Goal: Use online tool/utility

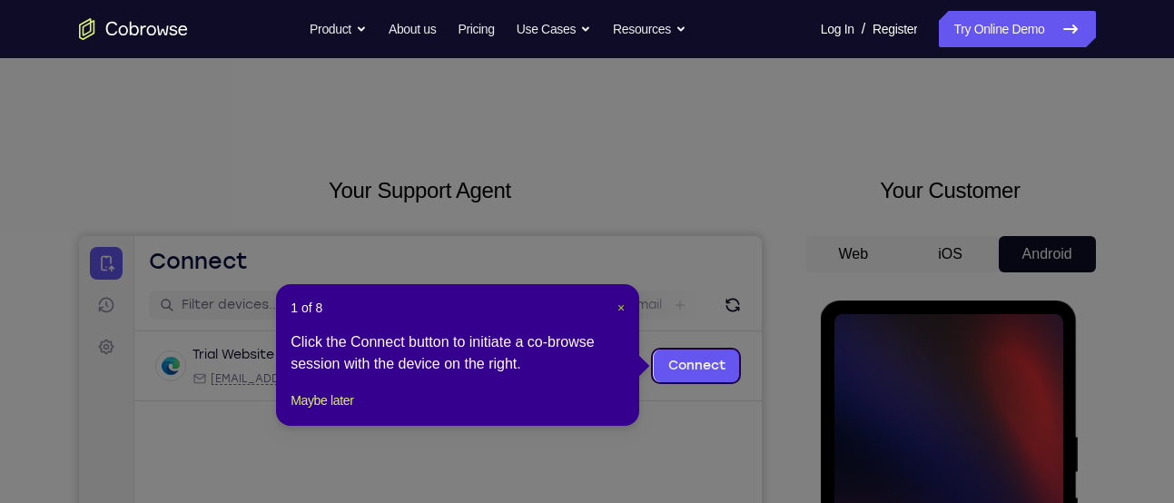
click at [623, 309] on span "×" at bounding box center [620, 308] width 7 height 15
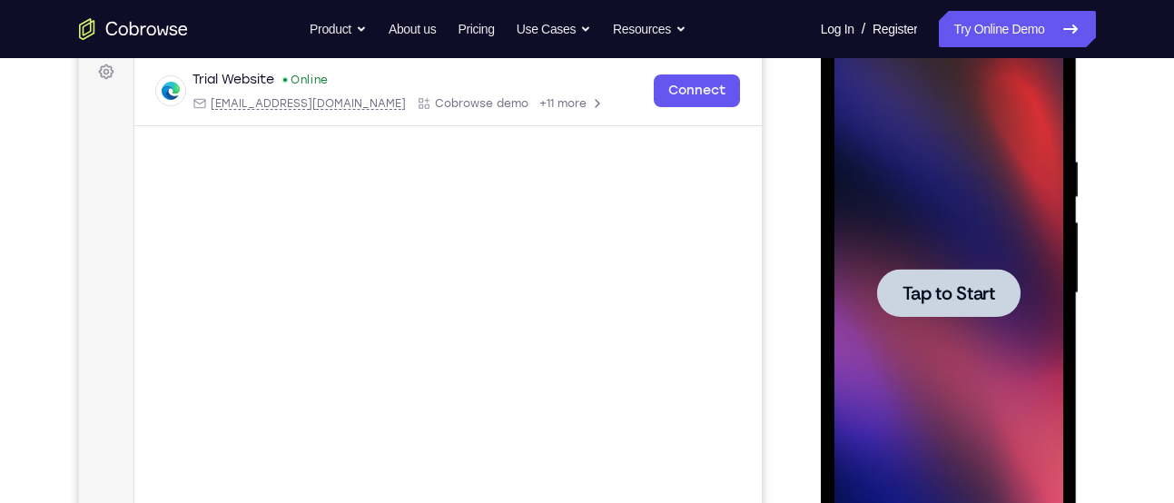
scroll to position [276, 0]
click at [927, 297] on span "Tap to Start" at bounding box center [949, 292] width 93 height 18
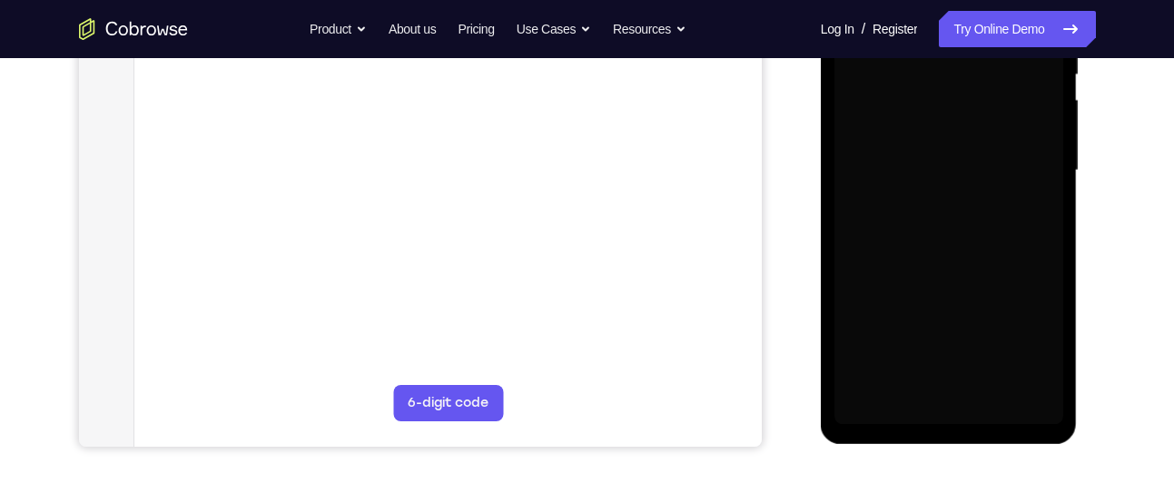
scroll to position [359, 0]
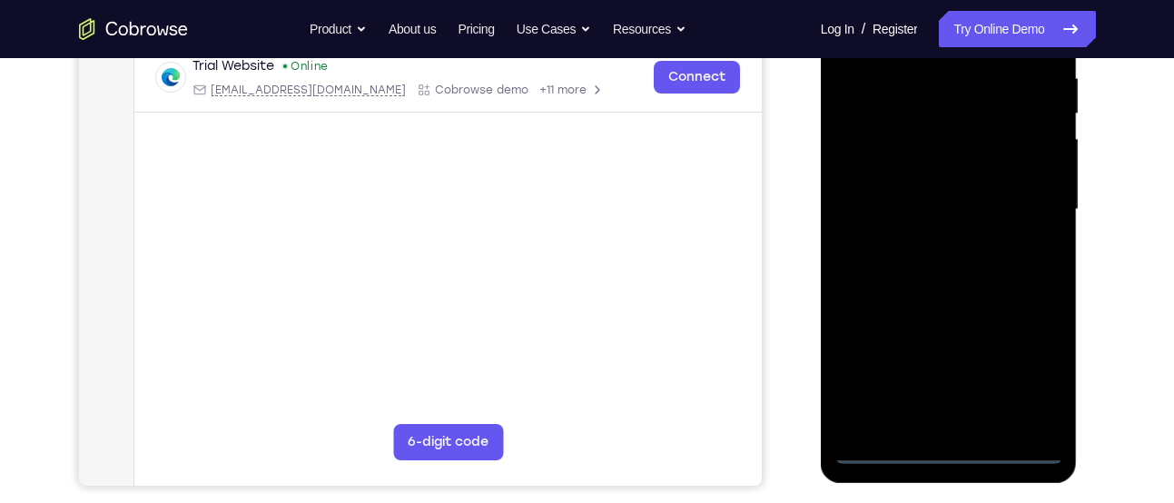
click at [943, 445] on div at bounding box center [949, 210] width 229 height 509
click at [1022, 366] on div at bounding box center [949, 210] width 229 height 509
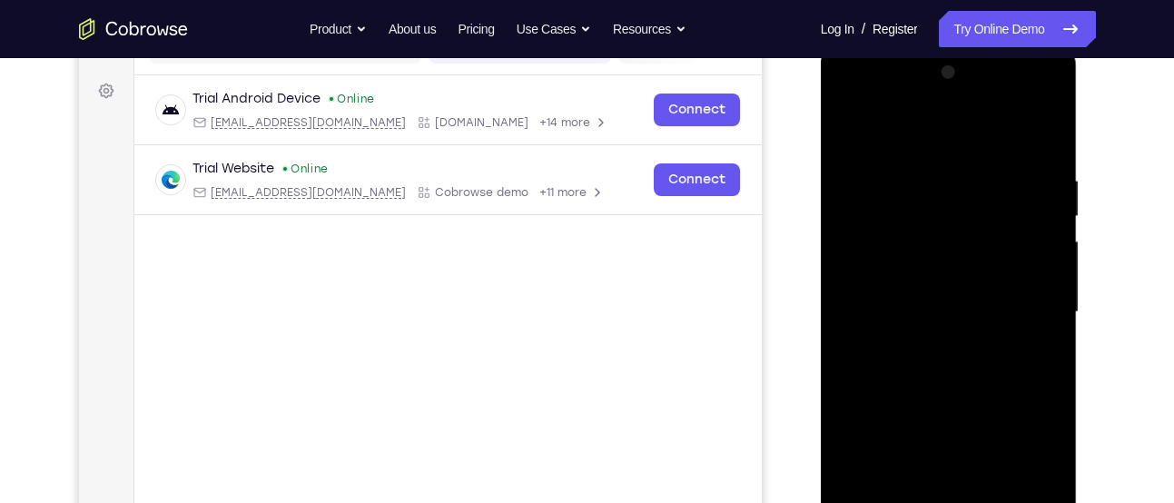
scroll to position [255, 0]
click at [858, 87] on div at bounding box center [949, 313] width 229 height 509
click at [1029, 308] on div at bounding box center [949, 313] width 229 height 509
click at [929, 350] on div at bounding box center [949, 313] width 229 height 509
click at [888, 307] on div at bounding box center [949, 313] width 229 height 509
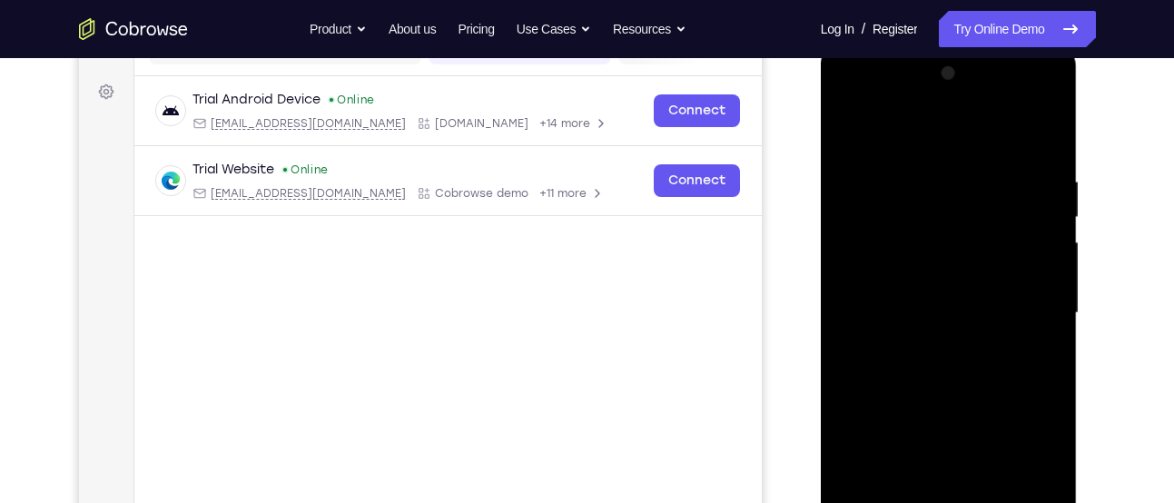
click at [896, 282] on div at bounding box center [949, 313] width 229 height 509
click at [917, 311] on div at bounding box center [949, 313] width 229 height 509
click at [942, 316] on div at bounding box center [949, 313] width 229 height 509
click at [946, 372] on div at bounding box center [949, 313] width 229 height 509
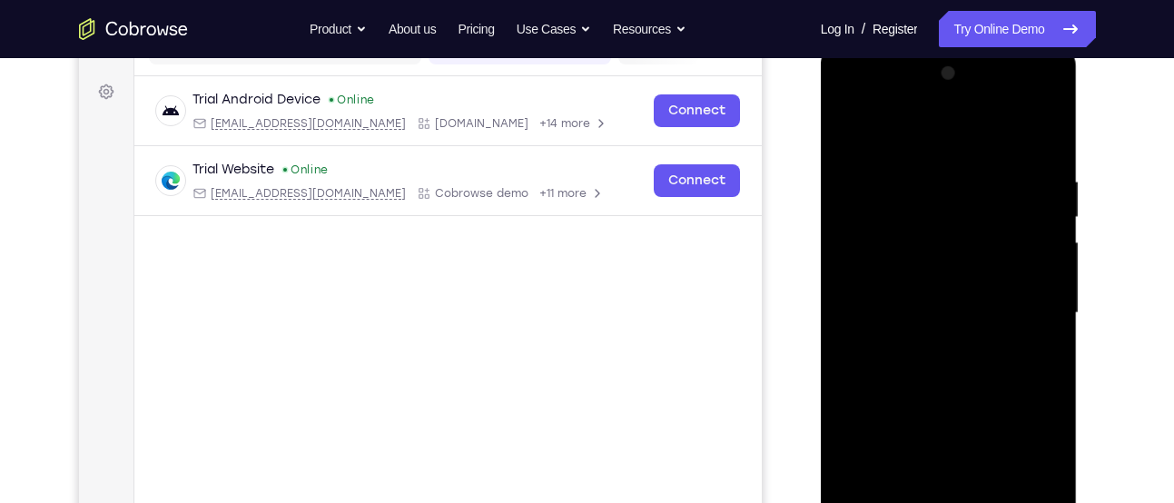
click at [946, 372] on div at bounding box center [949, 313] width 229 height 509
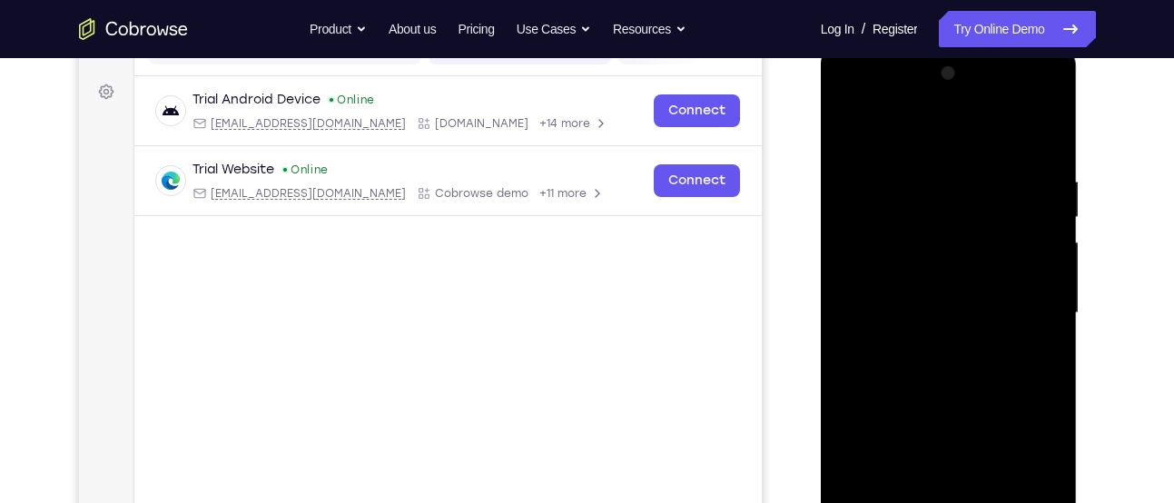
click at [946, 372] on div at bounding box center [949, 313] width 229 height 509
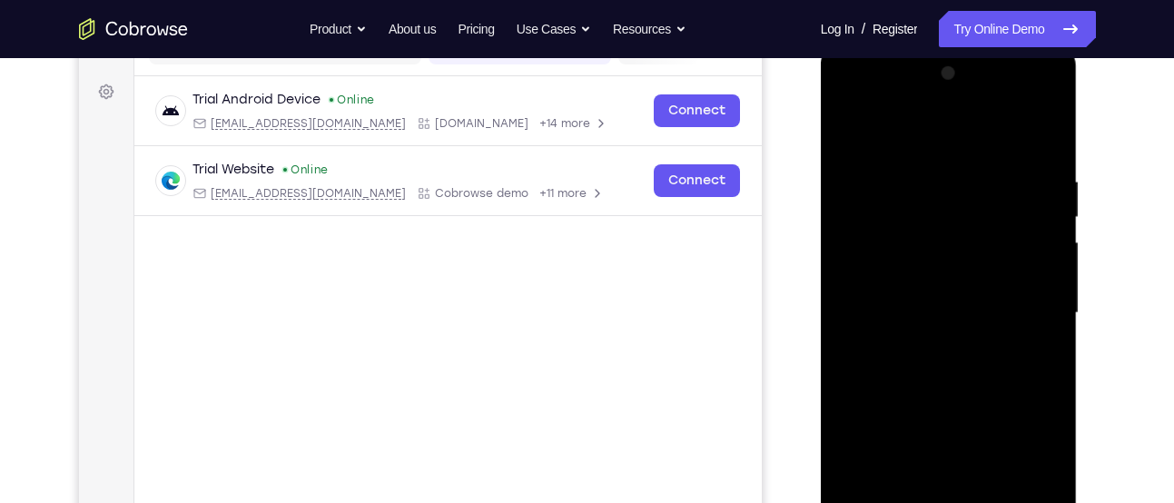
click at [946, 372] on div at bounding box center [949, 313] width 229 height 509
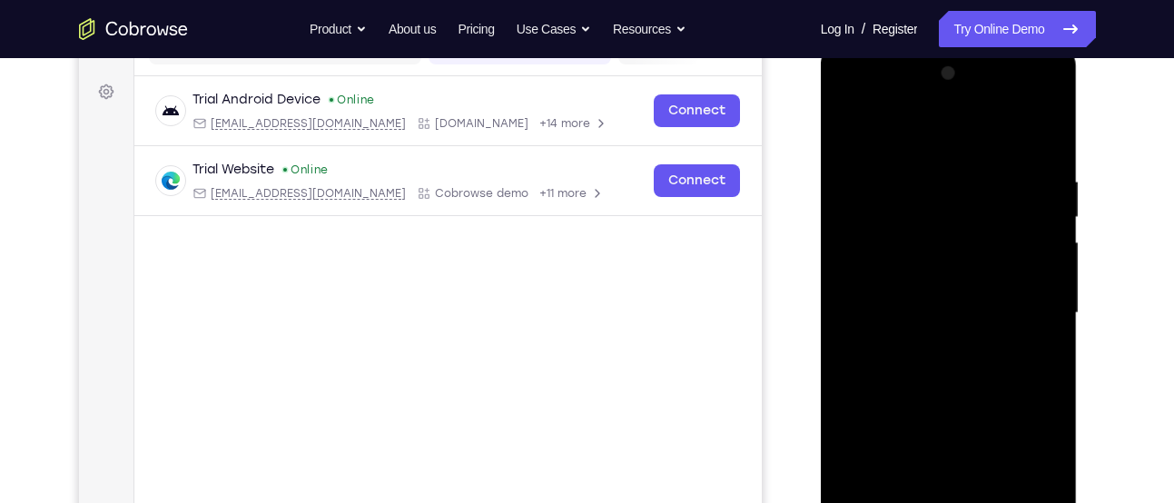
click at [946, 372] on div at bounding box center [949, 313] width 229 height 509
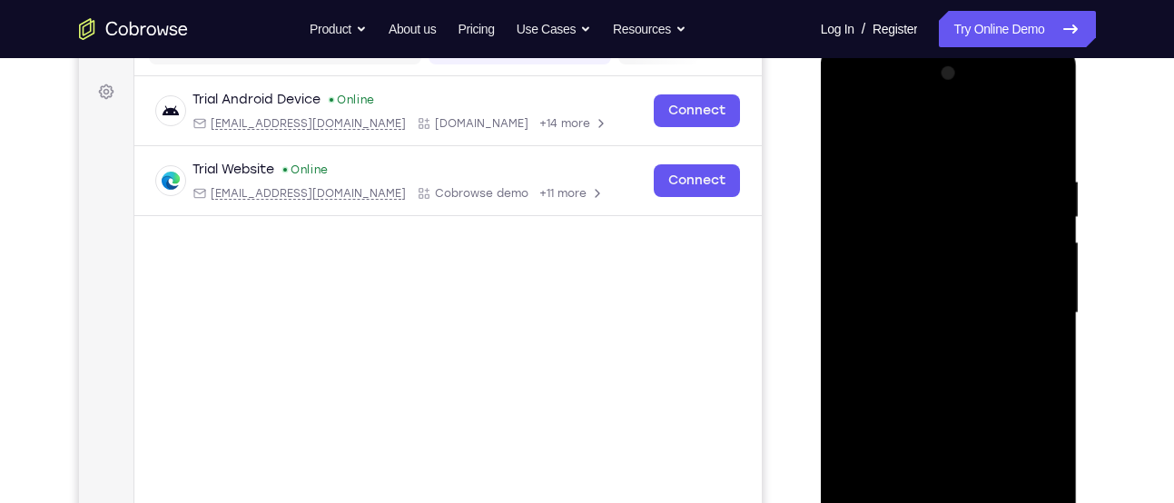
click at [973, 400] on div at bounding box center [949, 313] width 229 height 509
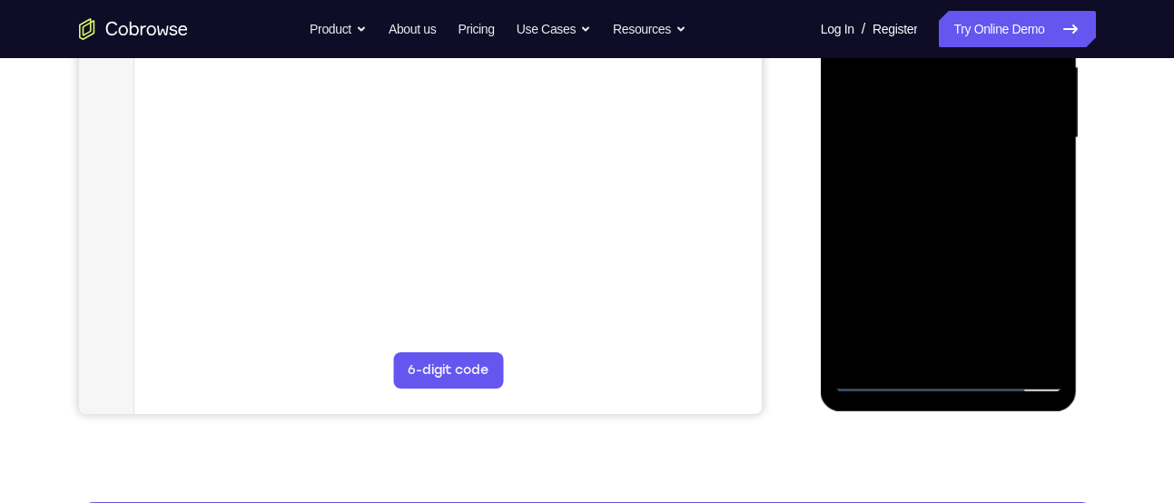
scroll to position [431, 0]
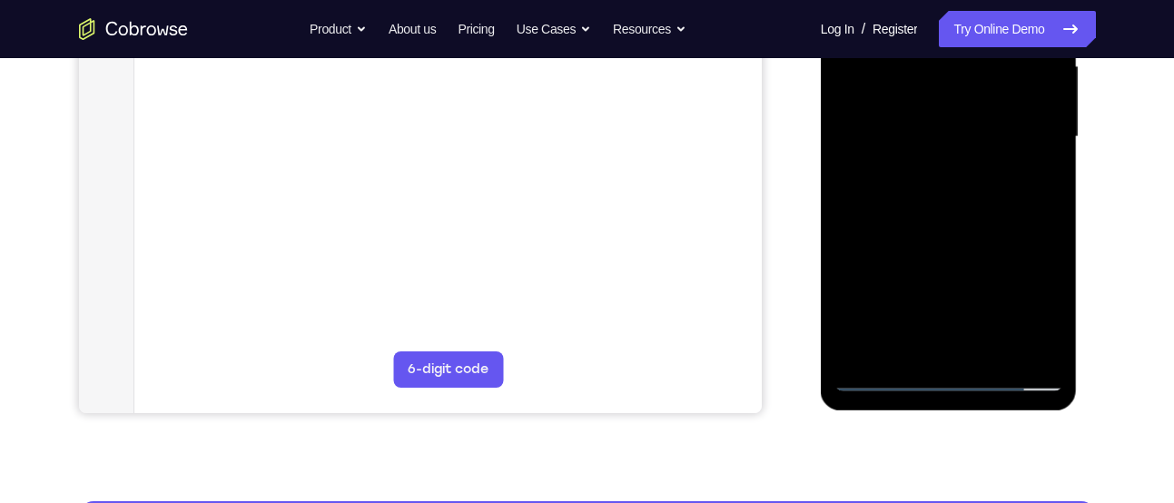
click at [991, 348] on div at bounding box center [949, 137] width 229 height 509
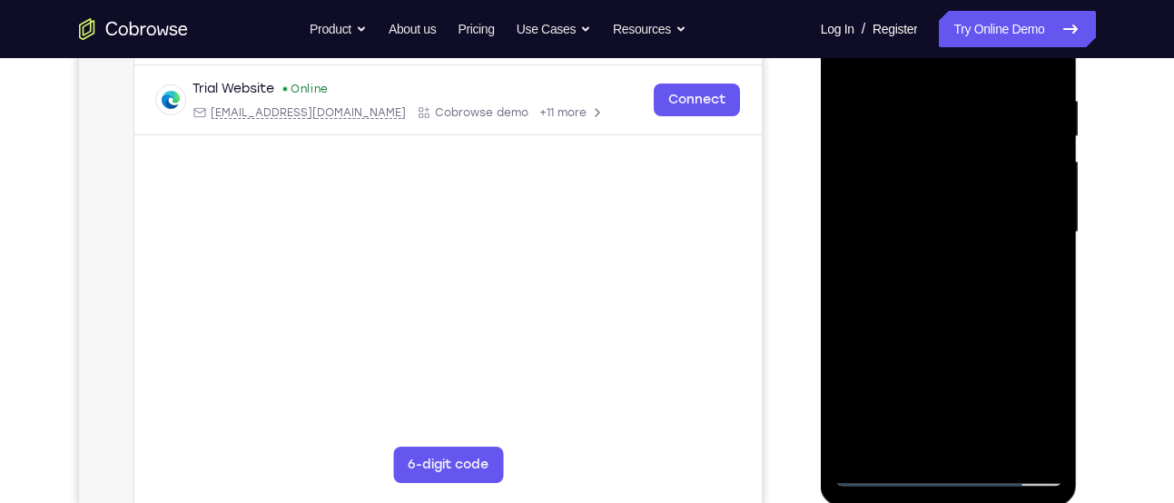
scroll to position [334, 0]
click at [951, 327] on div at bounding box center [949, 234] width 229 height 509
click at [918, 286] on div at bounding box center [949, 234] width 229 height 509
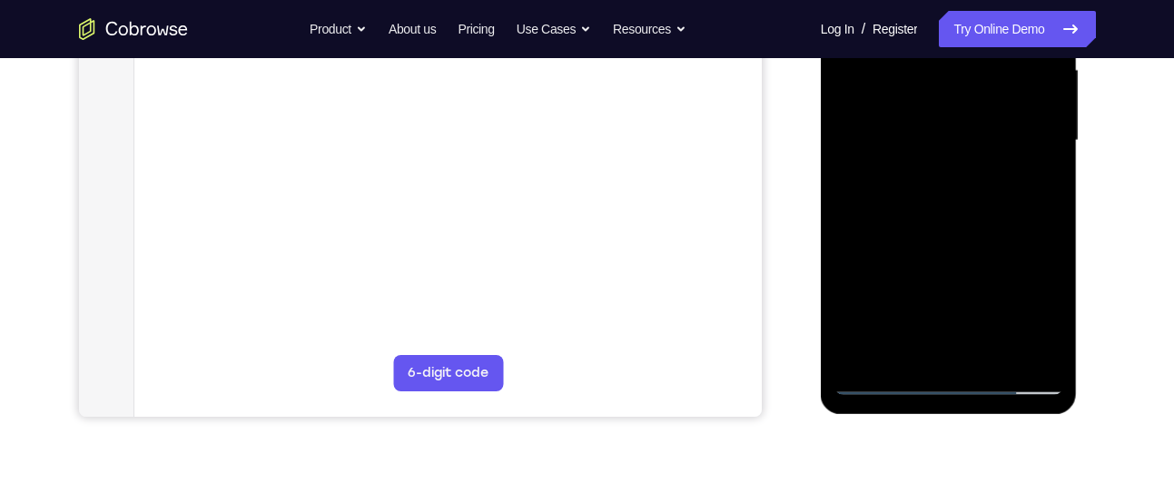
scroll to position [429, 0]
click at [918, 333] on div at bounding box center [949, 140] width 229 height 509
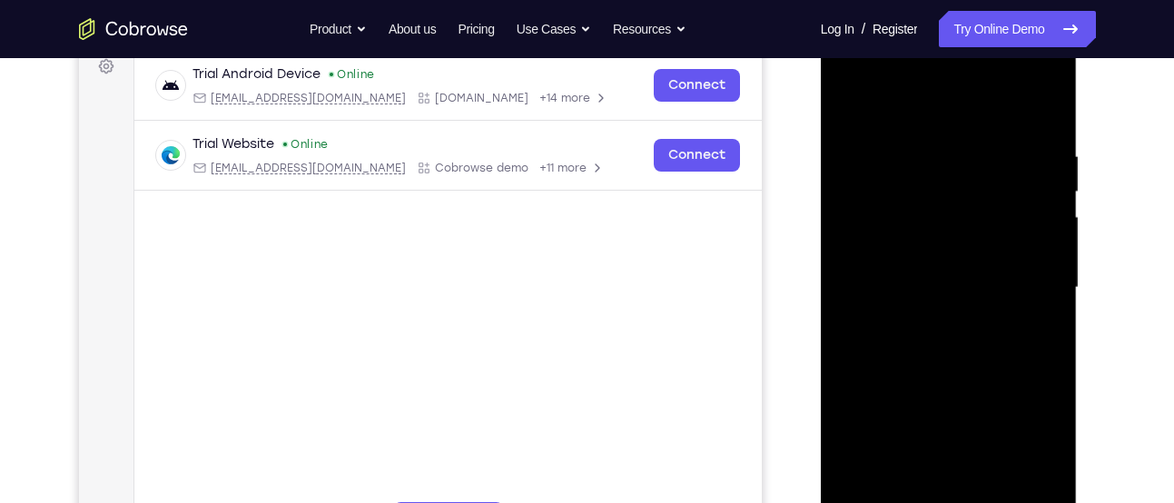
scroll to position [279, 0]
click at [851, 112] on div at bounding box center [949, 289] width 229 height 509
click at [924, 266] on div at bounding box center [949, 289] width 229 height 509
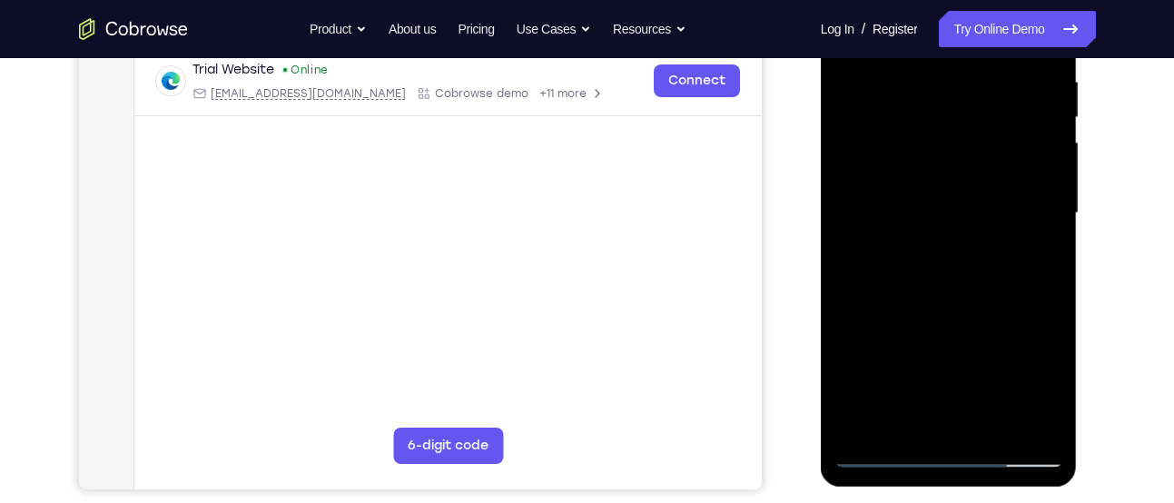
scroll to position [402, 0]
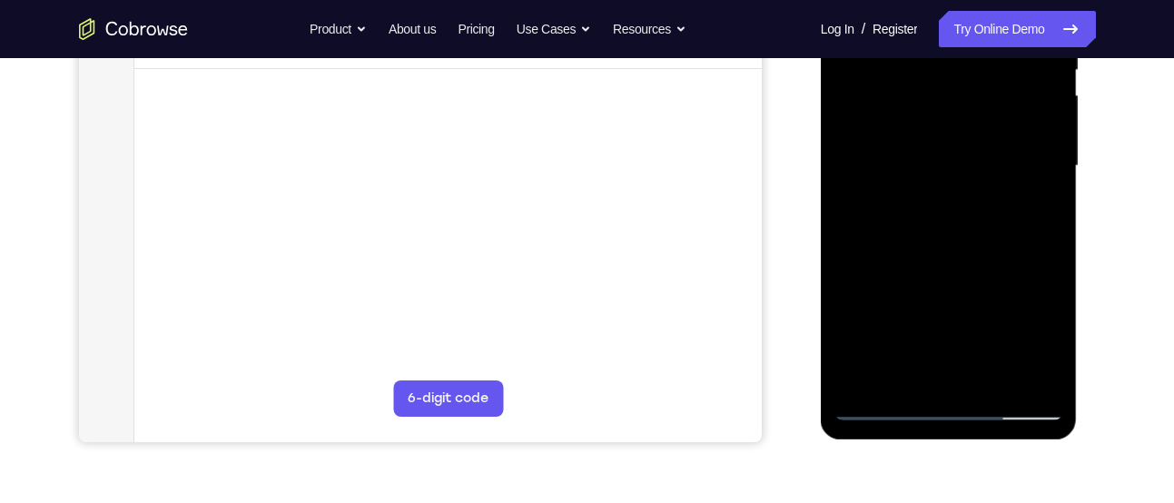
click at [912, 374] on div at bounding box center [949, 166] width 229 height 509
click at [950, 298] on div at bounding box center [949, 166] width 229 height 509
click at [1033, 202] on div at bounding box center [949, 166] width 229 height 509
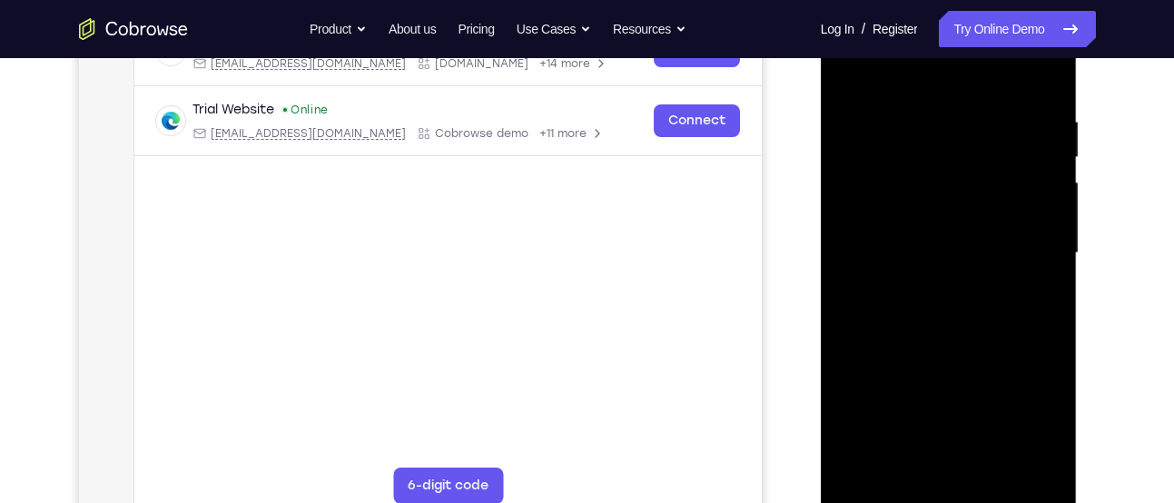
scroll to position [298, 0]
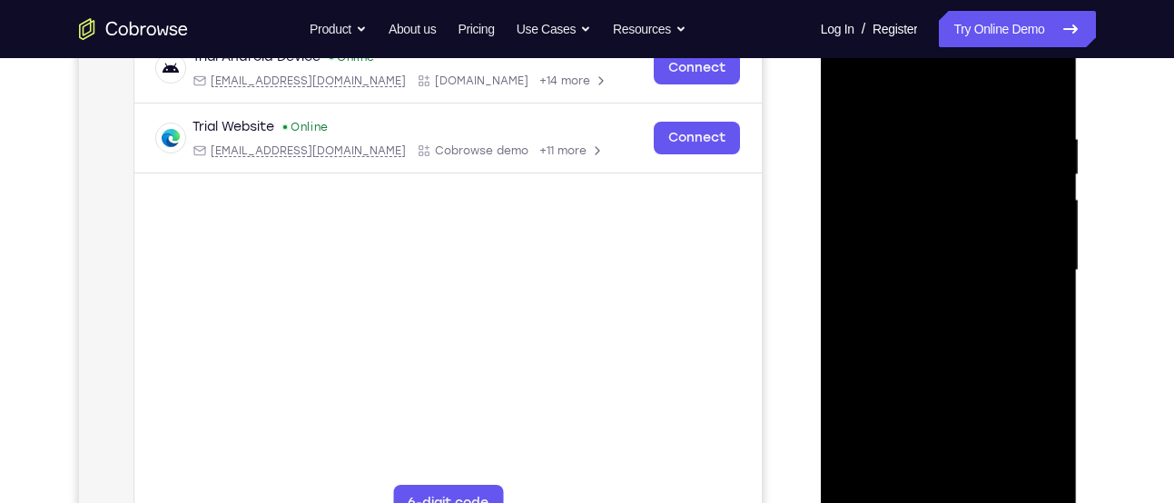
click at [846, 89] on div at bounding box center [949, 270] width 229 height 509
click at [909, 276] on div at bounding box center [949, 270] width 229 height 509
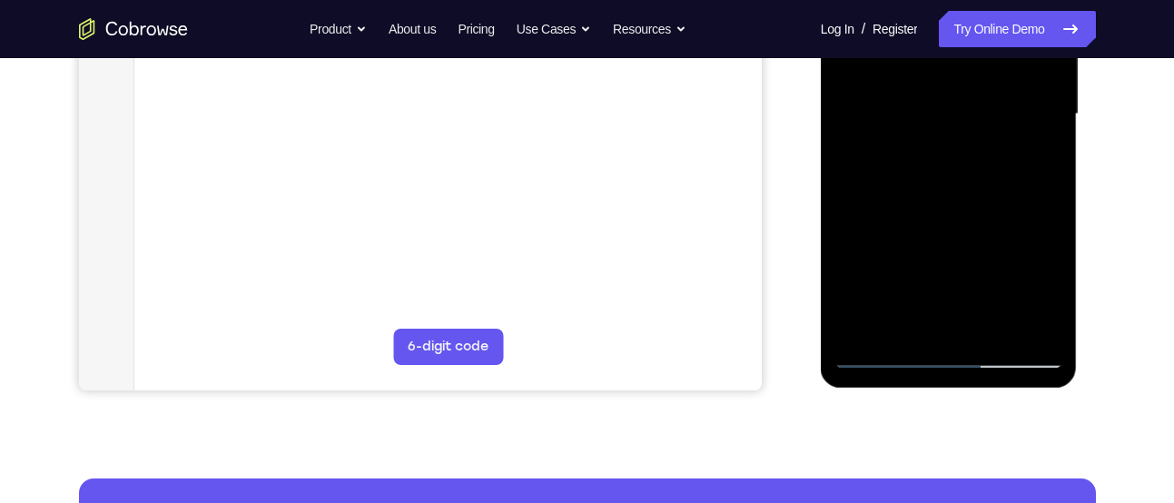
scroll to position [455, 0]
click at [896, 315] on div at bounding box center [949, 113] width 229 height 509
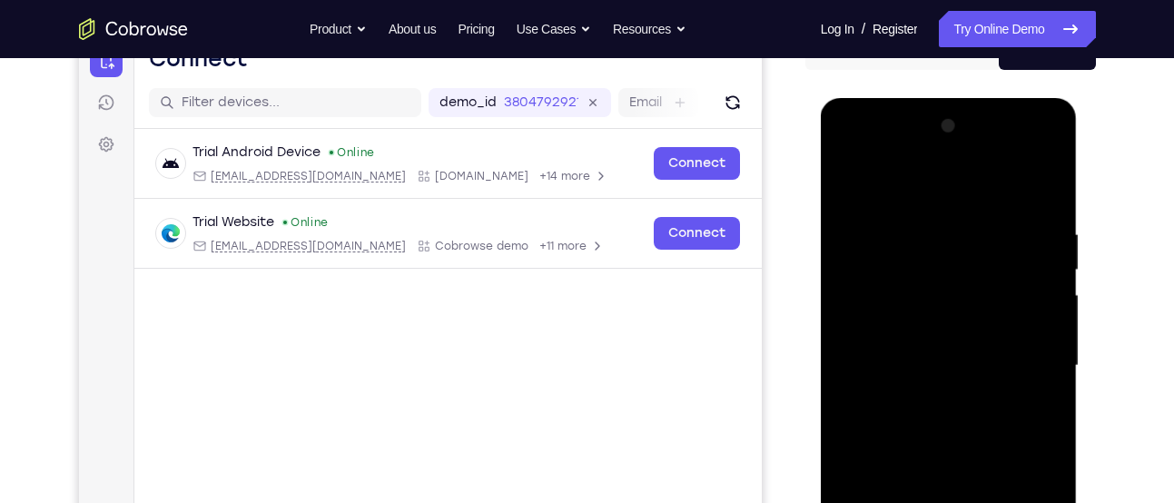
scroll to position [199, 0]
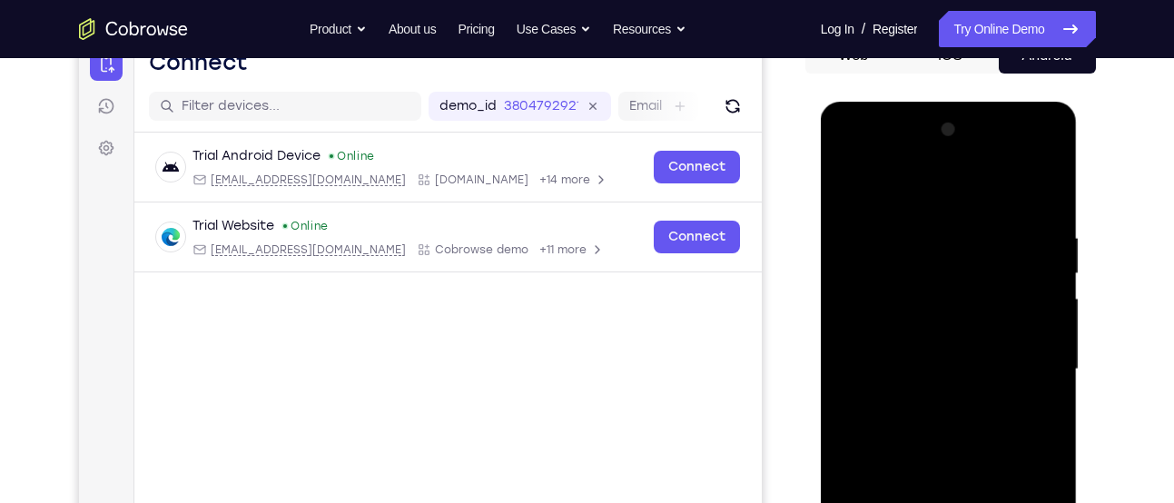
click at [848, 189] on div at bounding box center [949, 369] width 229 height 509
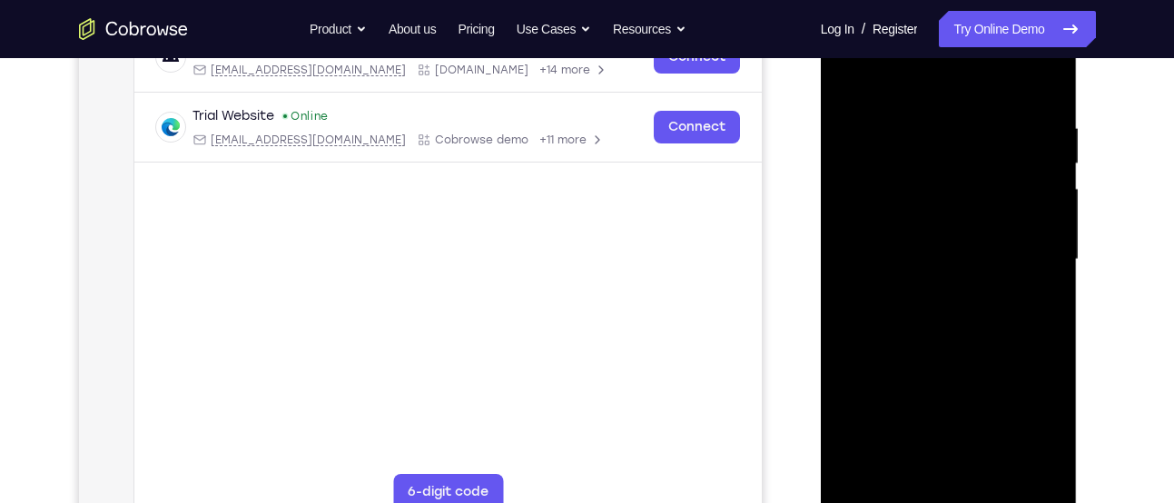
scroll to position [308, 0]
click at [855, 73] on div at bounding box center [949, 260] width 229 height 509
click at [931, 131] on div at bounding box center [949, 260] width 229 height 509
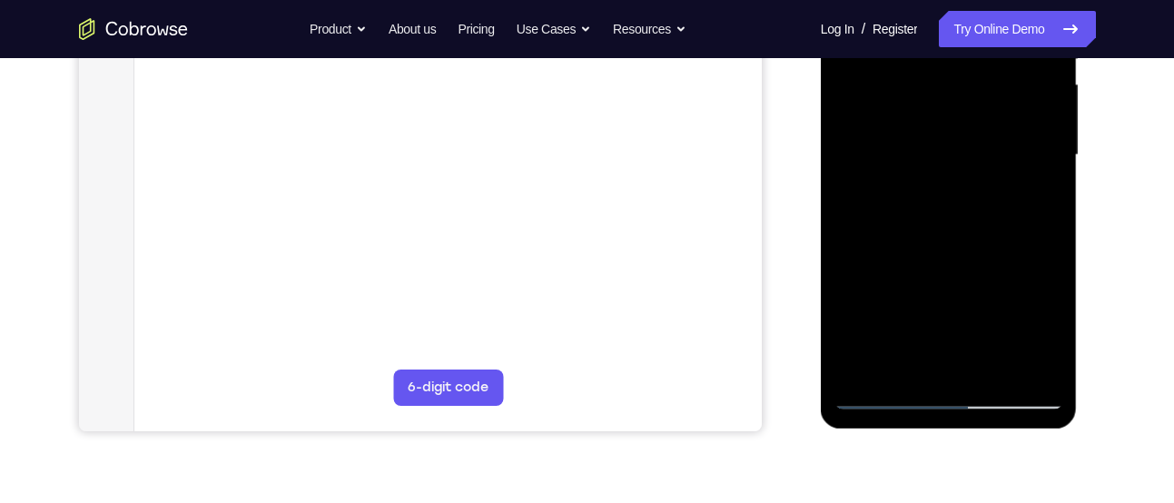
scroll to position [420, 0]
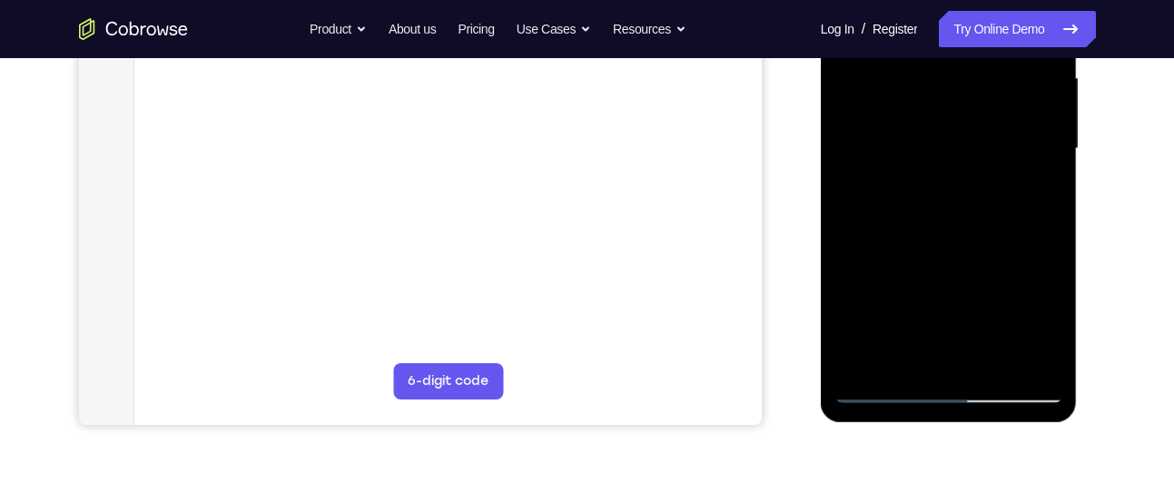
click at [1021, 353] on div at bounding box center [949, 149] width 229 height 509
click at [1008, 235] on div at bounding box center [949, 149] width 229 height 509
click at [976, 217] on div at bounding box center [949, 149] width 229 height 509
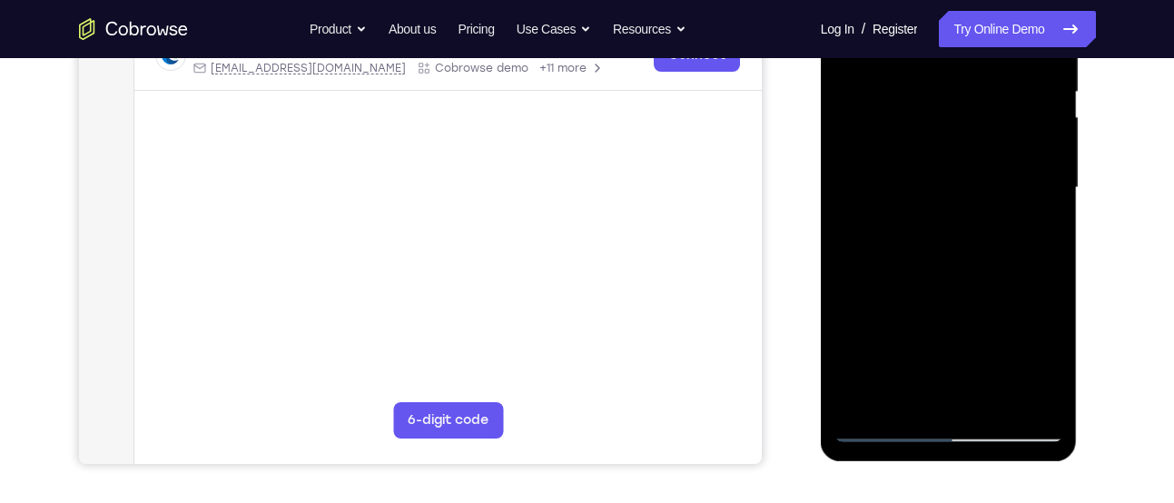
scroll to position [465, 0]
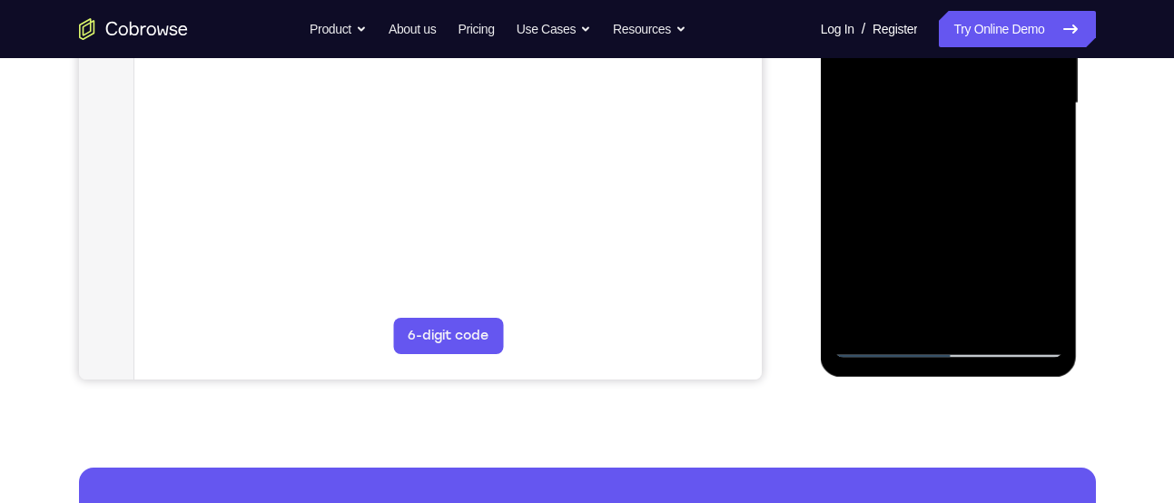
click at [1021, 309] on div at bounding box center [949, 103] width 229 height 509
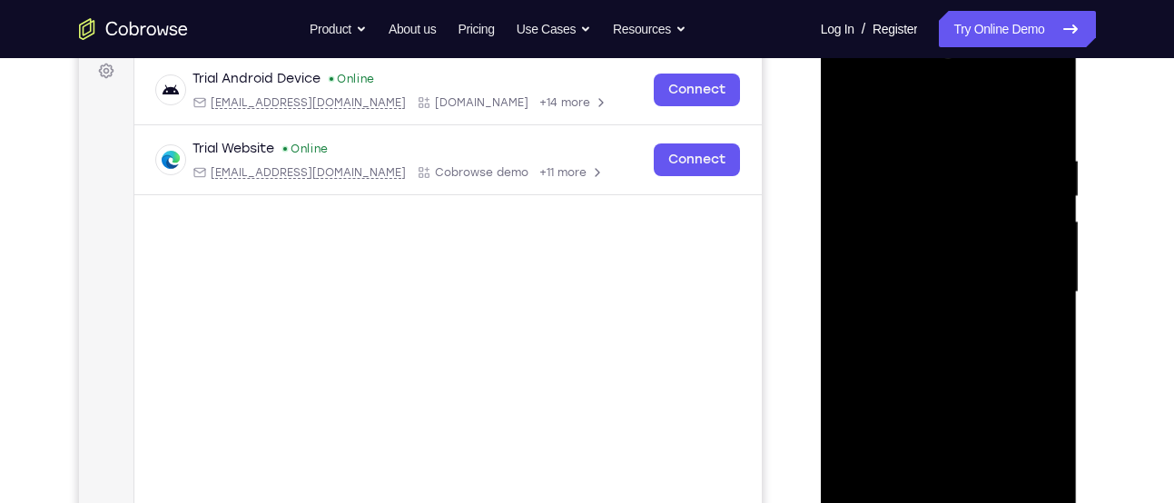
scroll to position [277, 0]
click at [1028, 220] on div at bounding box center [949, 291] width 229 height 509
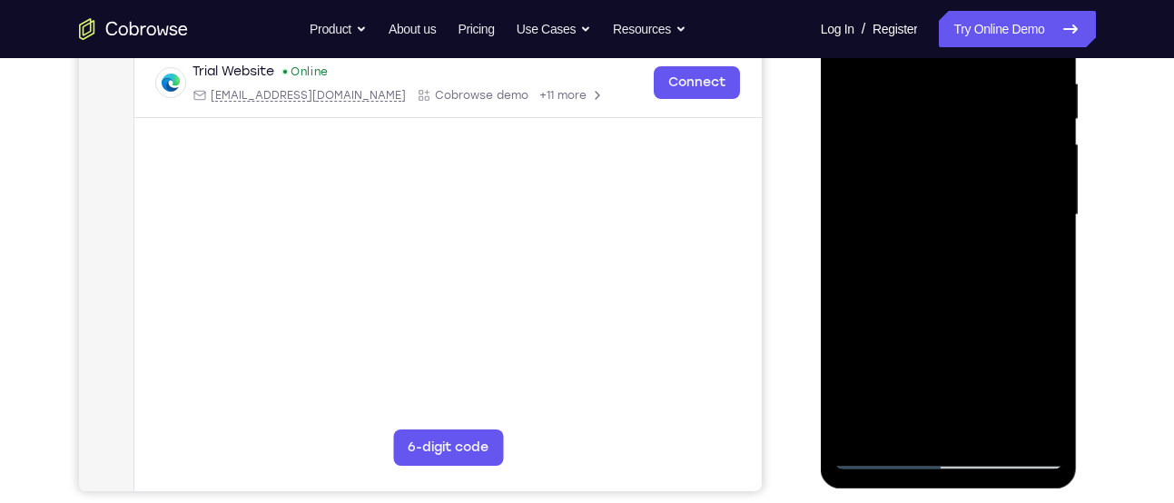
click at [1049, 196] on div at bounding box center [949, 215] width 229 height 509
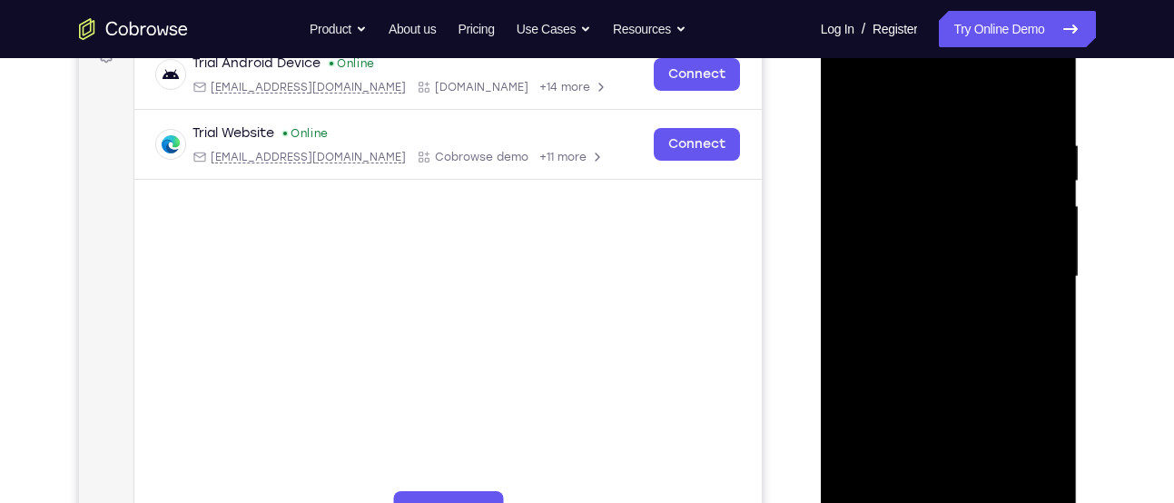
scroll to position [290, 0]
click at [1049, 196] on div at bounding box center [949, 279] width 229 height 509
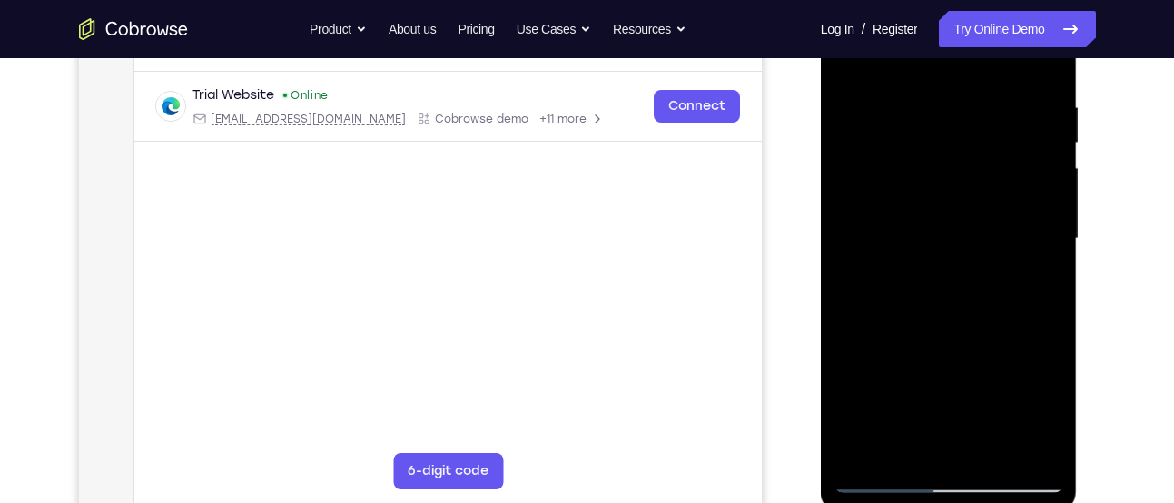
scroll to position [331, 0]
click at [1049, 196] on div at bounding box center [949, 238] width 229 height 509
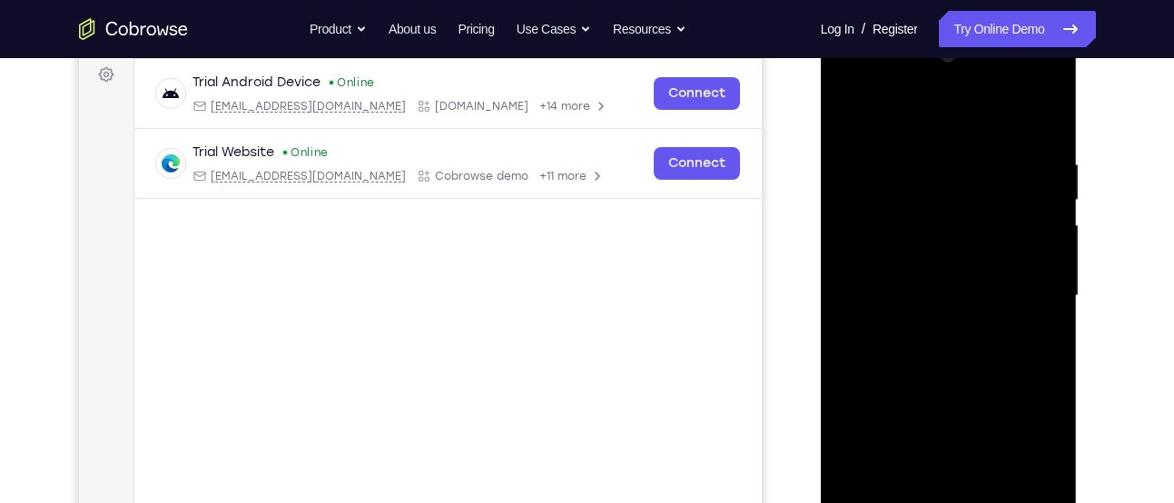
scroll to position [273, 0]
click at [1049, 196] on div at bounding box center [949, 295] width 229 height 509
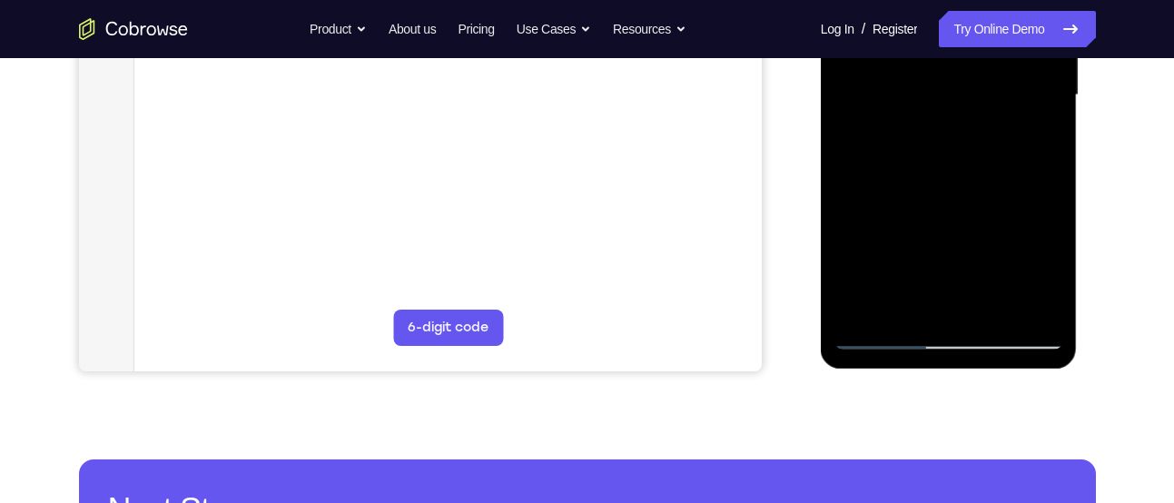
scroll to position [480, 0]
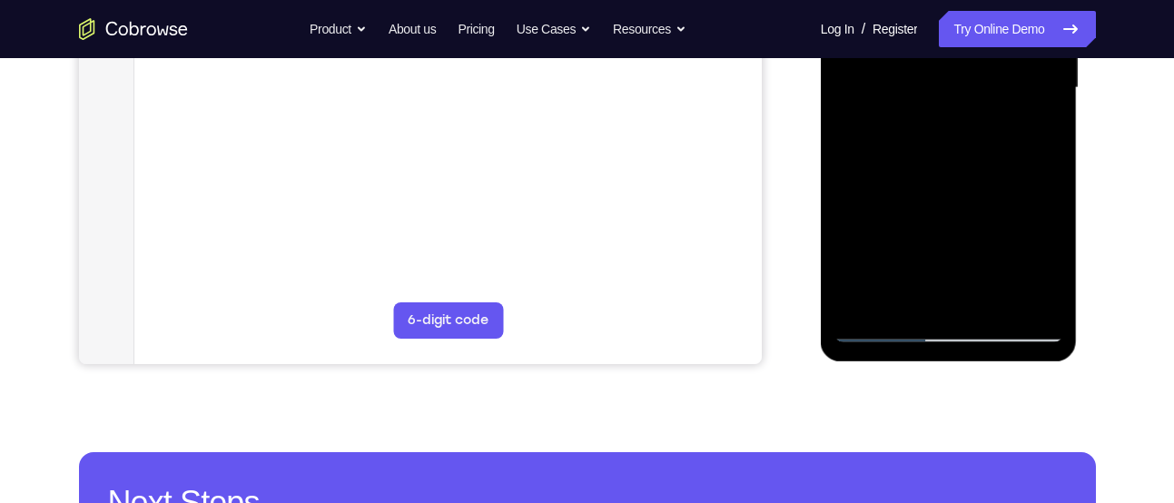
click at [1017, 297] on div at bounding box center [949, 88] width 229 height 509
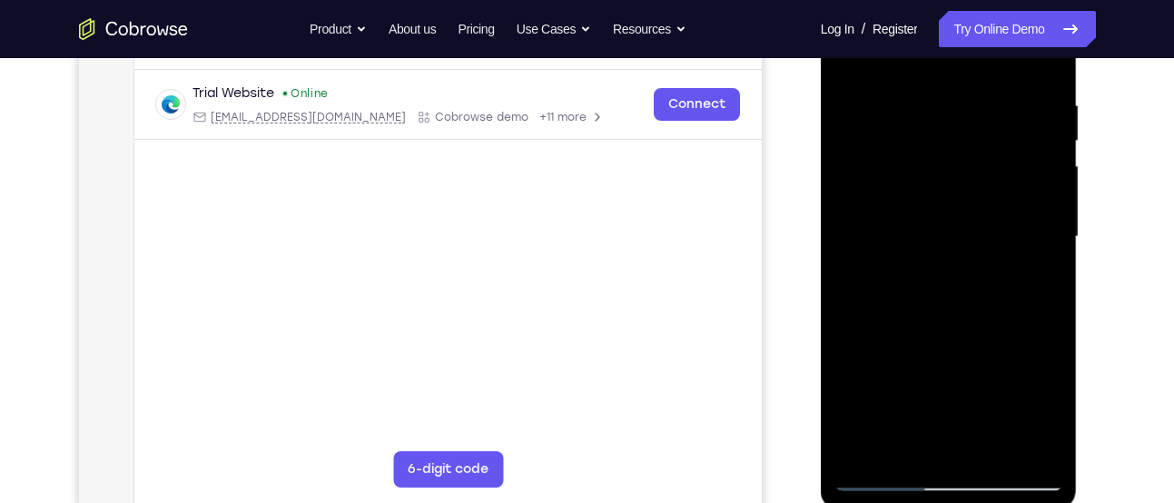
scroll to position [326, 0]
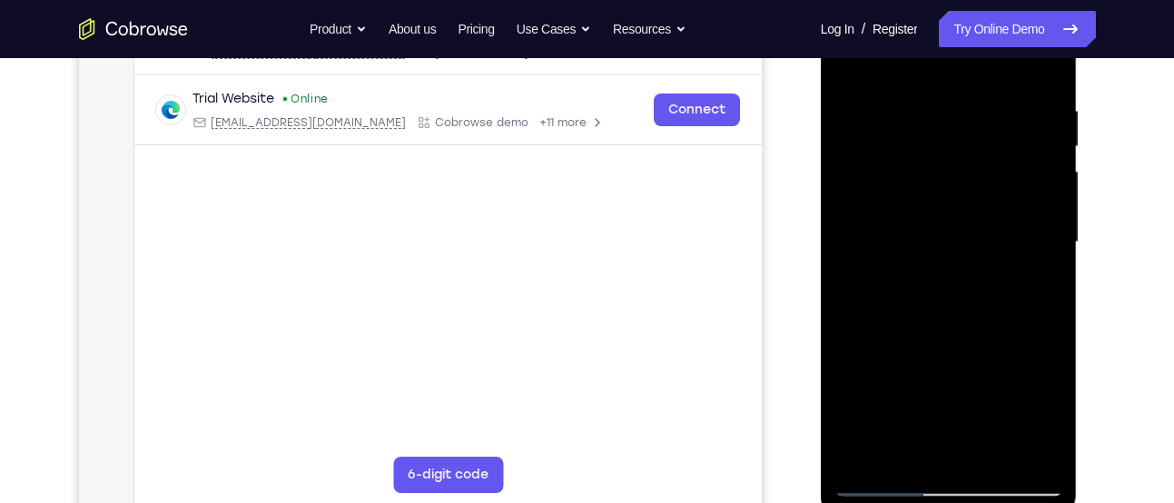
click at [1046, 222] on div at bounding box center [949, 242] width 229 height 509
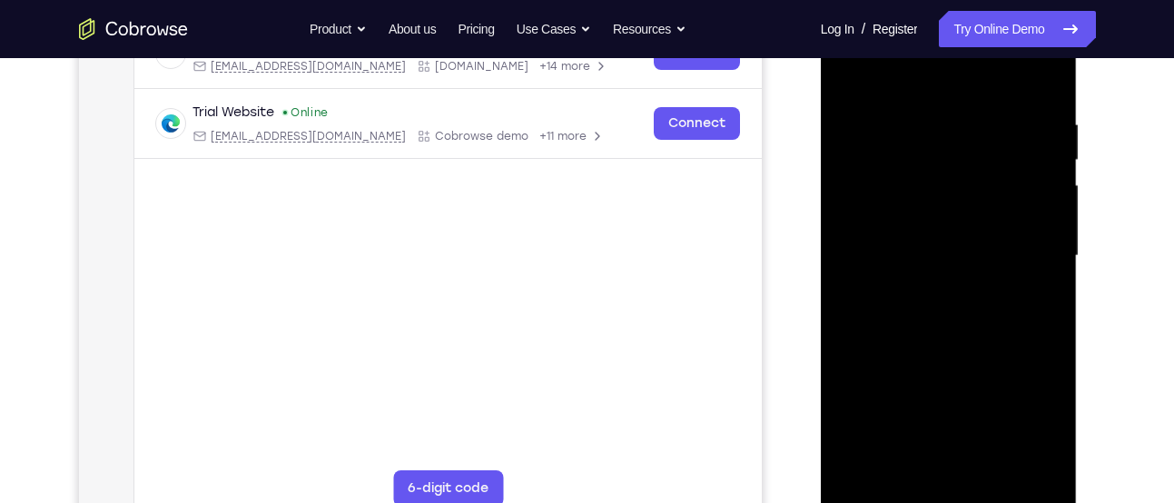
scroll to position [302, 0]
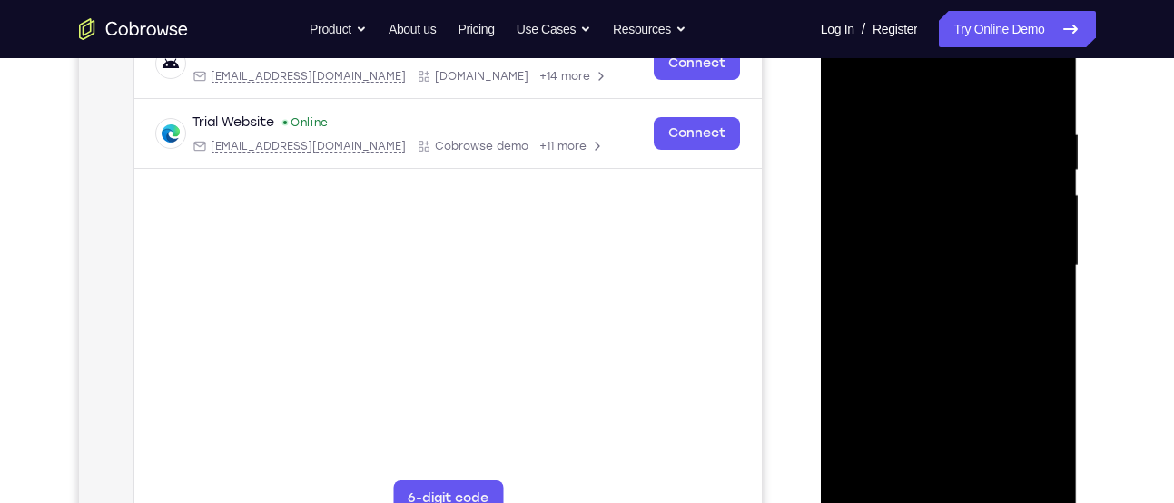
click at [1046, 222] on div at bounding box center [949, 266] width 229 height 509
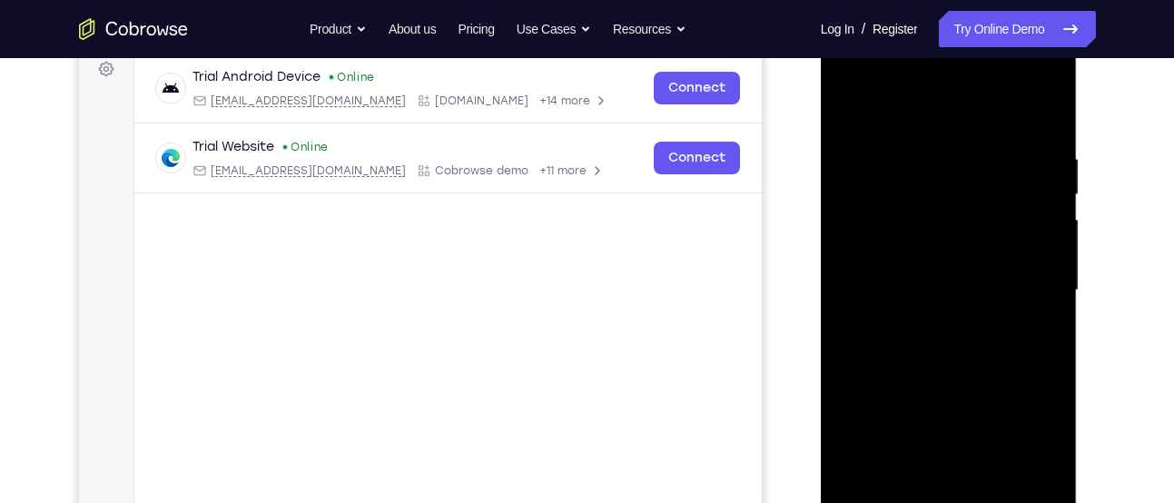
click at [1046, 222] on div at bounding box center [949, 290] width 229 height 509
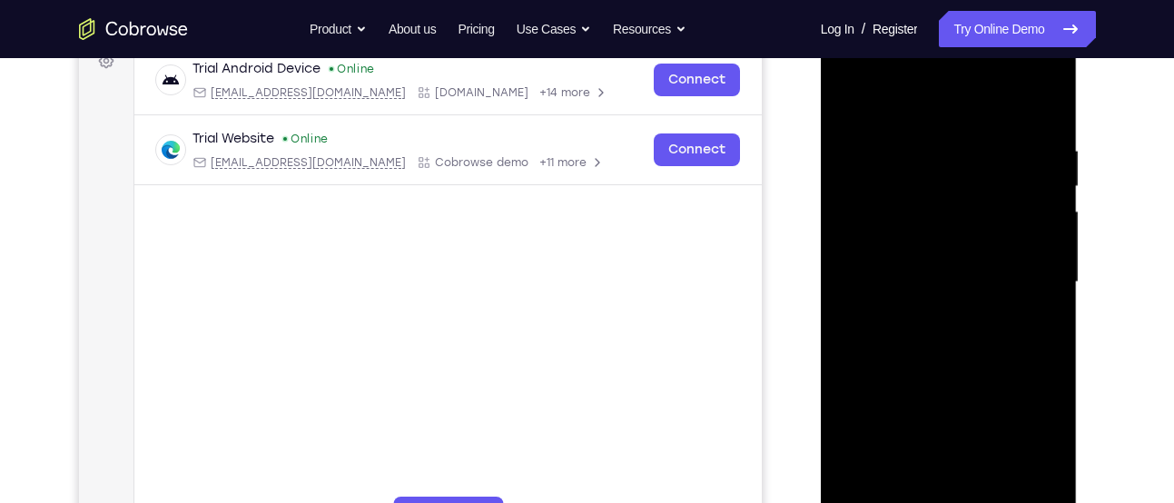
scroll to position [287, 0]
click at [1046, 222] on div at bounding box center [949, 281] width 229 height 509
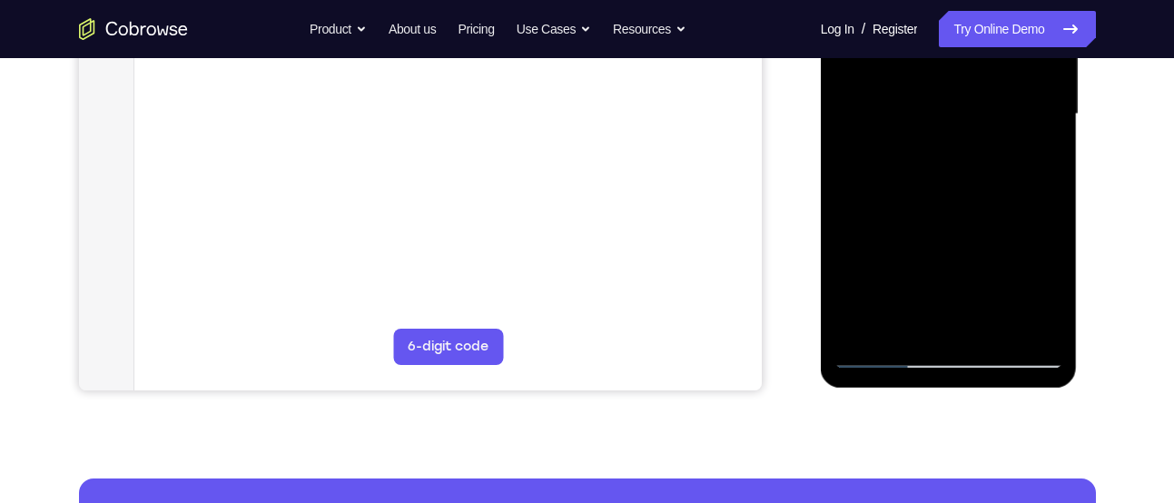
scroll to position [455, 0]
click at [1019, 317] on div at bounding box center [949, 113] width 229 height 509
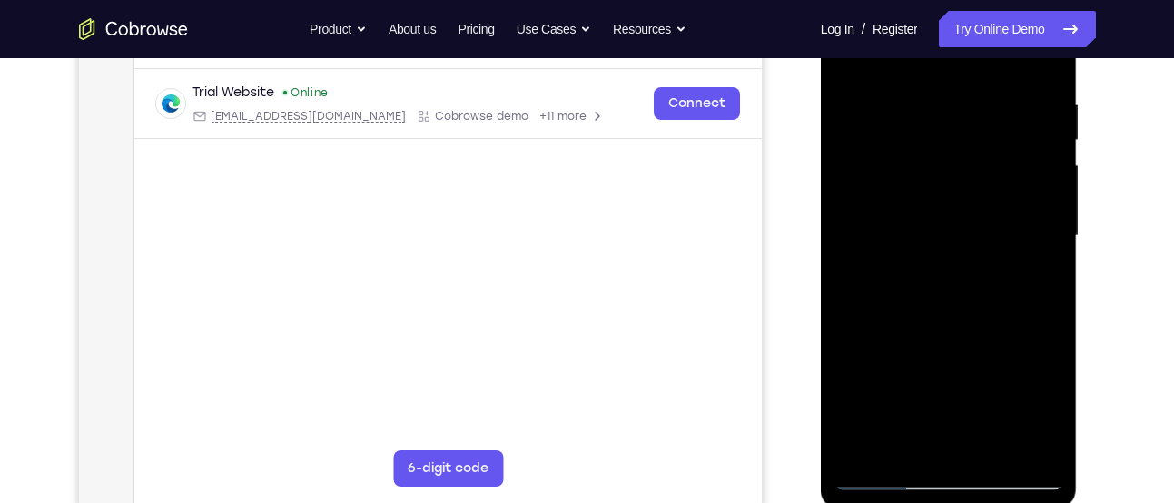
scroll to position [331, 0]
click at [1039, 218] on div at bounding box center [949, 237] width 229 height 509
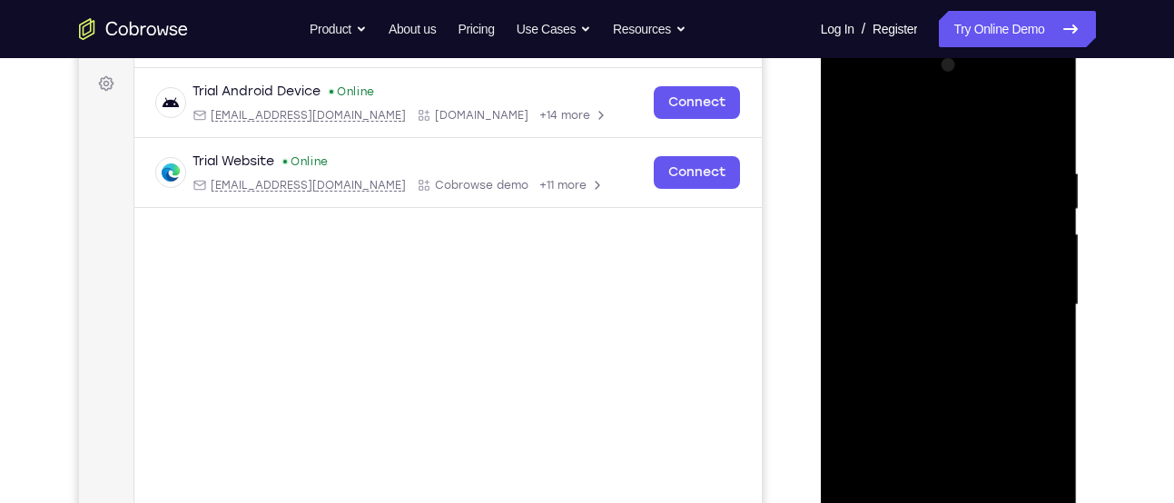
scroll to position [264, 0]
click at [1039, 218] on div at bounding box center [949, 304] width 229 height 509
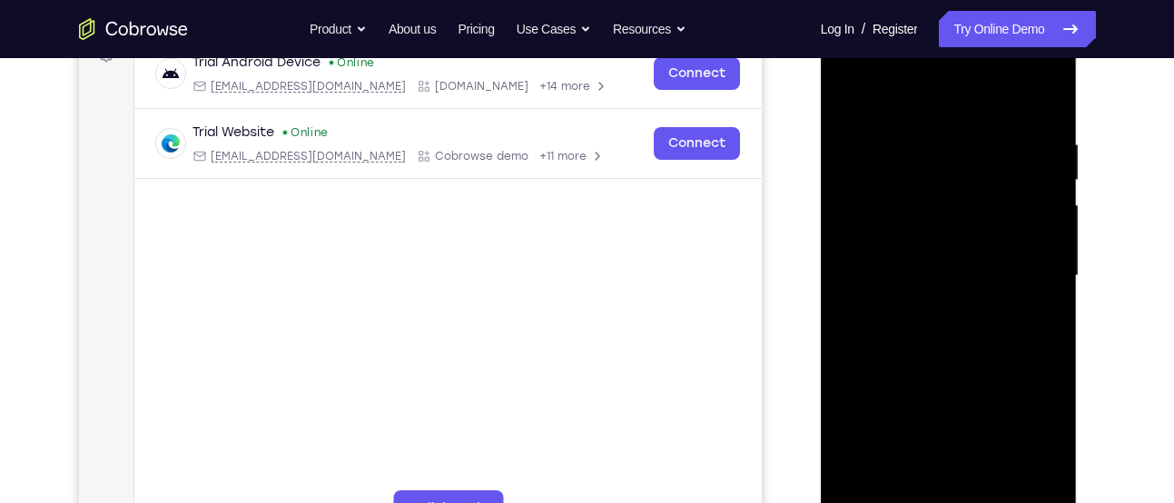
scroll to position [291, 0]
click at [1039, 218] on div at bounding box center [949, 277] width 229 height 509
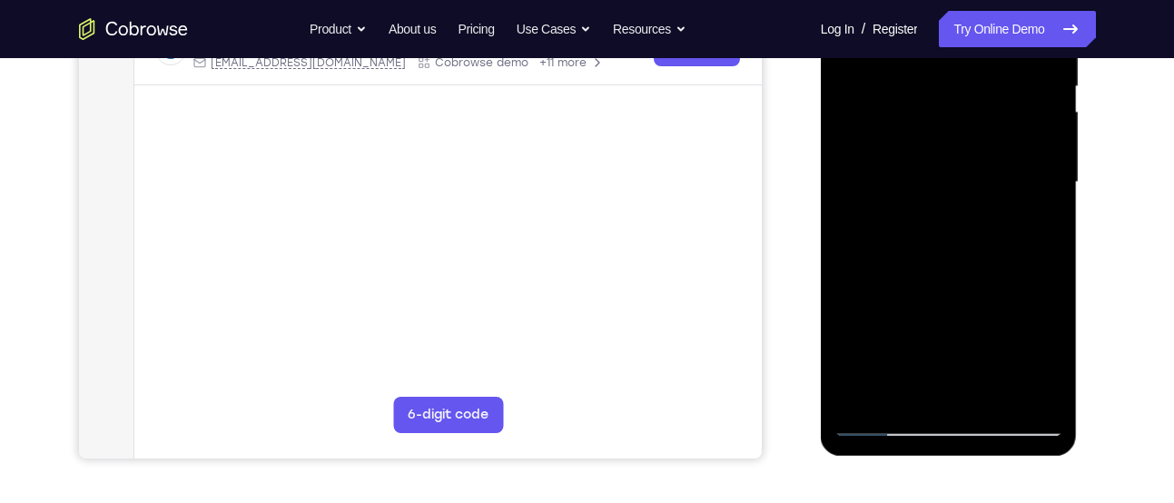
scroll to position [387, 0]
click at [1041, 221] on div at bounding box center [949, 181] width 229 height 509
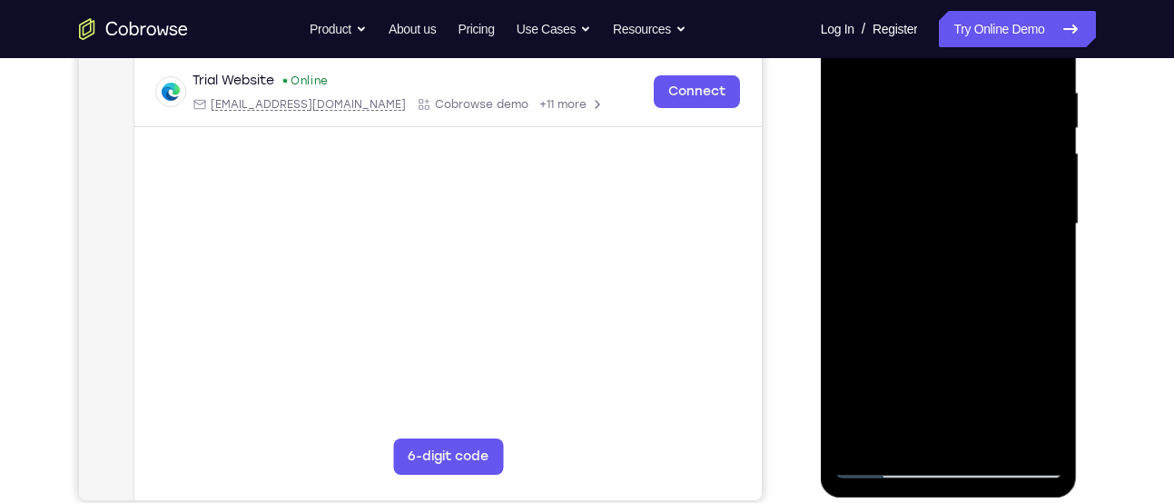
click at [1041, 221] on div at bounding box center [949, 224] width 229 height 509
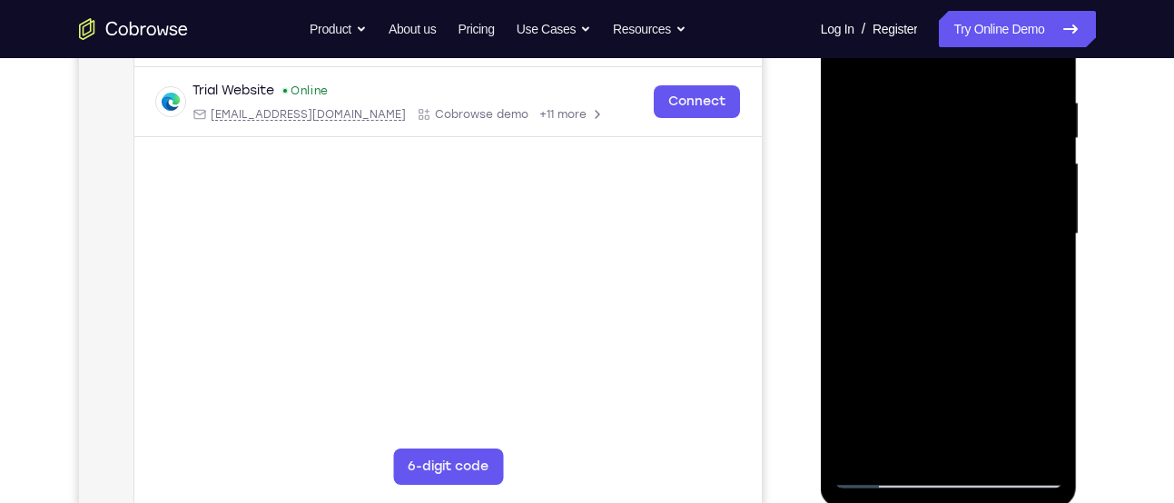
scroll to position [333, 0]
click at [1041, 221] on div at bounding box center [949, 235] width 229 height 509
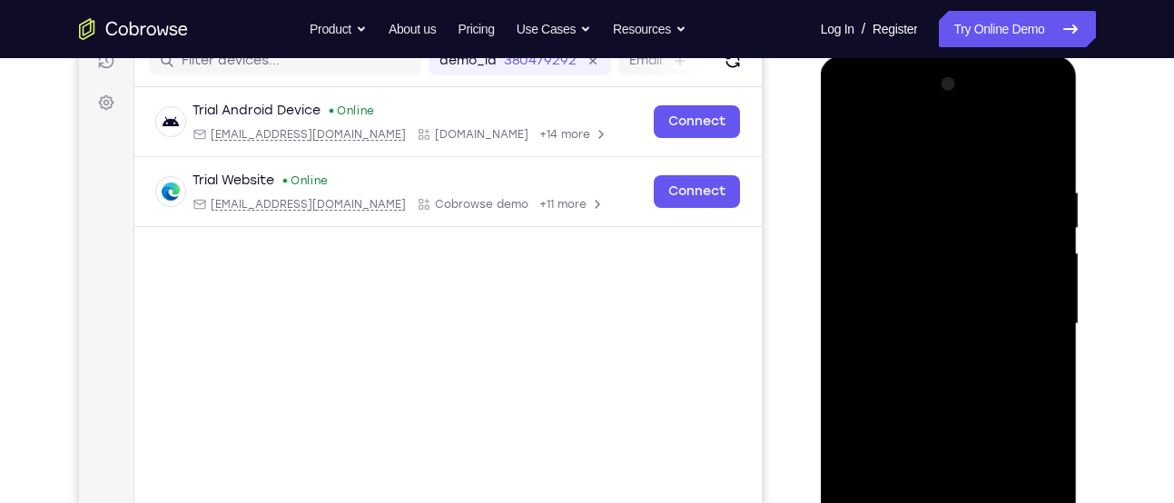
scroll to position [242, 0]
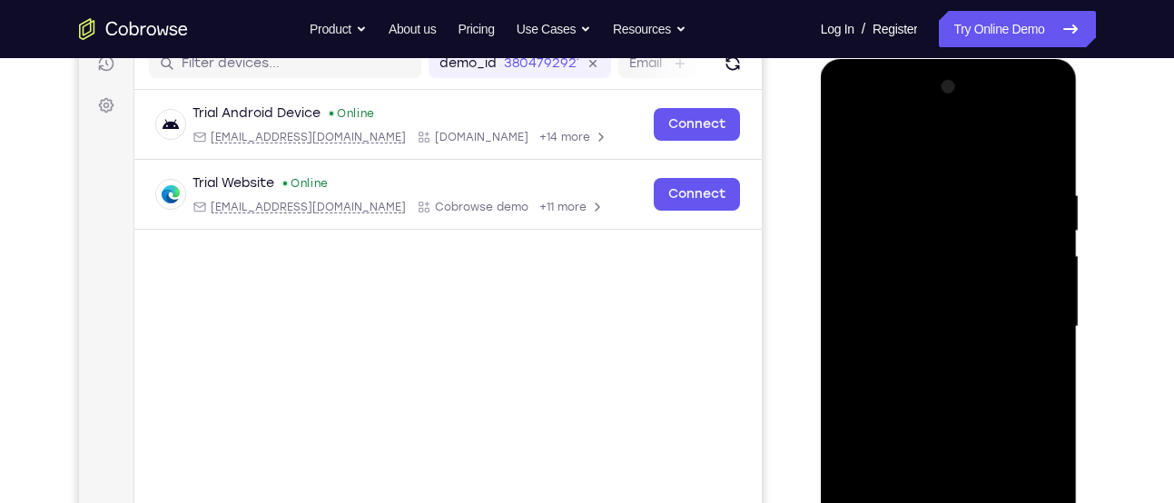
click at [1042, 152] on div at bounding box center [949, 327] width 229 height 509
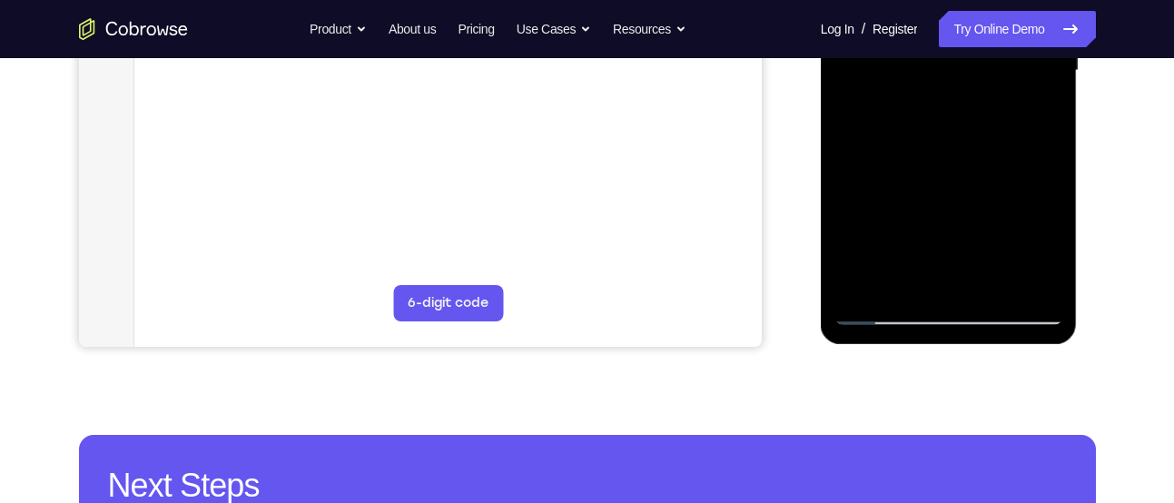
scroll to position [499, 0]
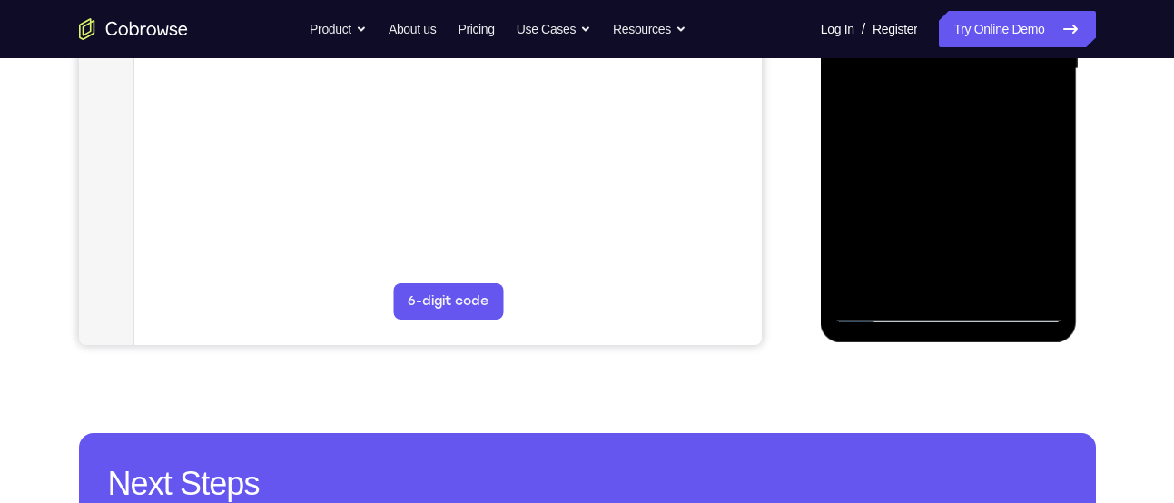
click at [998, 281] on div at bounding box center [949, 69] width 229 height 509
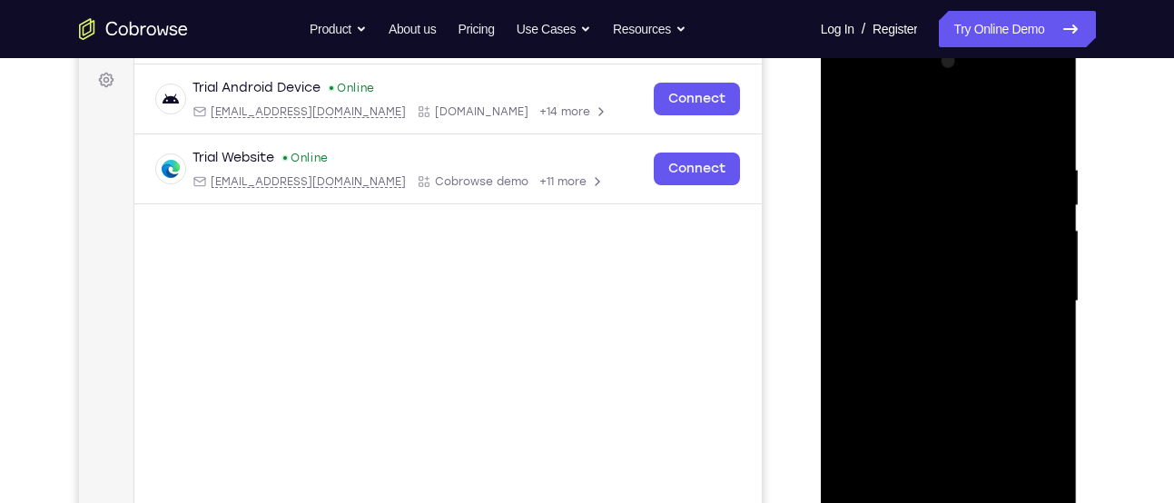
scroll to position [263, 0]
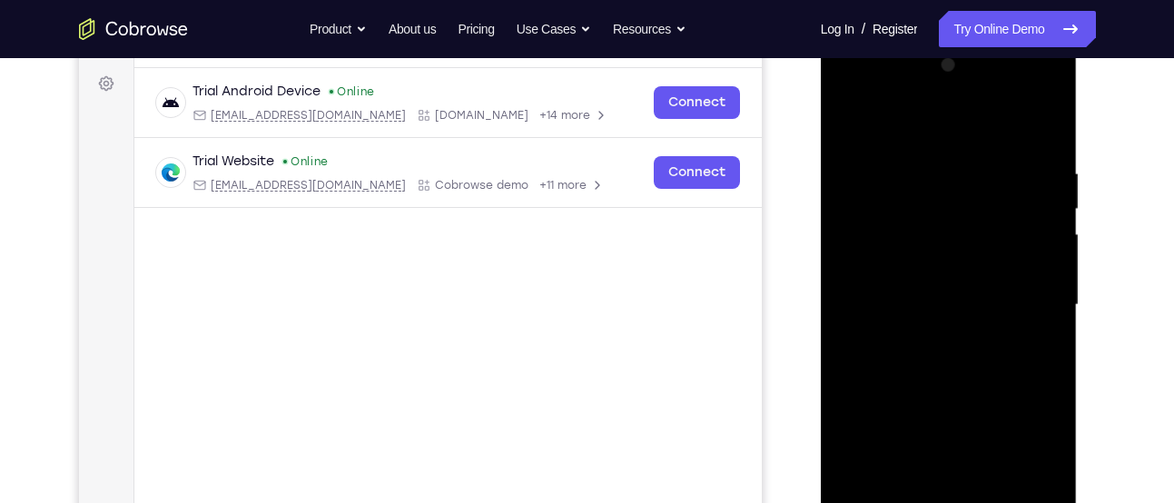
click at [854, 122] on div at bounding box center [949, 305] width 229 height 509
drag, startPoint x: 944, startPoint y: 212, endPoint x: 913, endPoint y: 383, distance: 174.5
click at [913, 383] on div at bounding box center [949, 305] width 229 height 509
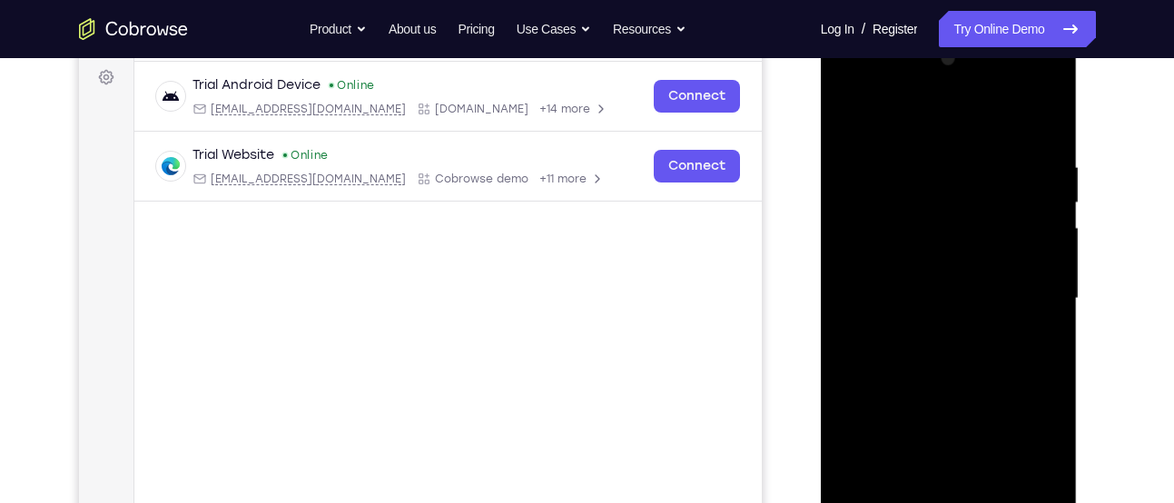
scroll to position [272, 0]
click at [932, 166] on div at bounding box center [949, 297] width 229 height 509
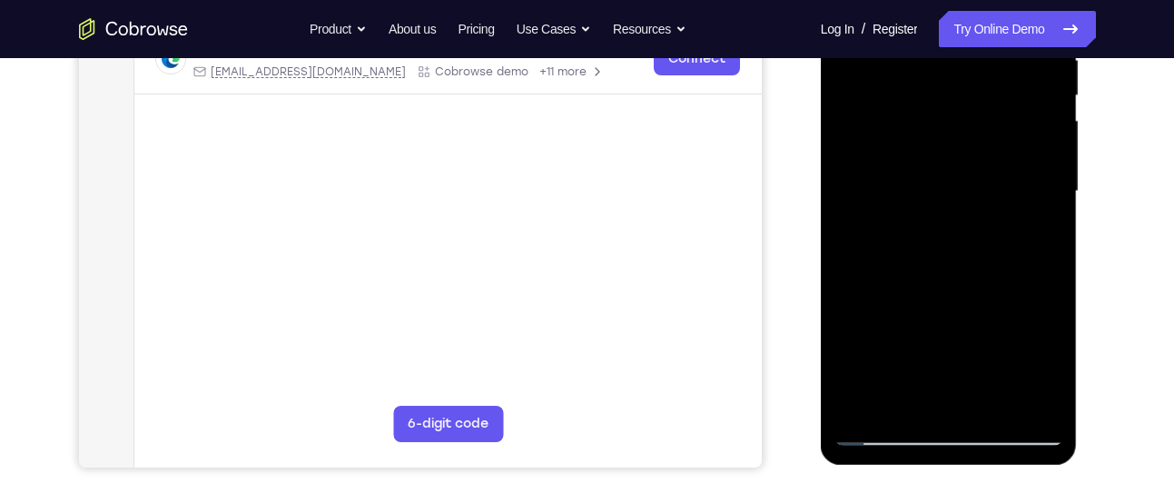
scroll to position [372, 0]
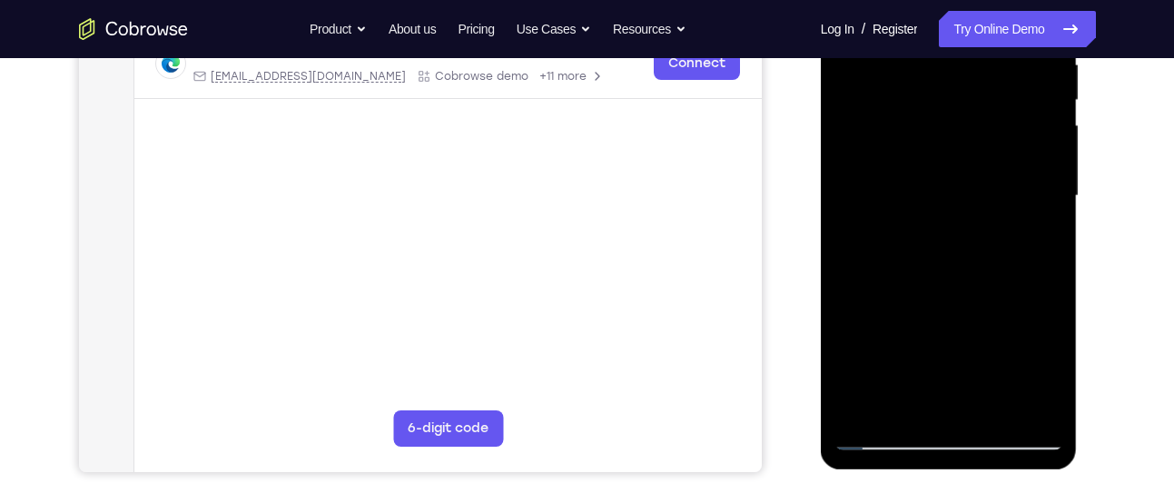
click at [1041, 202] on div at bounding box center [949, 196] width 229 height 509
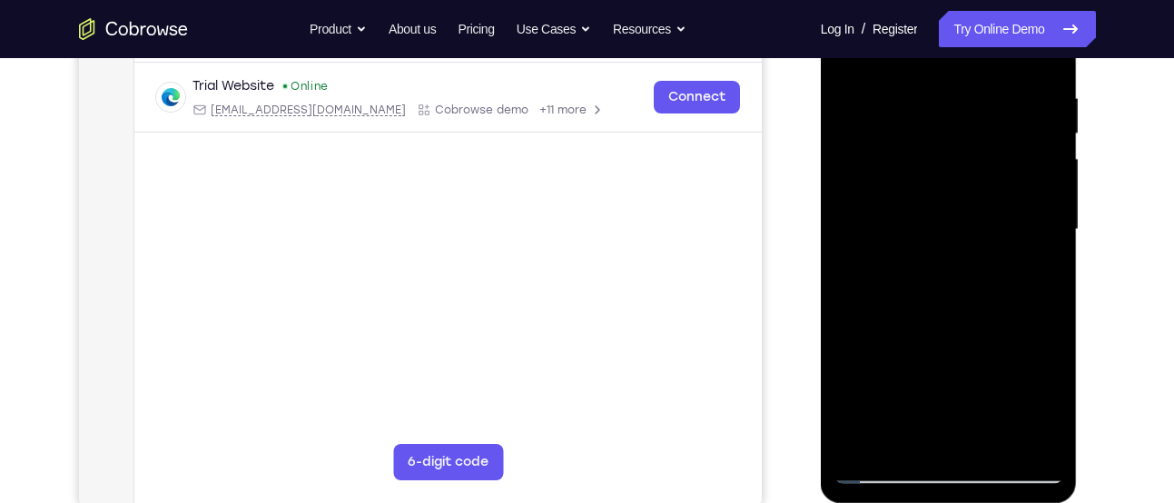
scroll to position [341, 0]
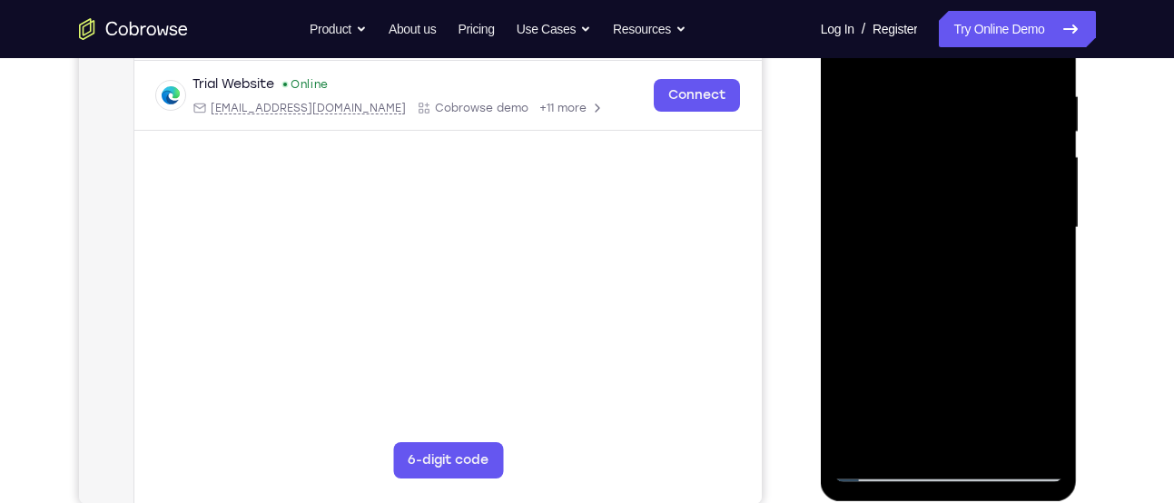
click at [1045, 222] on div at bounding box center [949, 228] width 229 height 509
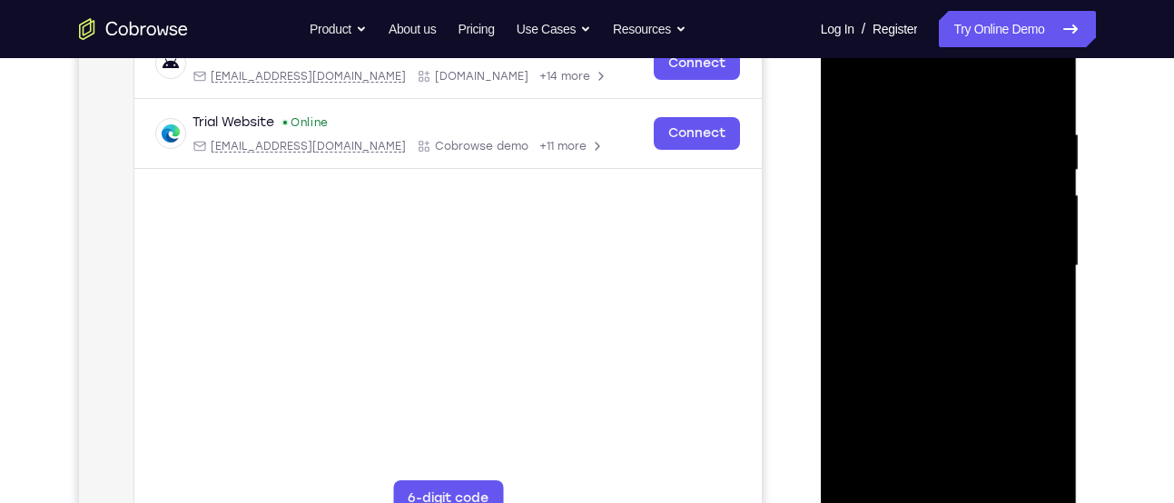
scroll to position [301, 0]
click at [1045, 222] on div at bounding box center [949, 267] width 229 height 509
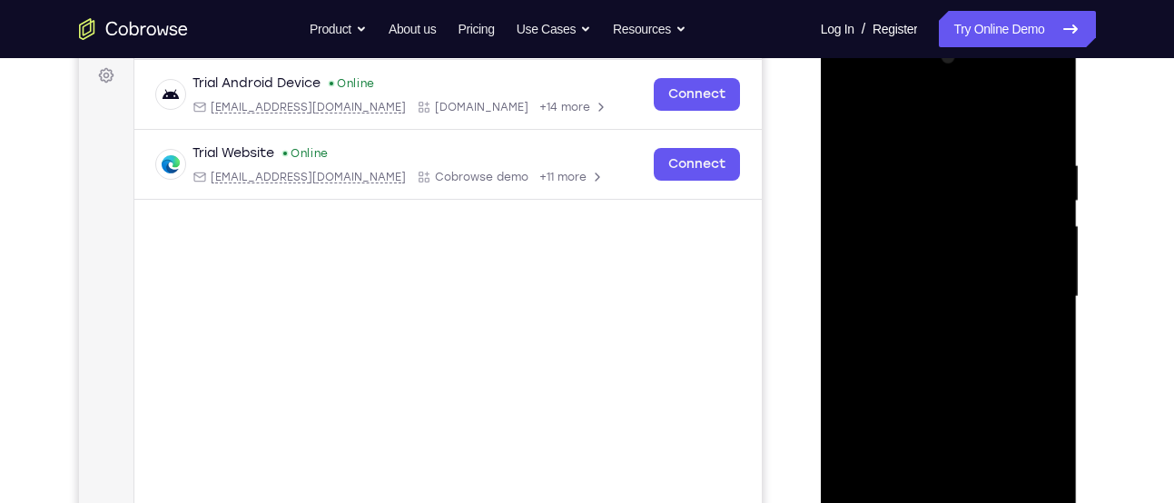
scroll to position [271, 0]
click at [1045, 222] on div at bounding box center [949, 298] width 229 height 509
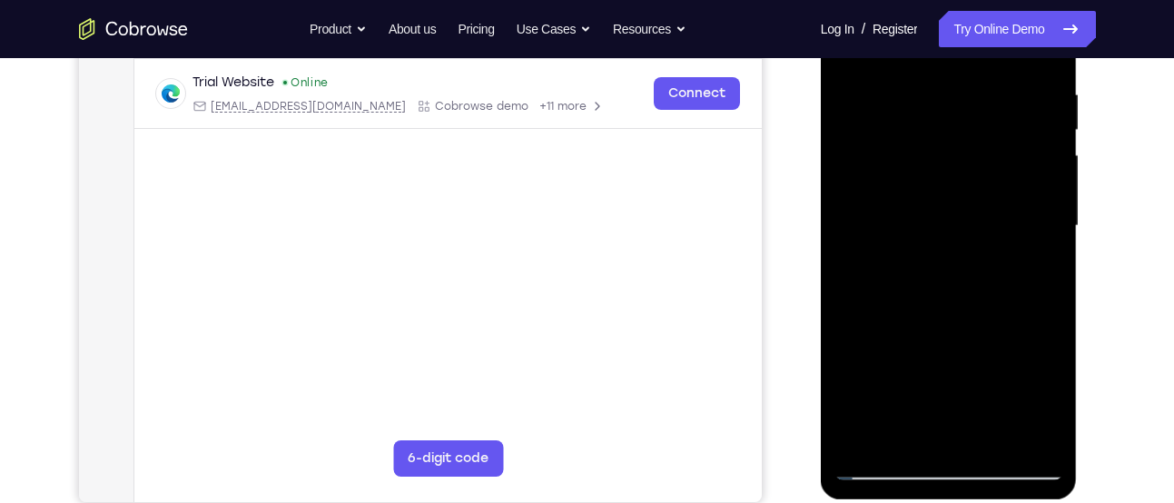
click at [1045, 222] on div at bounding box center [949, 226] width 229 height 509
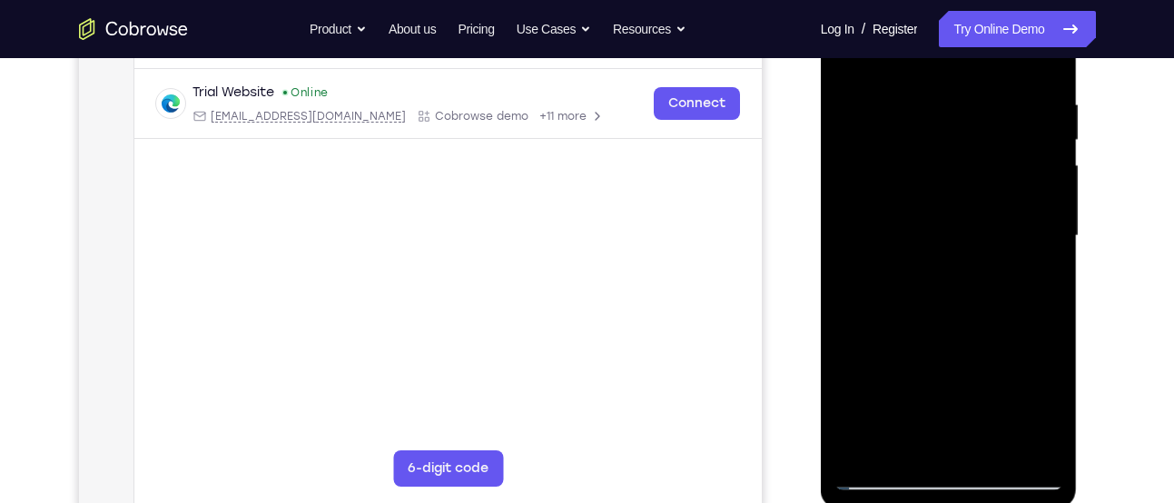
scroll to position [333, 0]
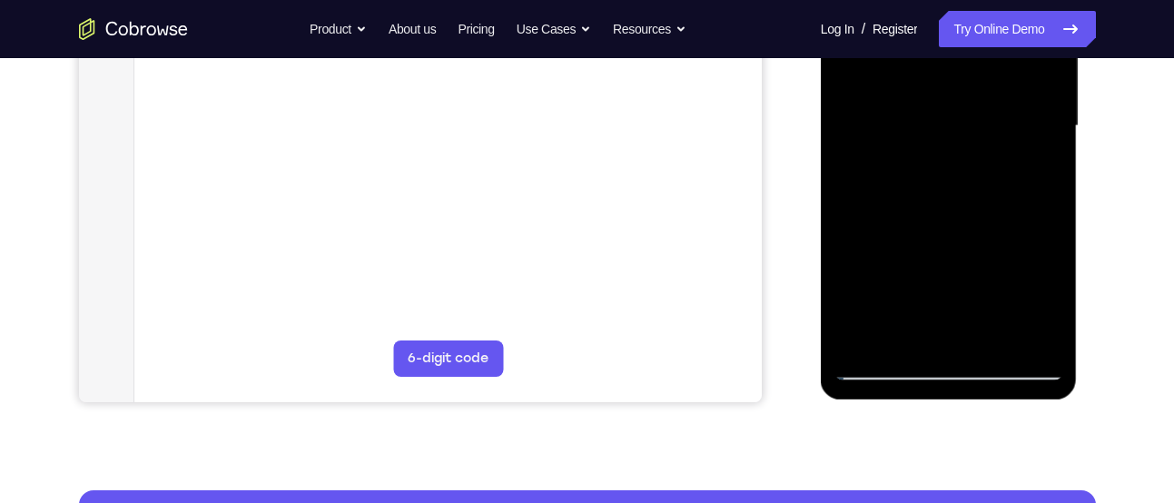
click at [1045, 222] on div at bounding box center [949, 126] width 229 height 509
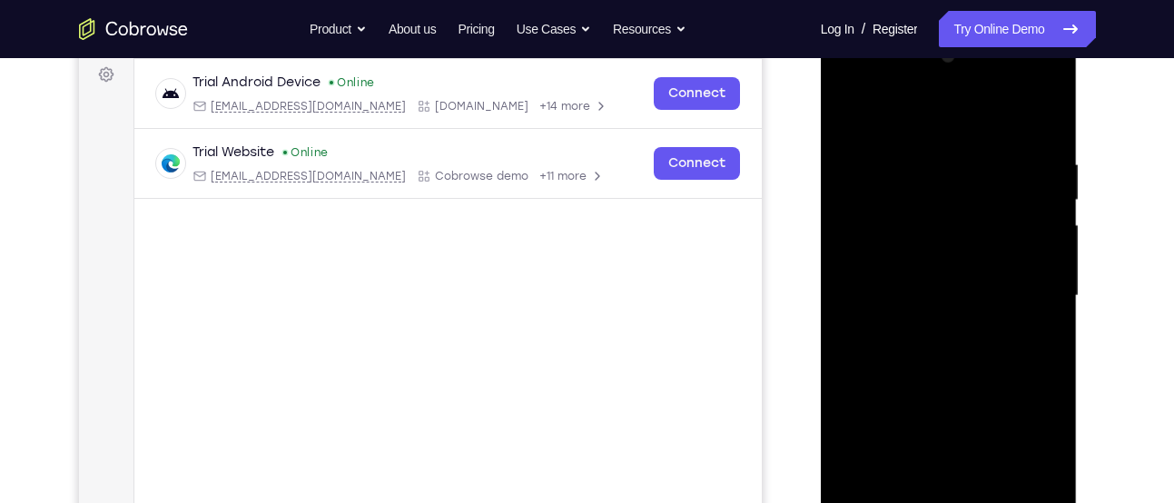
scroll to position [271, 0]
click at [1045, 222] on div at bounding box center [949, 298] width 229 height 509
click at [1043, 121] on div at bounding box center [949, 298] width 229 height 509
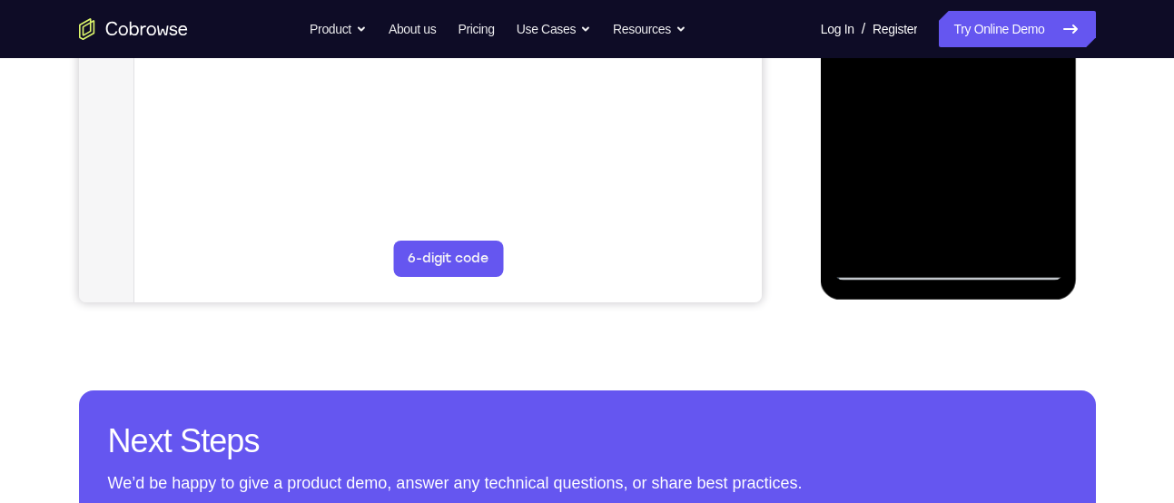
scroll to position [546, 0]
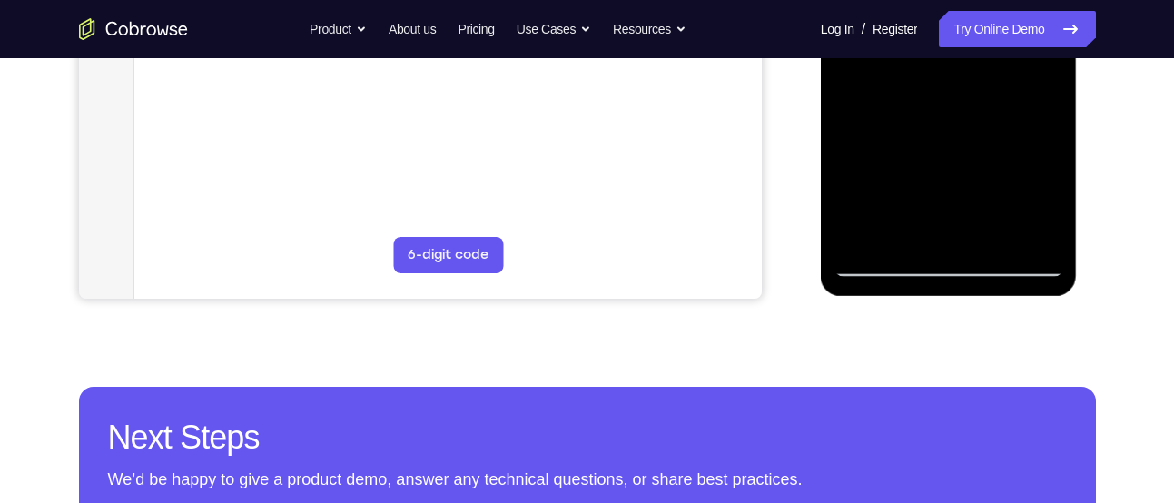
click at [993, 237] on div at bounding box center [949, 22] width 229 height 509
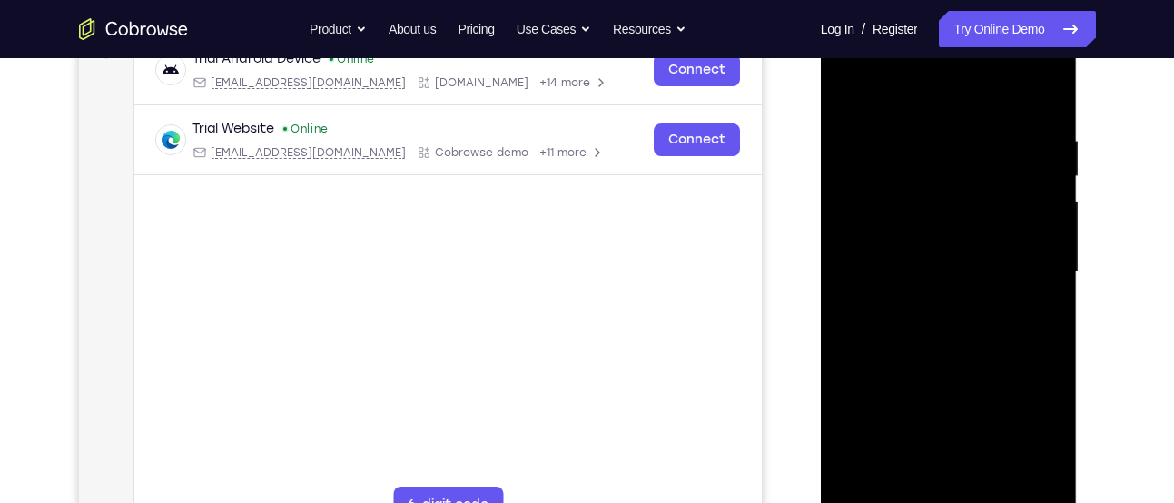
scroll to position [292, 0]
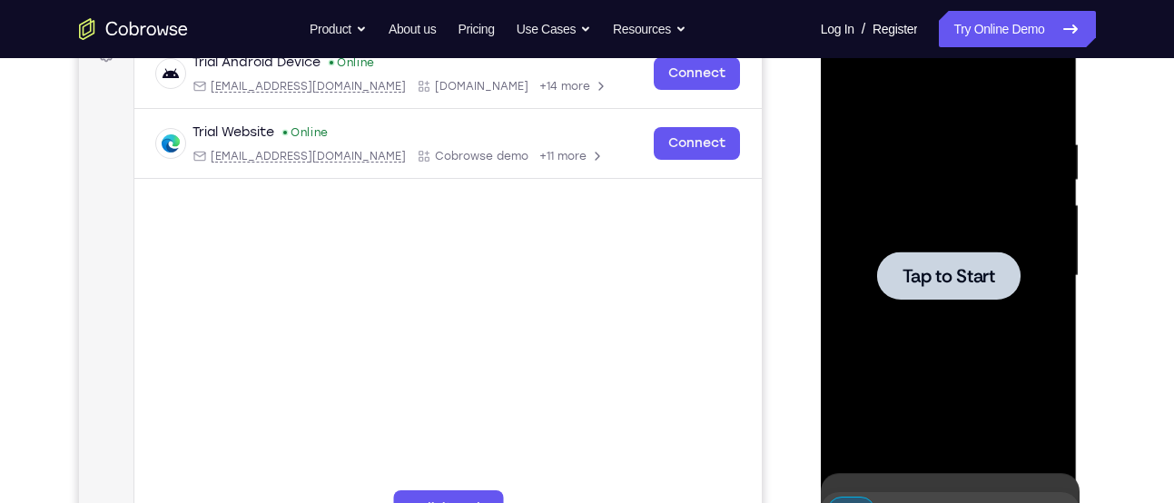
click at [854, 90] on div at bounding box center [949, 276] width 229 height 509
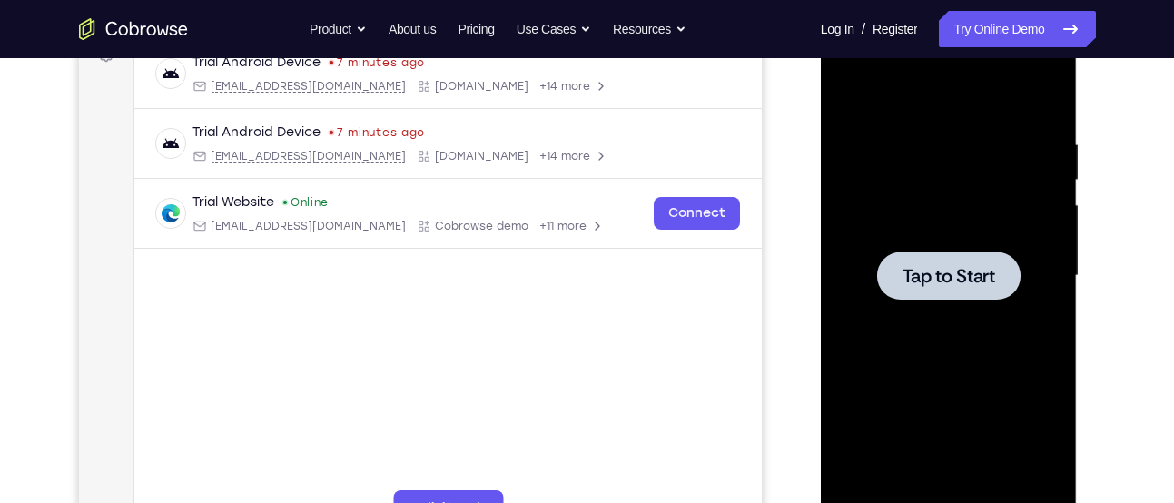
click at [935, 258] on div at bounding box center [948, 276] width 143 height 48
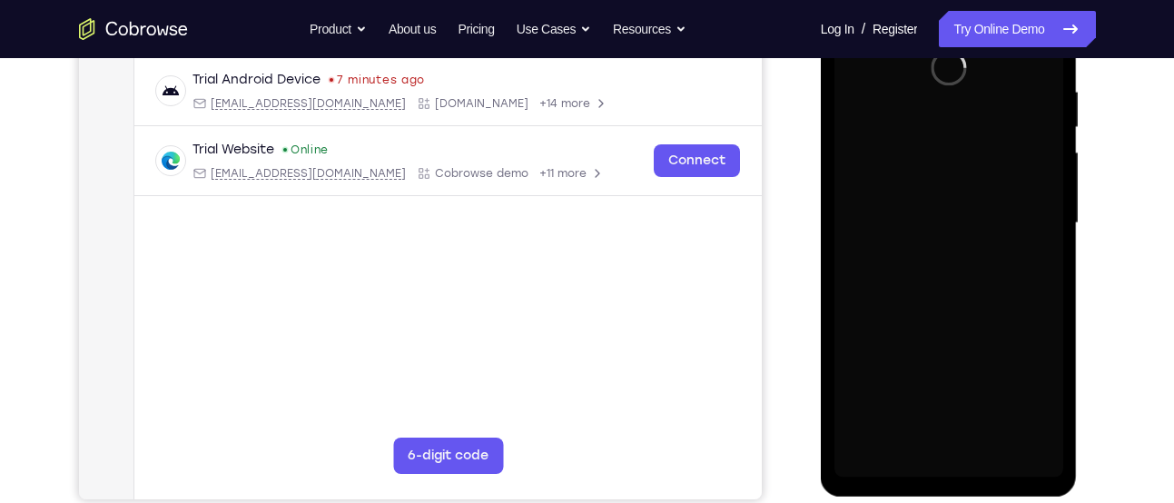
scroll to position [346, 0]
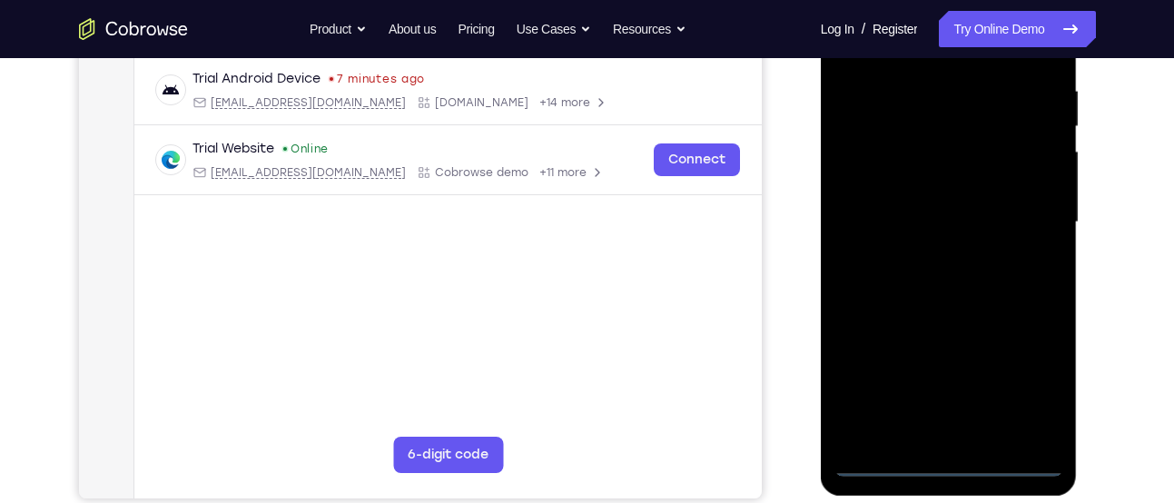
click at [952, 467] on div at bounding box center [949, 222] width 229 height 509
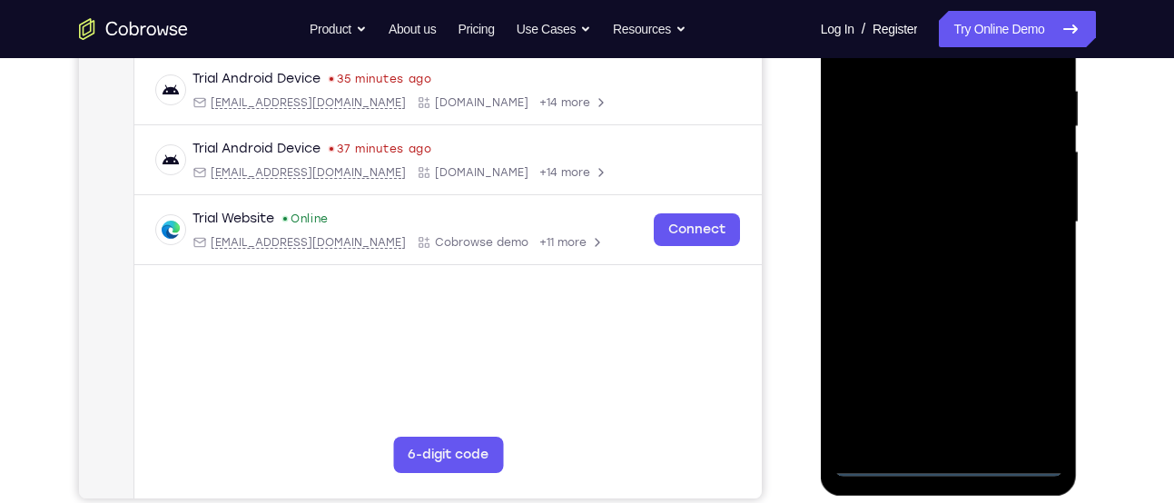
click at [1042, 388] on div at bounding box center [949, 222] width 229 height 509
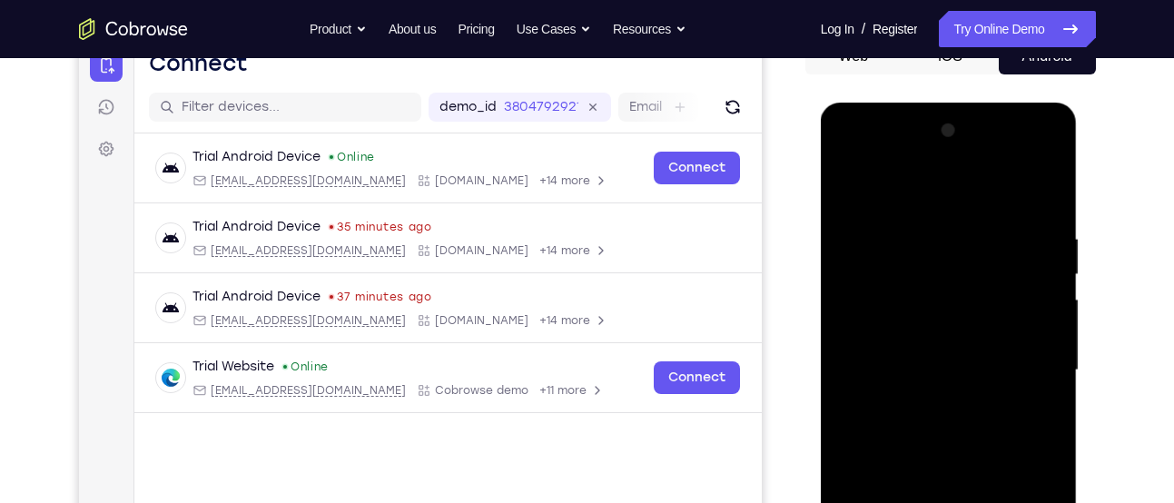
click at [875, 183] on div at bounding box center [949, 370] width 229 height 509
click at [1020, 358] on div at bounding box center [949, 370] width 229 height 509
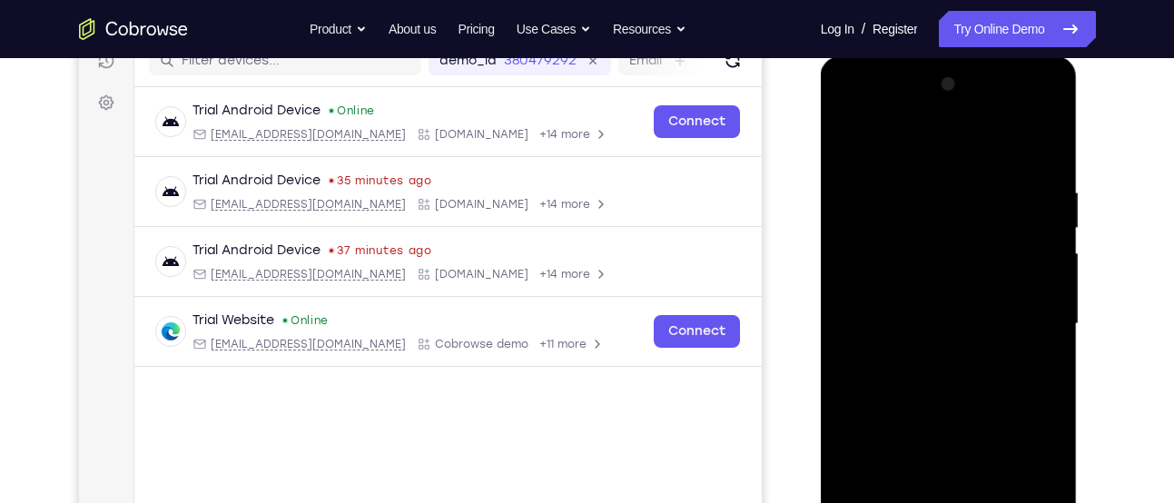
scroll to position [246, 0]
click at [942, 481] on div at bounding box center [949, 322] width 229 height 509
click at [929, 358] on div at bounding box center [949, 322] width 229 height 509
click at [921, 311] on div at bounding box center [949, 322] width 229 height 509
click at [943, 272] on div at bounding box center [949, 322] width 229 height 509
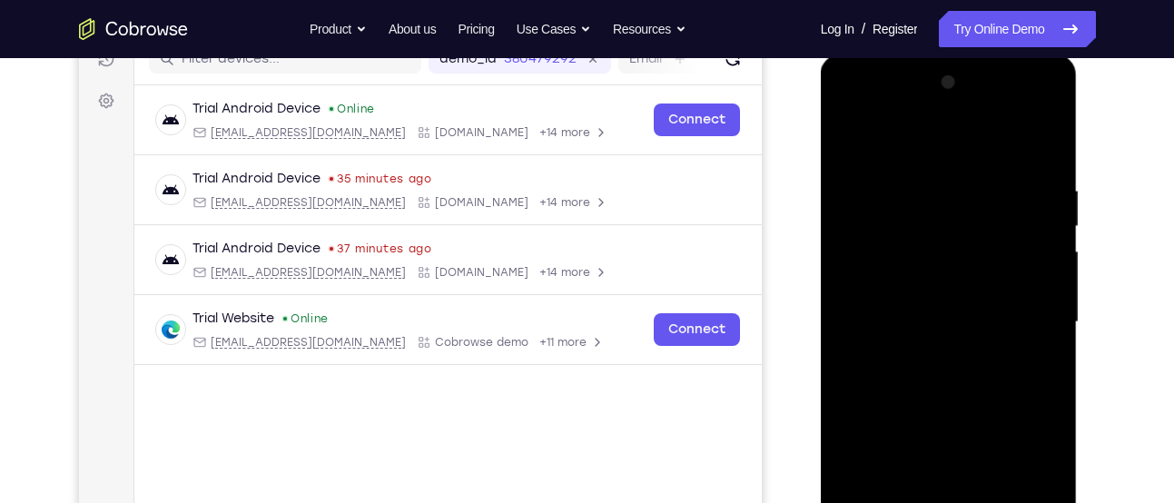
click at [950, 318] on div at bounding box center [949, 322] width 229 height 509
click at [944, 381] on div at bounding box center [949, 322] width 229 height 509
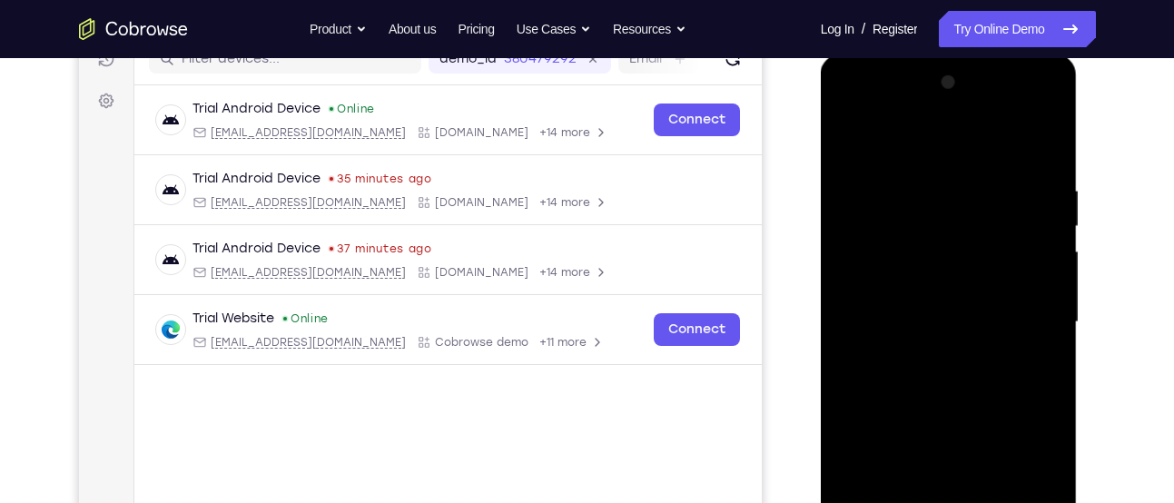
click at [944, 381] on div at bounding box center [949, 322] width 229 height 509
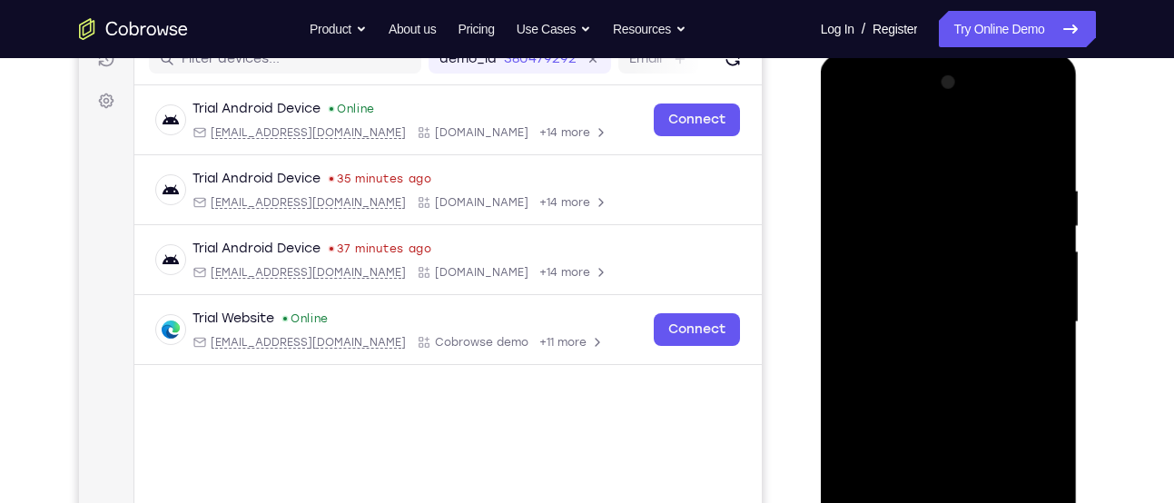
click at [944, 381] on div at bounding box center [949, 322] width 229 height 509
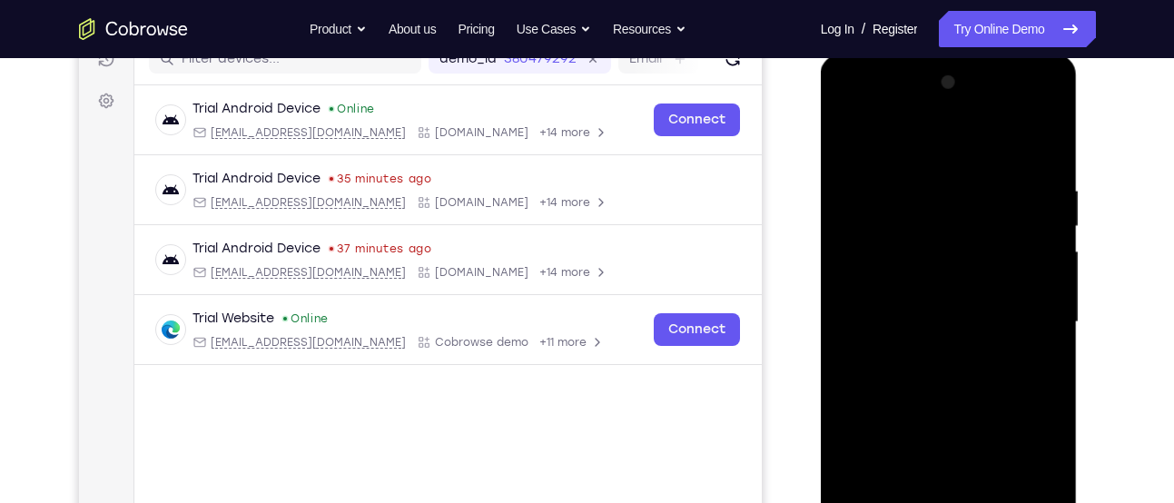
click at [944, 381] on div at bounding box center [949, 322] width 229 height 509
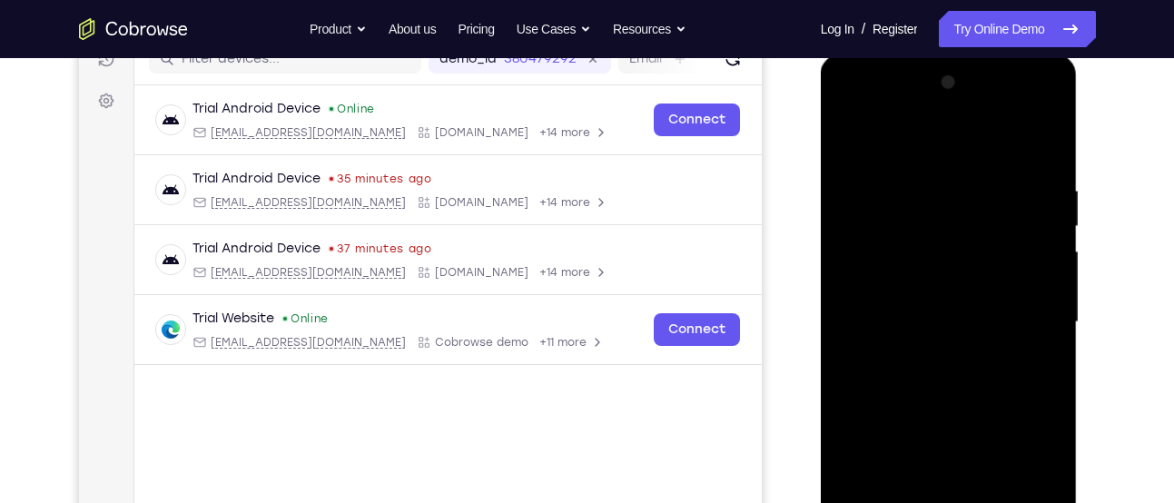
click at [944, 381] on div at bounding box center [949, 322] width 229 height 509
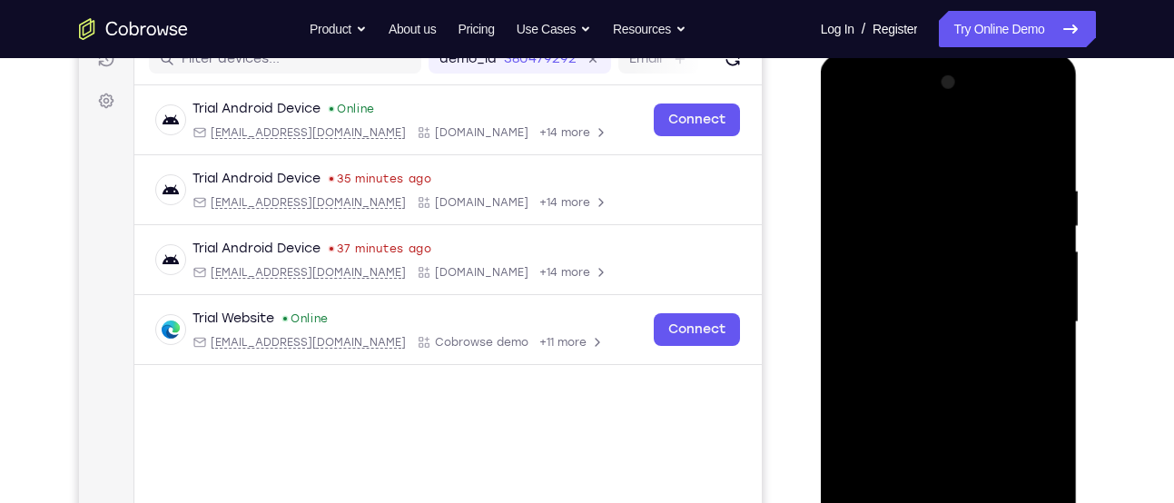
click at [944, 381] on div at bounding box center [949, 322] width 229 height 509
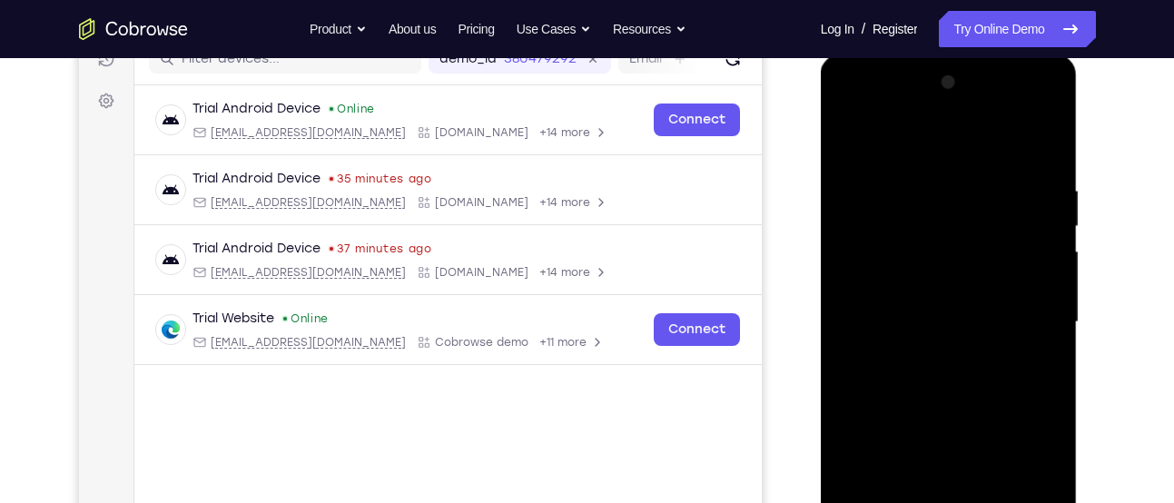
click at [944, 381] on div at bounding box center [949, 322] width 229 height 509
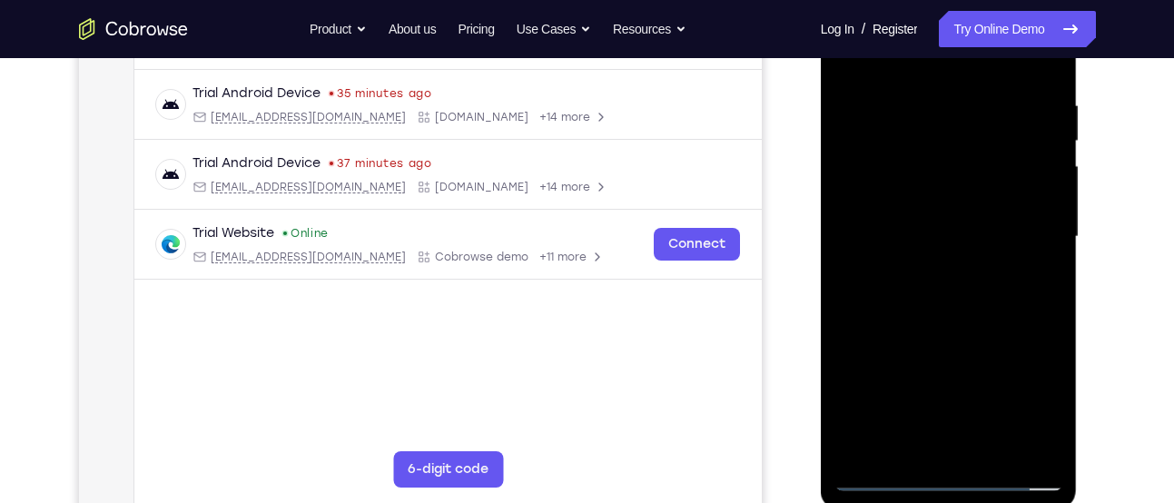
scroll to position [334, 0]
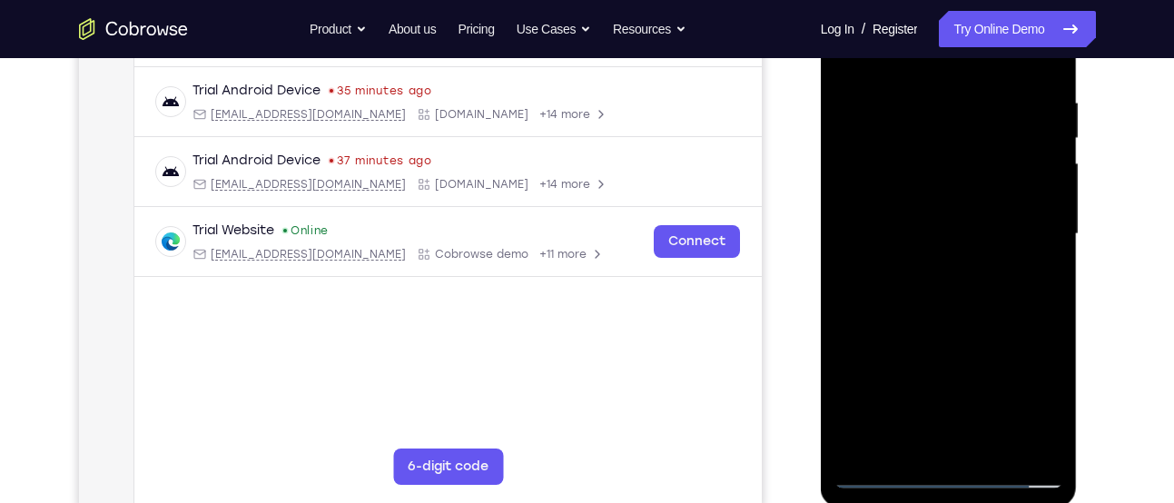
click at [961, 324] on div at bounding box center [949, 234] width 229 height 509
drag, startPoint x: 970, startPoint y: 331, endPoint x: 960, endPoint y: 202, distance: 129.3
click at [960, 202] on div at bounding box center [949, 234] width 229 height 509
click at [1051, 190] on div at bounding box center [949, 234] width 229 height 509
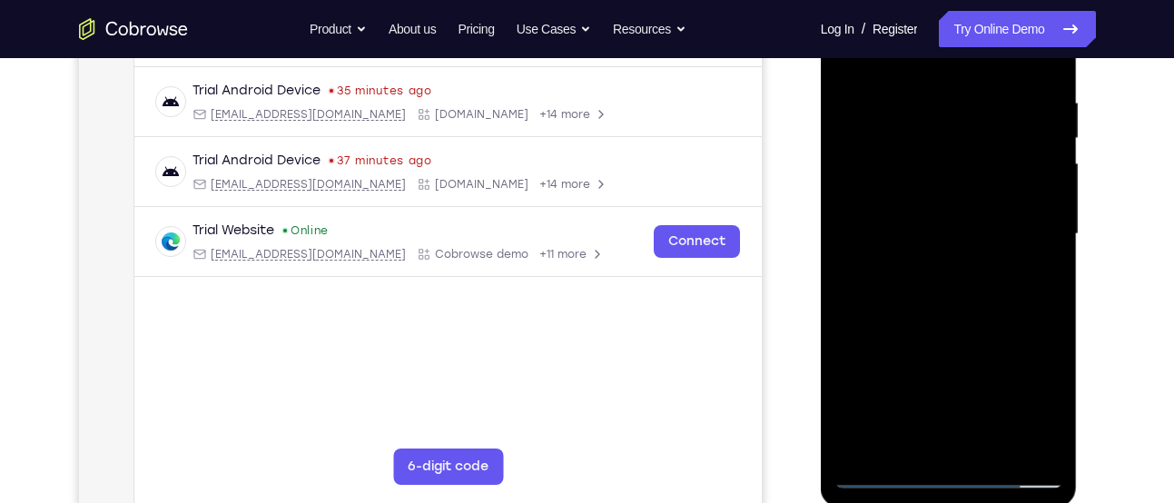
click at [1053, 190] on div at bounding box center [949, 234] width 229 height 509
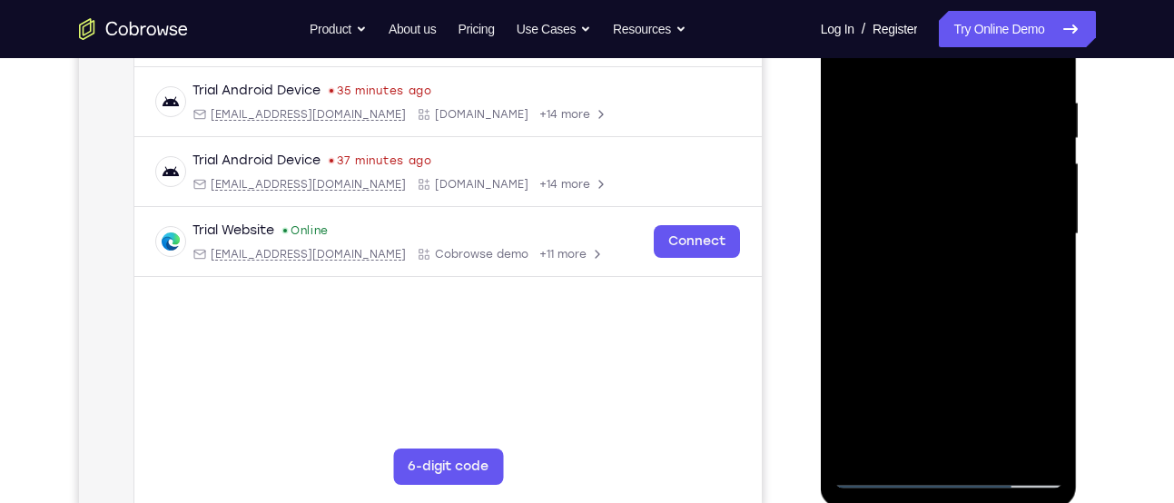
click at [850, 357] on div at bounding box center [949, 234] width 229 height 509
click at [876, 356] on div at bounding box center [949, 234] width 229 height 509
click at [904, 383] on div at bounding box center [949, 234] width 229 height 509
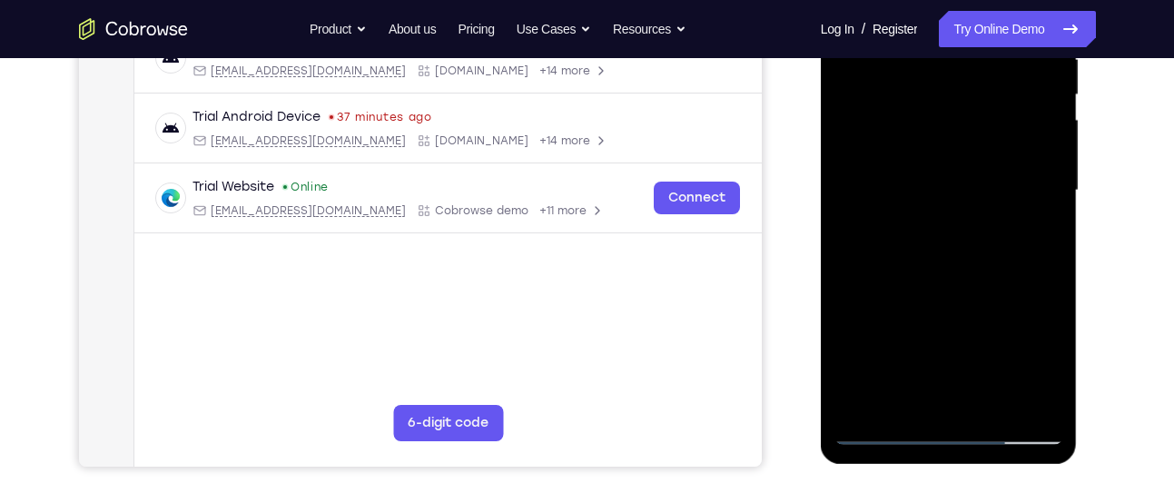
scroll to position [374, 0]
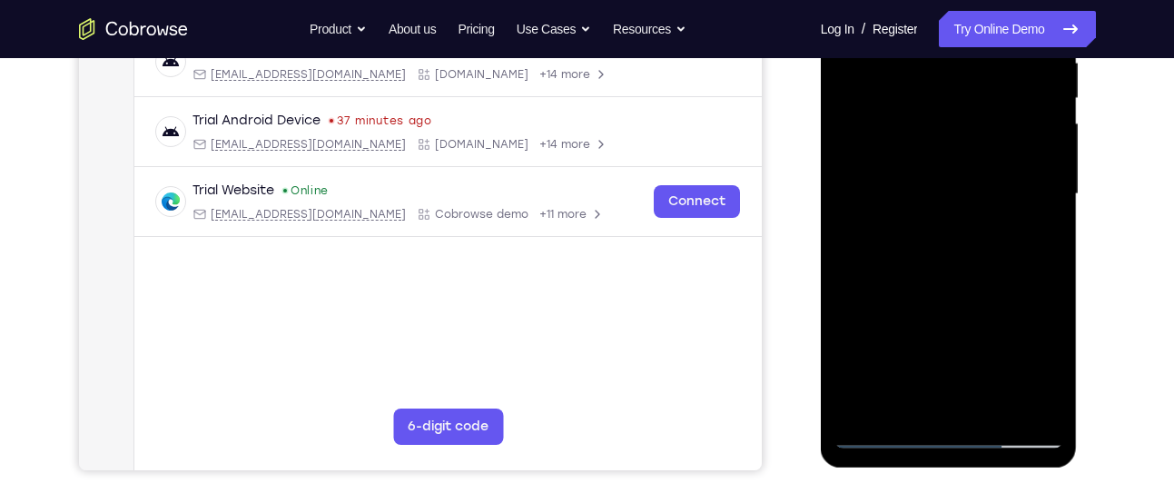
click at [902, 398] on div at bounding box center [949, 194] width 229 height 509
drag, startPoint x: 977, startPoint y: 369, endPoint x: 941, endPoint y: 206, distance: 166.6
click at [941, 206] on div at bounding box center [949, 194] width 229 height 509
drag, startPoint x: 949, startPoint y: 370, endPoint x: 925, endPoint y: 125, distance: 245.4
click at [925, 125] on div at bounding box center [949, 194] width 229 height 509
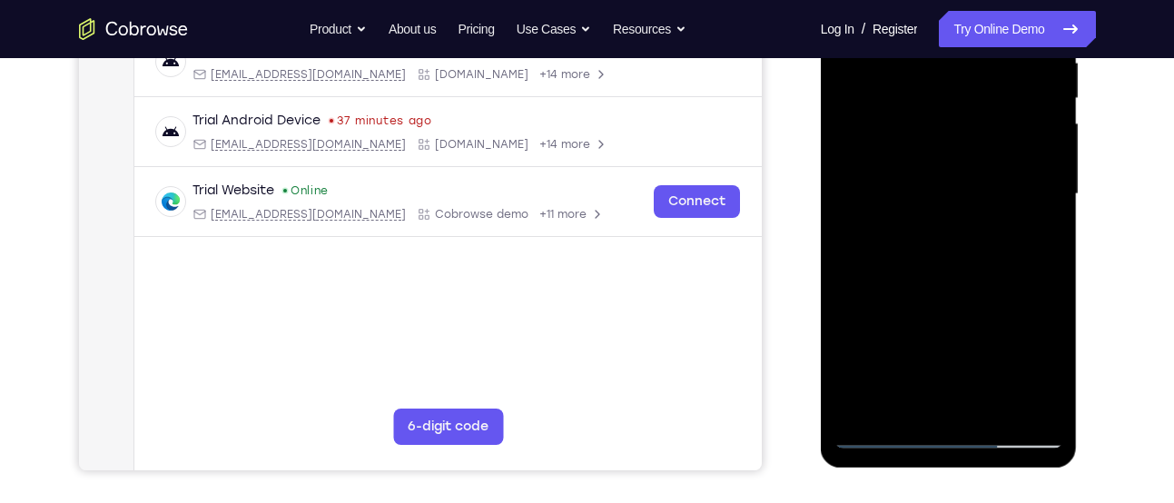
click at [946, 344] on div at bounding box center [949, 194] width 229 height 509
click at [853, 318] on div at bounding box center [949, 194] width 229 height 509
drag, startPoint x: 879, startPoint y: 365, endPoint x: 865, endPoint y: 280, distance: 86.4
click at [865, 280] on div at bounding box center [949, 194] width 229 height 509
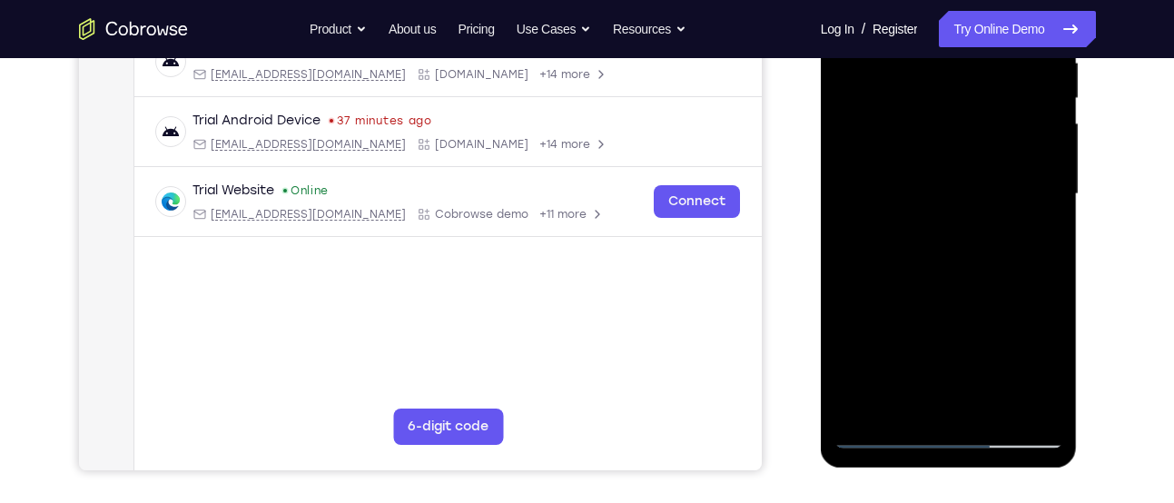
drag, startPoint x: 891, startPoint y: 315, endPoint x: 897, endPoint y: 514, distance: 199.0
click at [897, 471] on html "Online web based iOS Simulators and Android Emulators. Run iPhone, iPad, Mobile…" at bounding box center [950, 198] width 259 height 545
click at [1000, 360] on div at bounding box center [949, 194] width 229 height 509
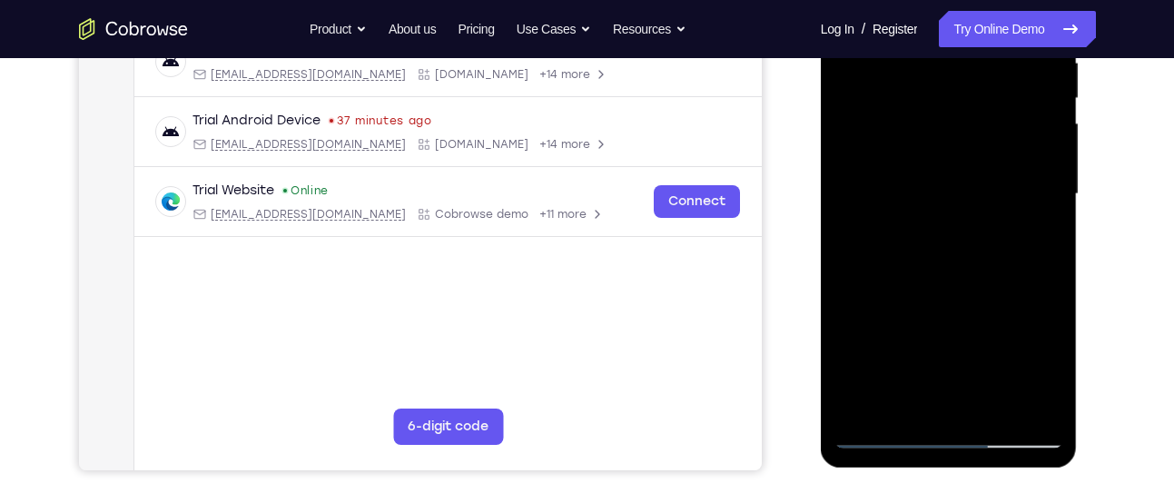
click at [1000, 360] on div at bounding box center [949, 194] width 229 height 509
click at [1041, 171] on div at bounding box center [949, 194] width 229 height 509
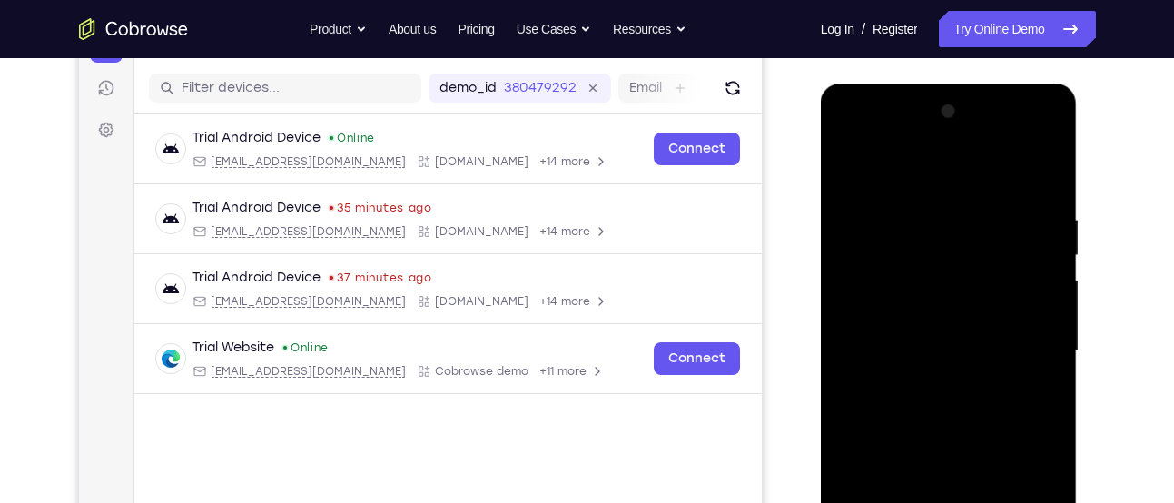
scroll to position [212, 0]
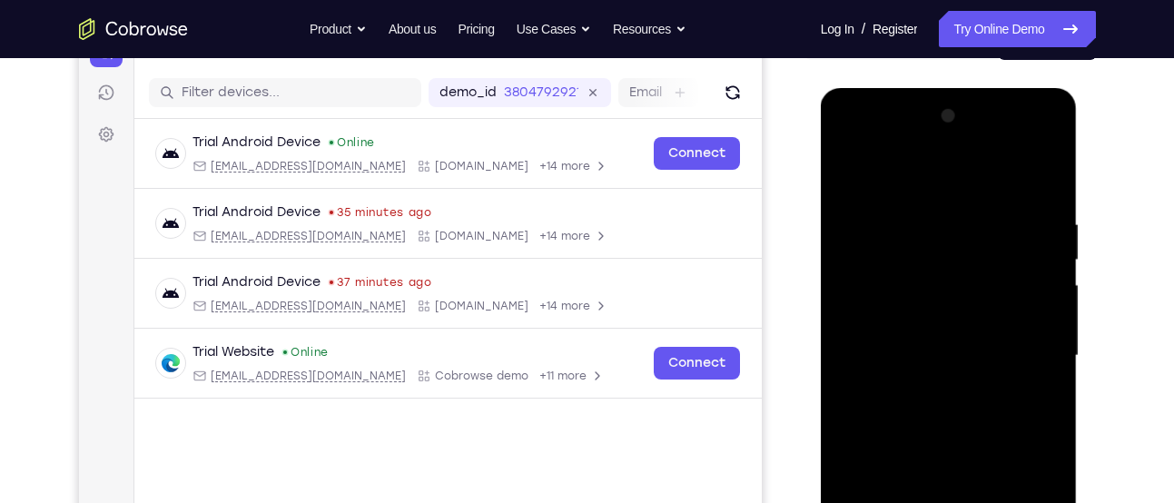
click at [849, 169] on div at bounding box center [949, 356] width 229 height 509
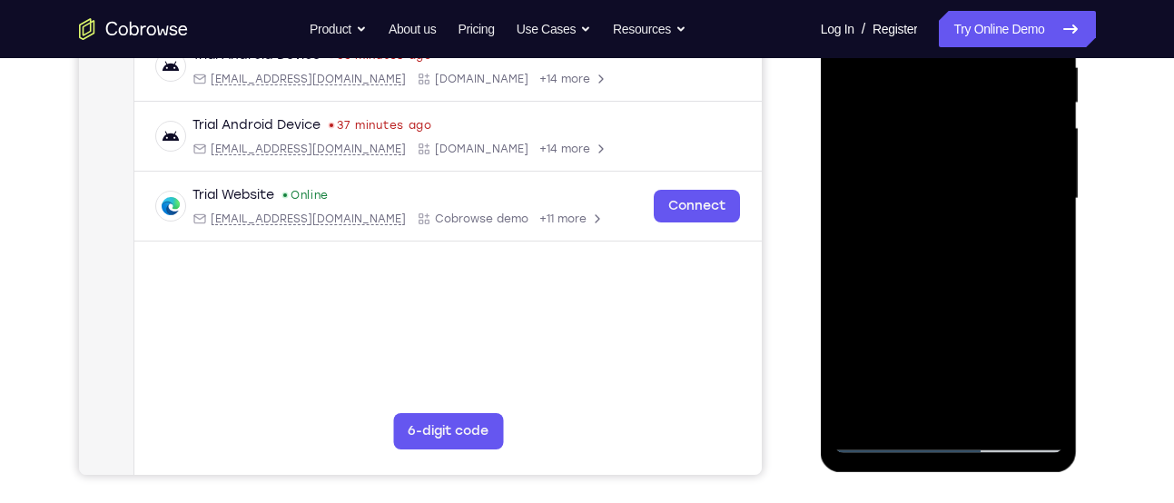
scroll to position [373, 0]
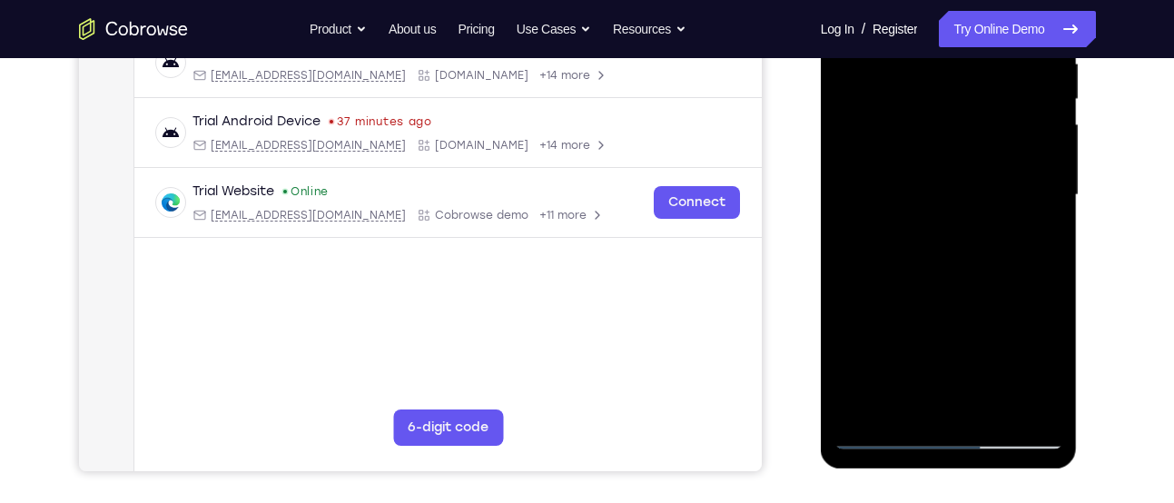
click at [993, 405] on div at bounding box center [949, 195] width 229 height 509
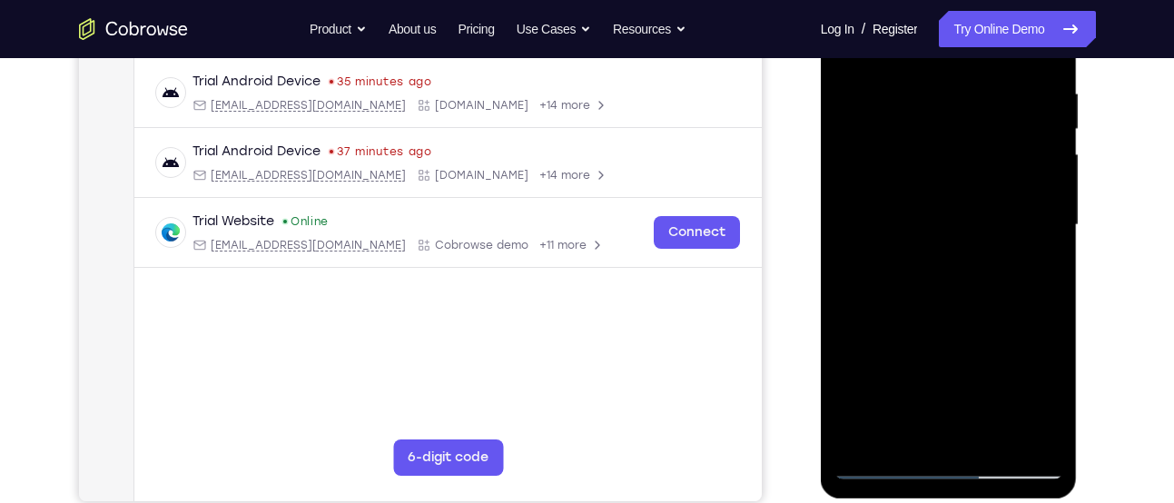
scroll to position [337, 0]
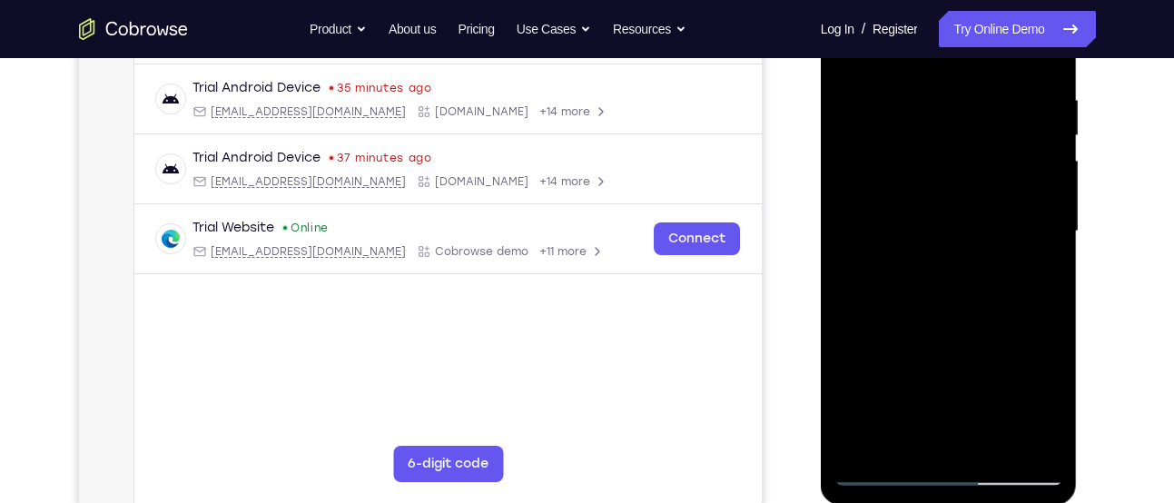
click at [944, 326] on div at bounding box center [949, 231] width 229 height 509
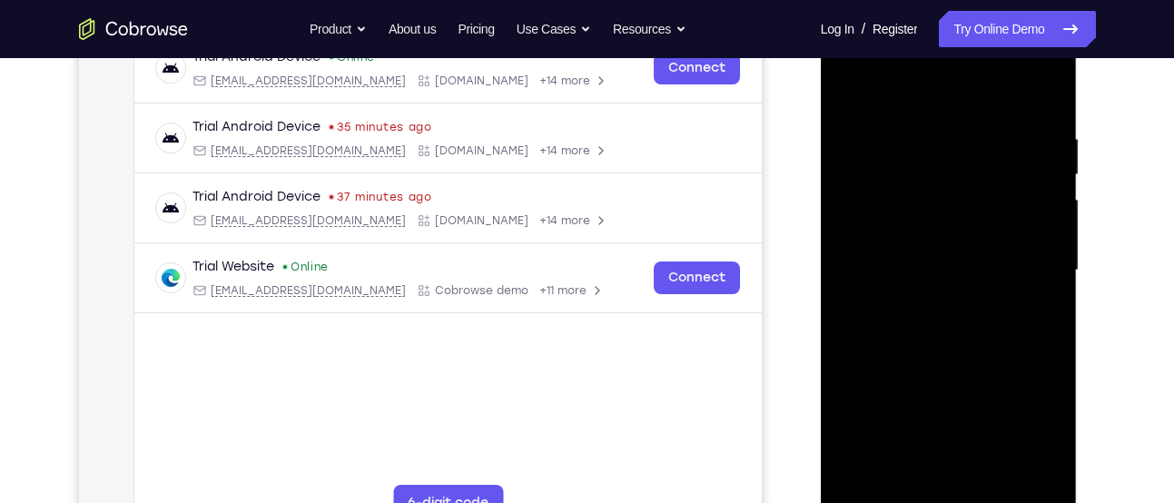
scroll to position [297, 0]
click at [852, 89] on div at bounding box center [949, 271] width 229 height 509
click at [920, 117] on div at bounding box center [949, 271] width 229 height 509
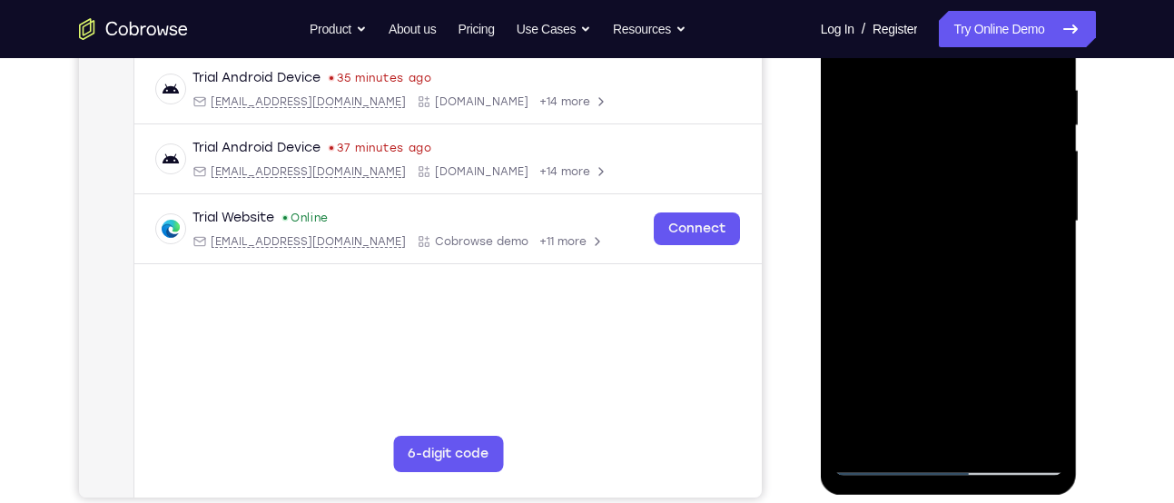
scroll to position [350, 0]
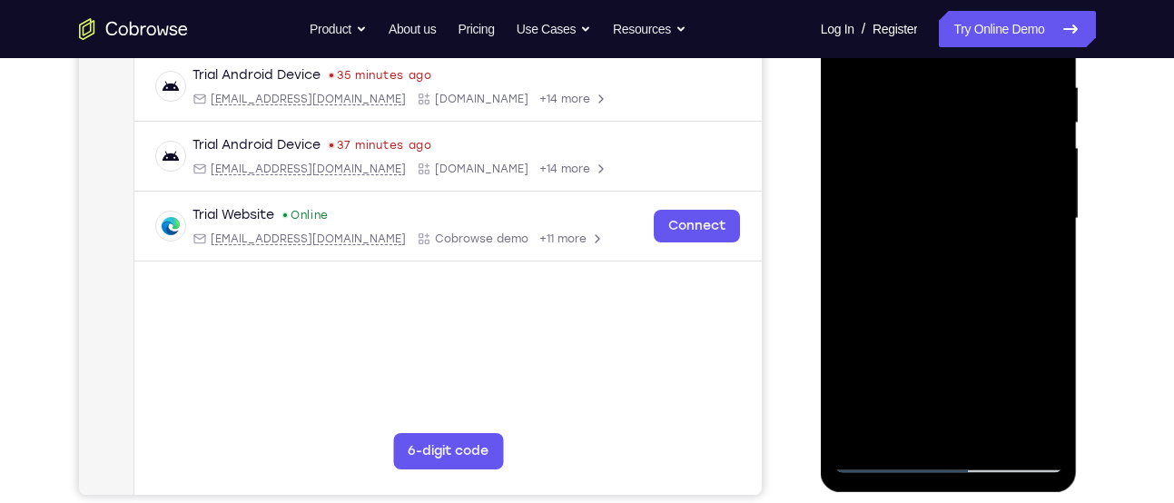
click at [1052, 232] on div at bounding box center [949, 219] width 229 height 509
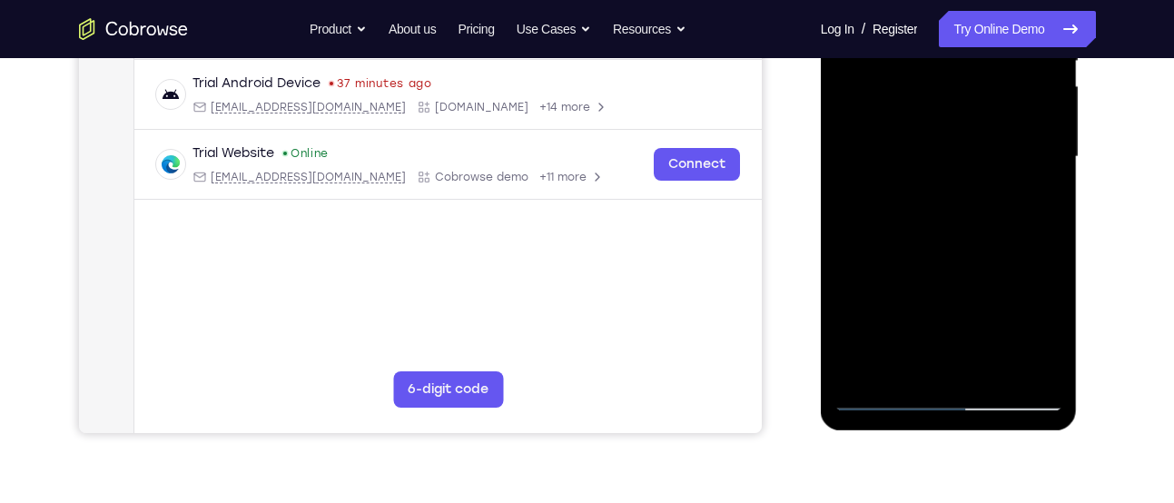
scroll to position [416, 0]
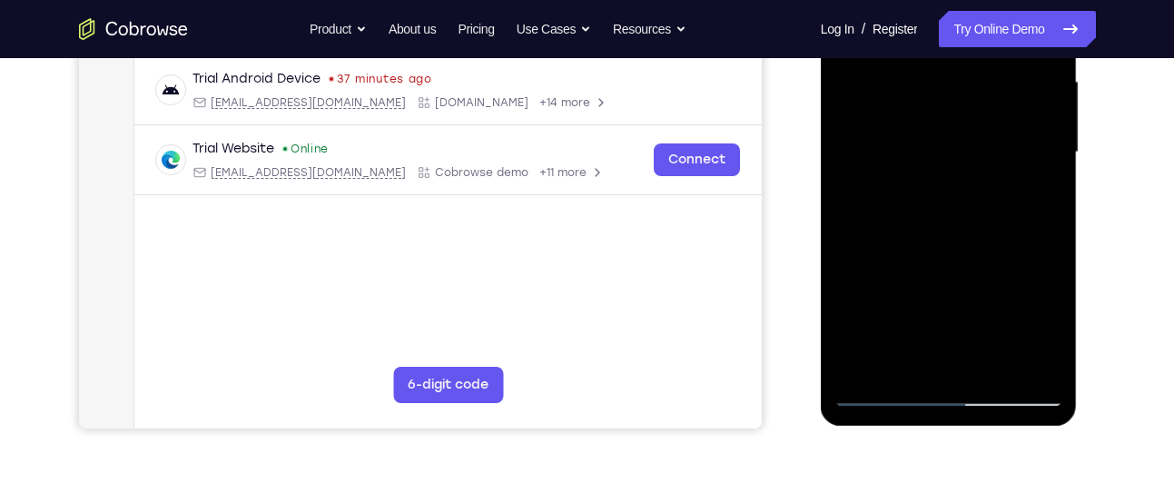
click at [1052, 232] on div at bounding box center [949, 152] width 229 height 509
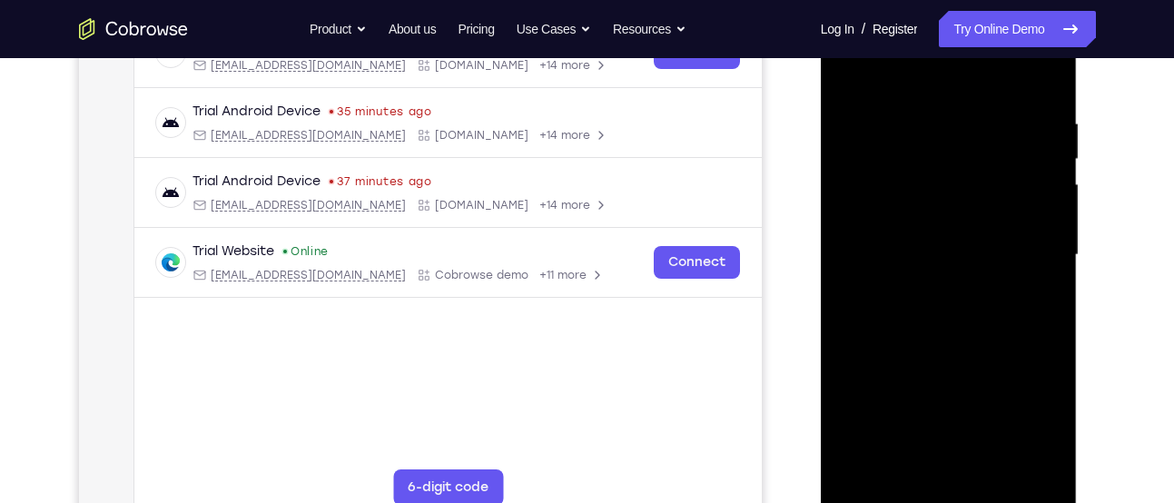
scroll to position [311, 0]
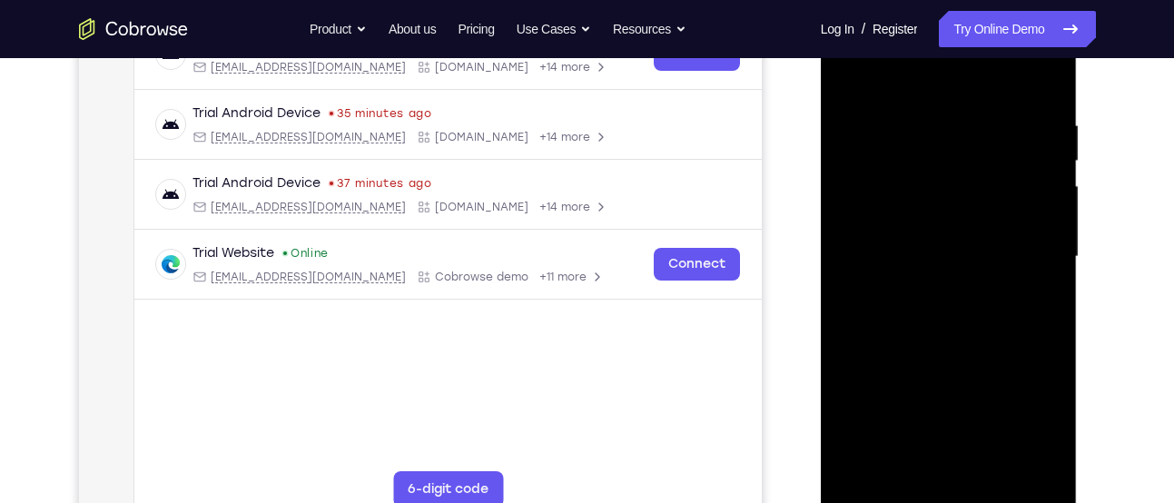
click at [1052, 232] on div at bounding box center [949, 257] width 229 height 509
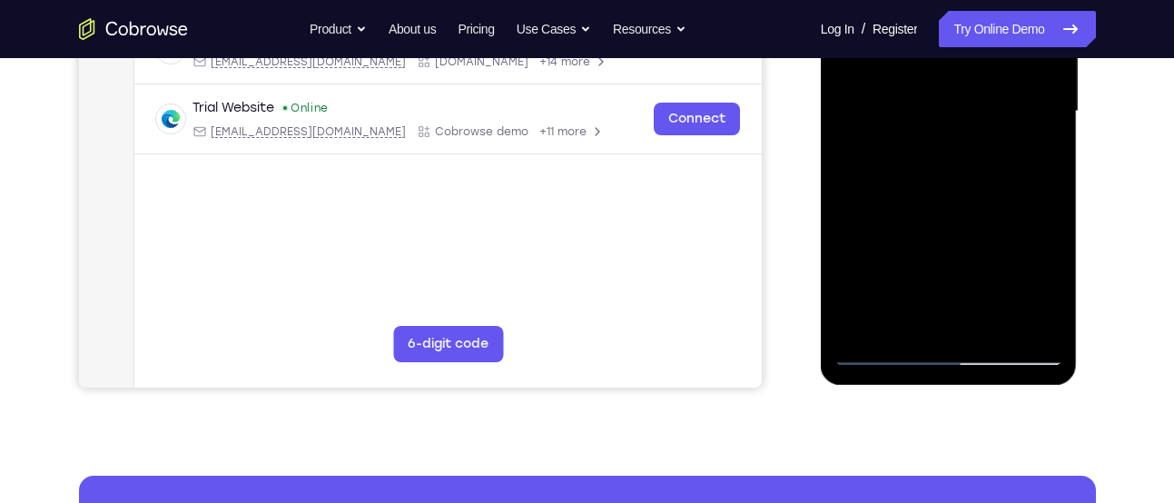
scroll to position [459, 0]
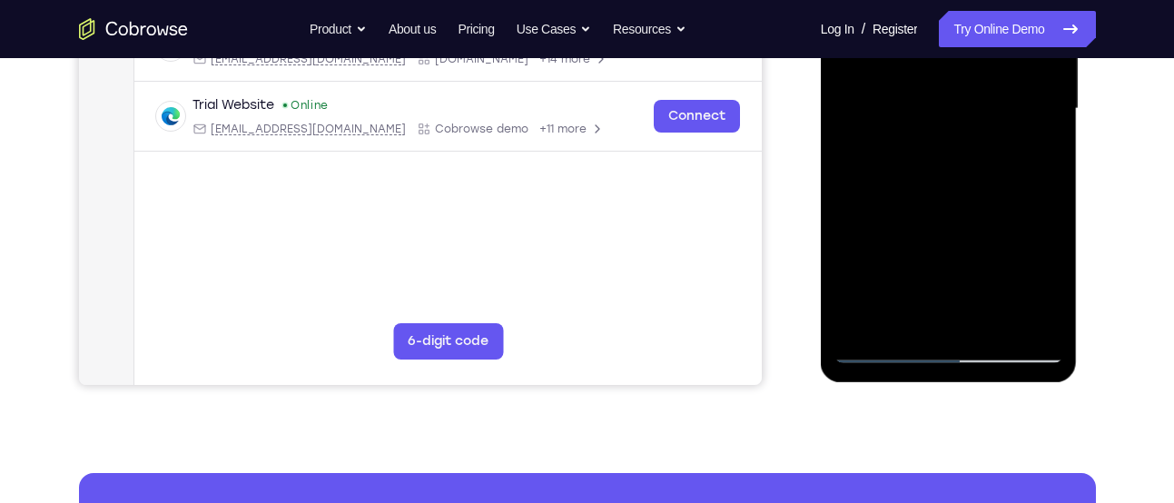
click at [1023, 316] on div at bounding box center [949, 109] width 229 height 509
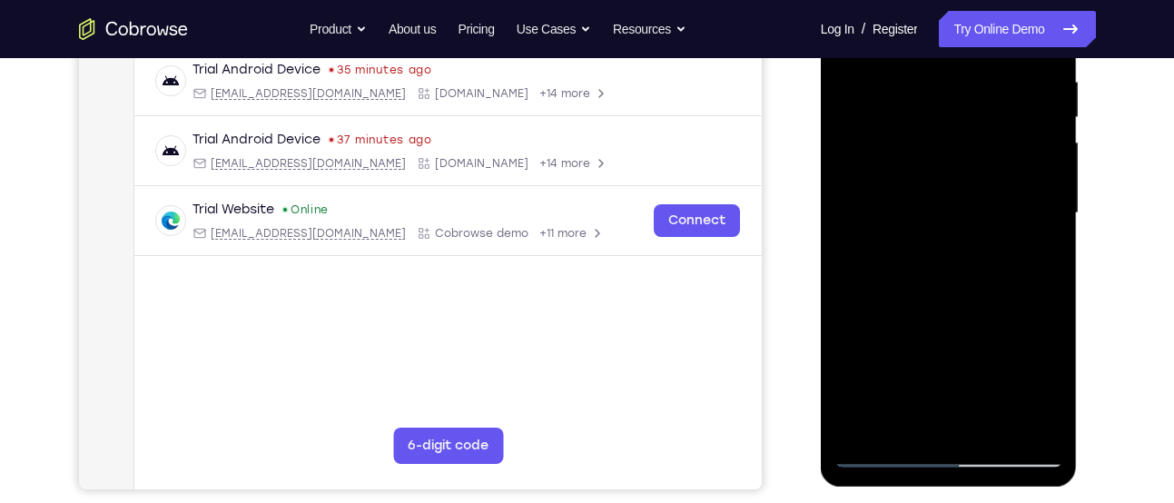
scroll to position [354, 0]
click at [1032, 220] on div at bounding box center [949, 214] width 229 height 509
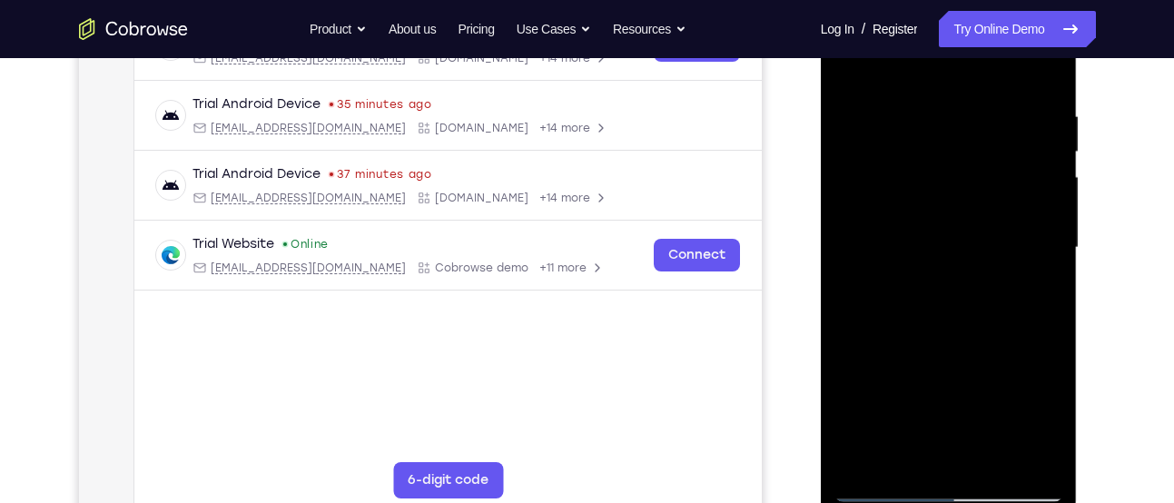
click at [1032, 220] on div at bounding box center [949, 248] width 229 height 509
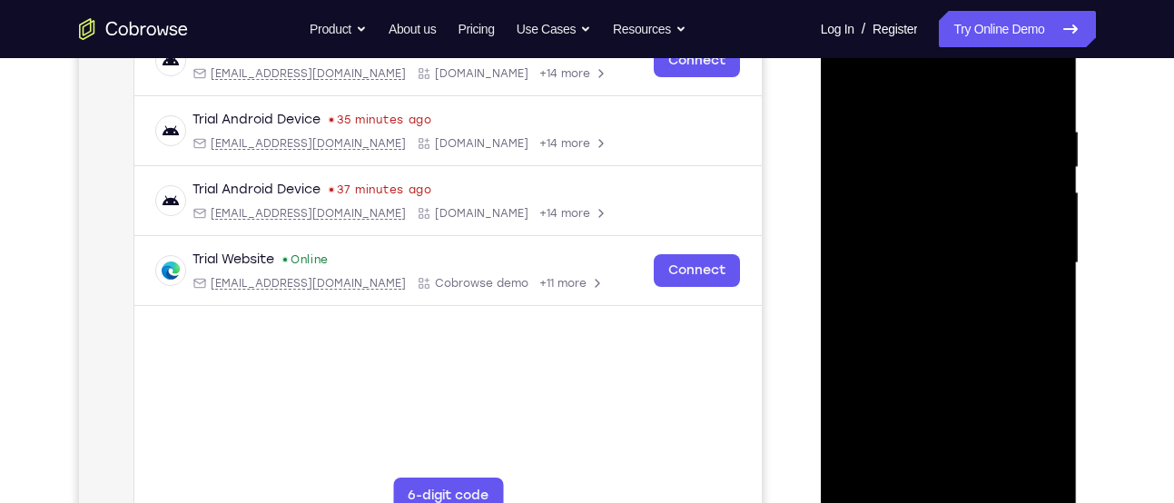
scroll to position [310, 0]
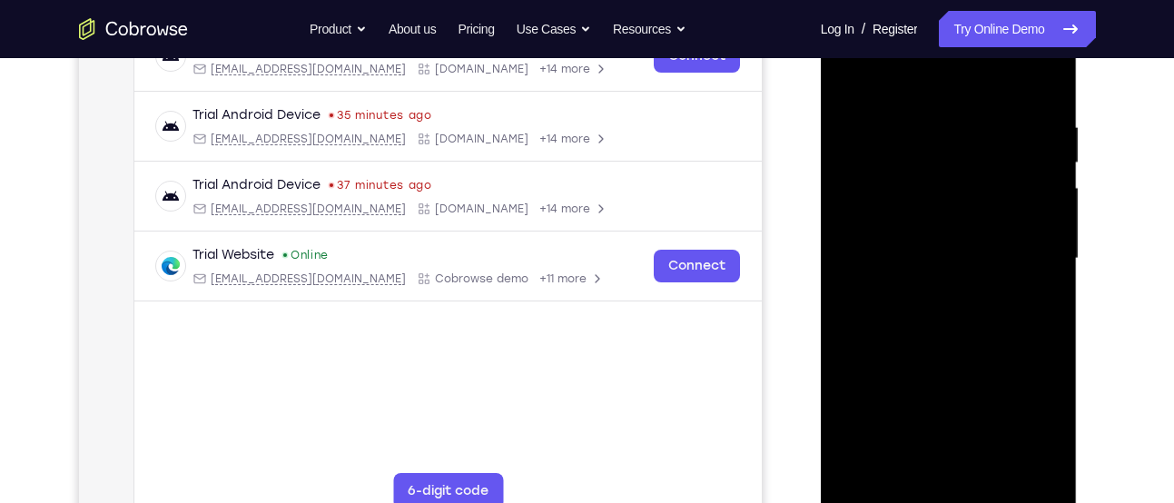
click at [1032, 220] on div at bounding box center [949, 259] width 229 height 509
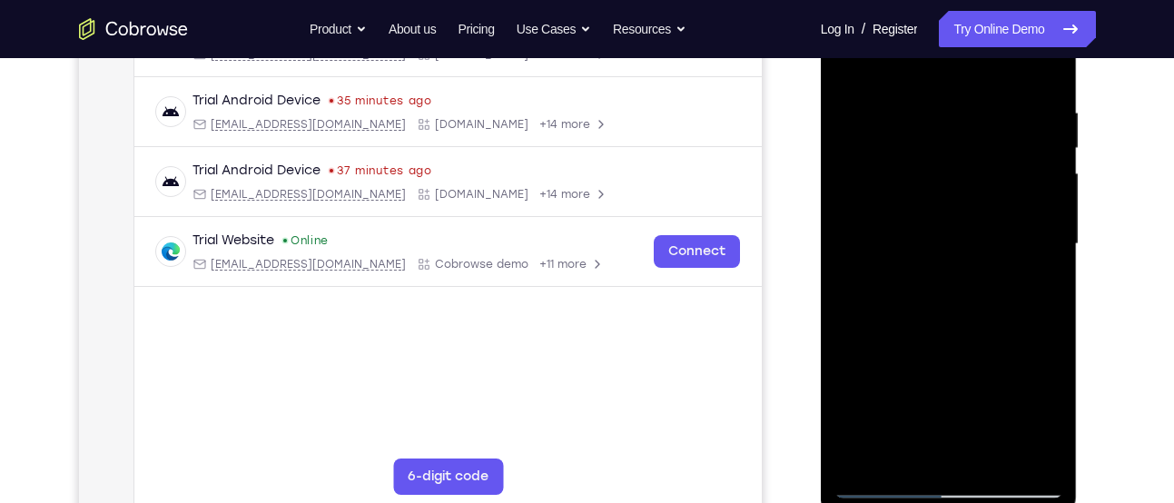
scroll to position [325, 0]
click at [1035, 221] on div at bounding box center [949, 243] width 229 height 509
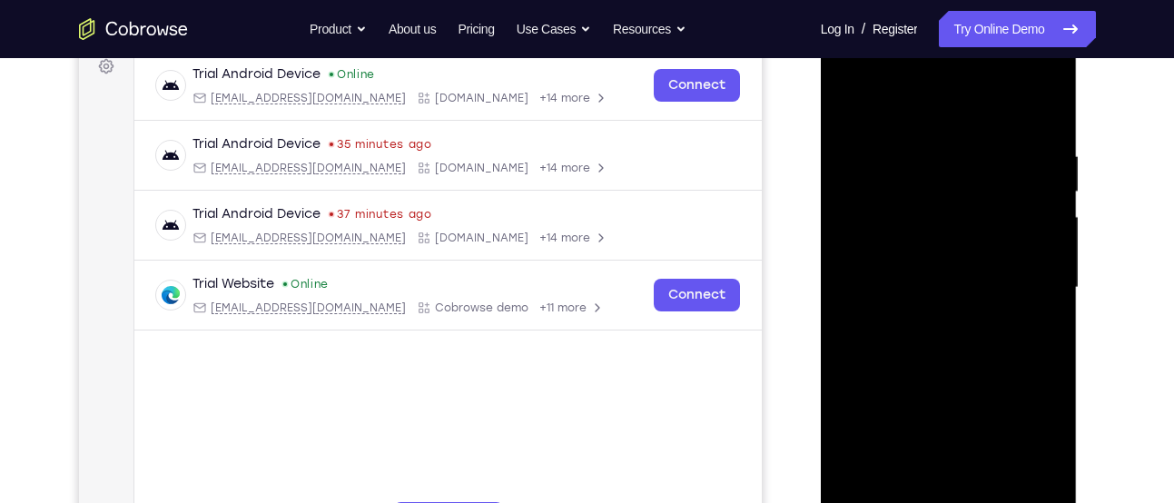
scroll to position [273, 0]
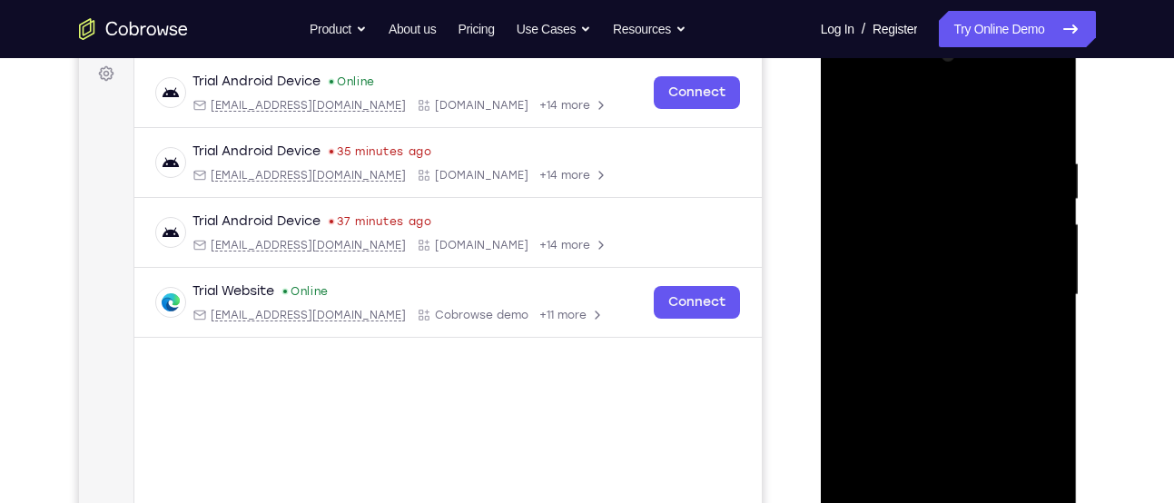
click at [1035, 221] on div at bounding box center [949, 295] width 229 height 509
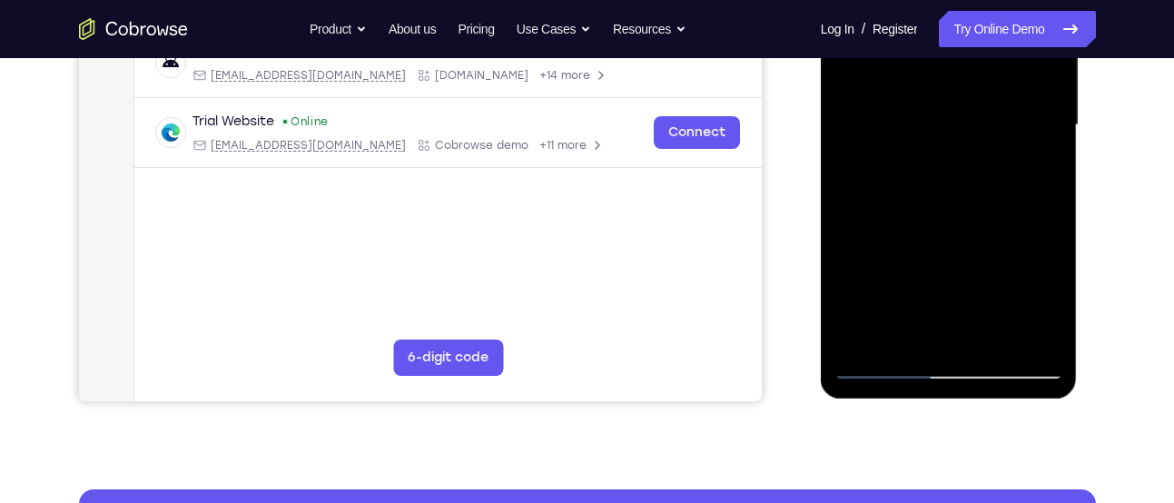
scroll to position [444, 0]
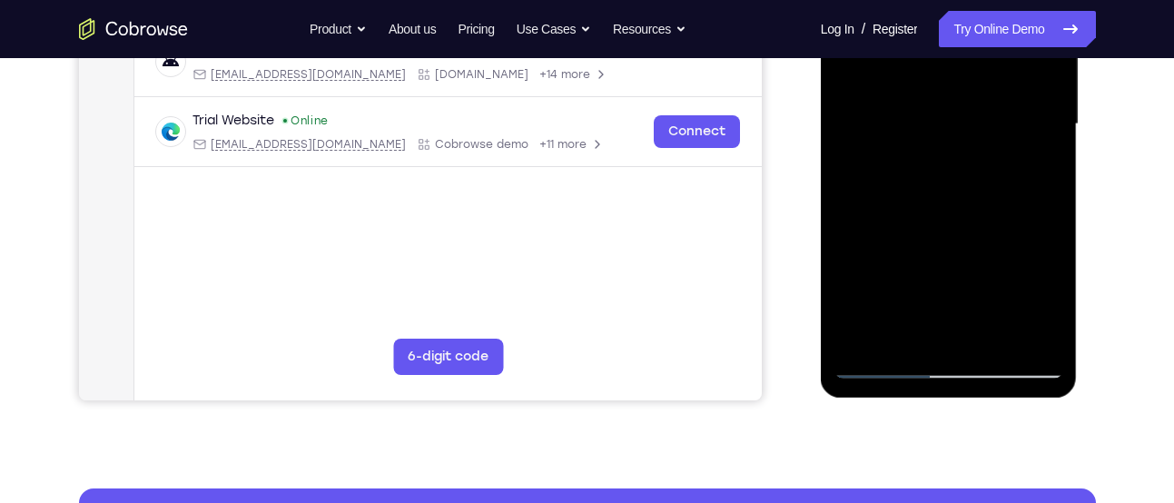
click at [1022, 335] on div at bounding box center [949, 124] width 229 height 509
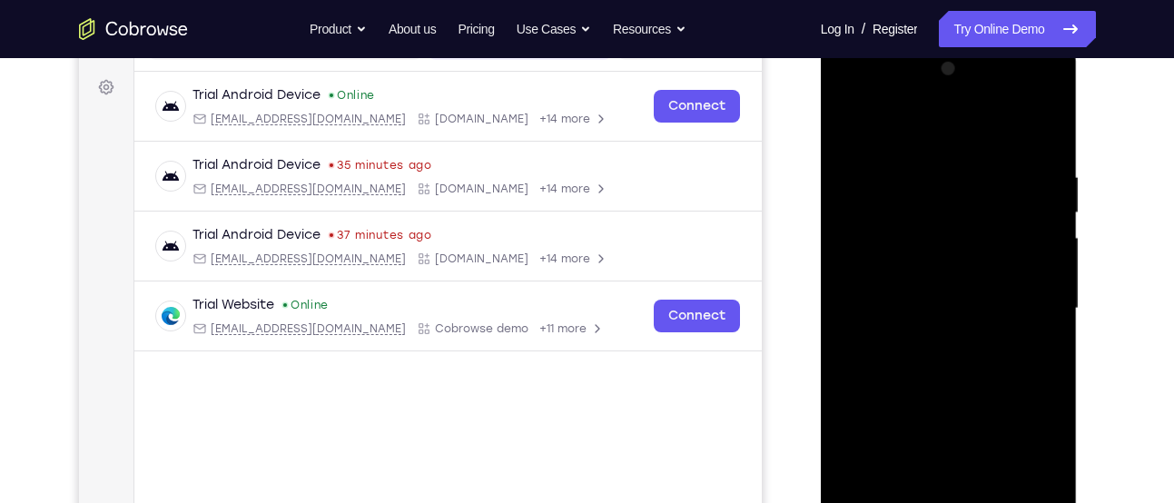
scroll to position [259, 0]
click at [1031, 251] on div at bounding box center [949, 309] width 229 height 509
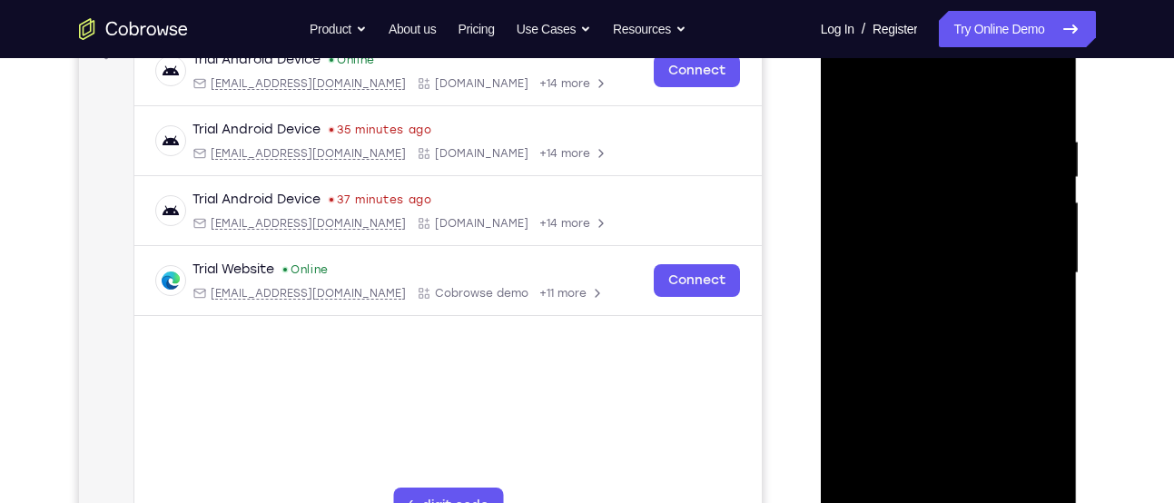
scroll to position [296, 0]
click at [1052, 268] on div at bounding box center [949, 272] width 229 height 509
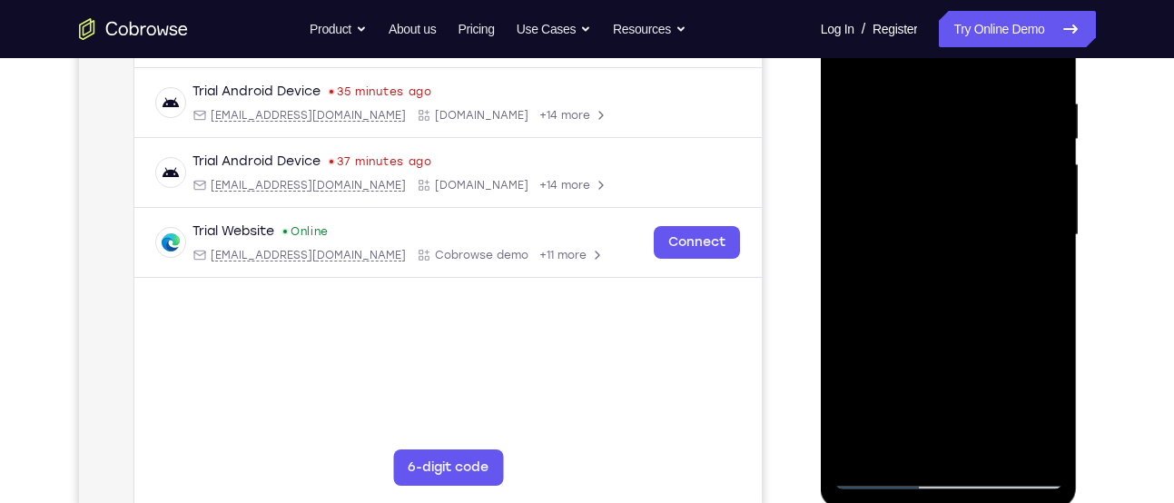
scroll to position [298, 0]
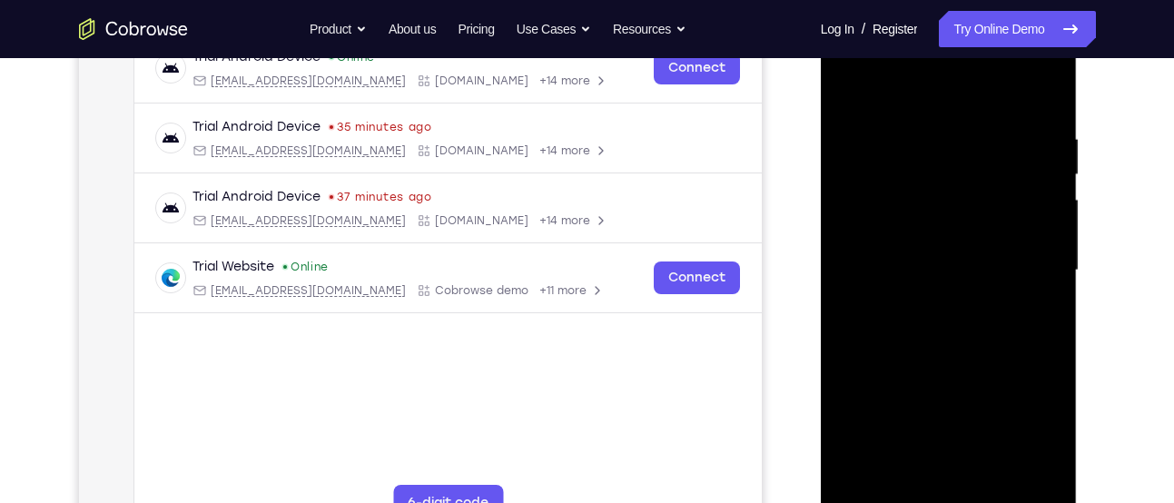
click at [1052, 268] on div at bounding box center [949, 270] width 229 height 509
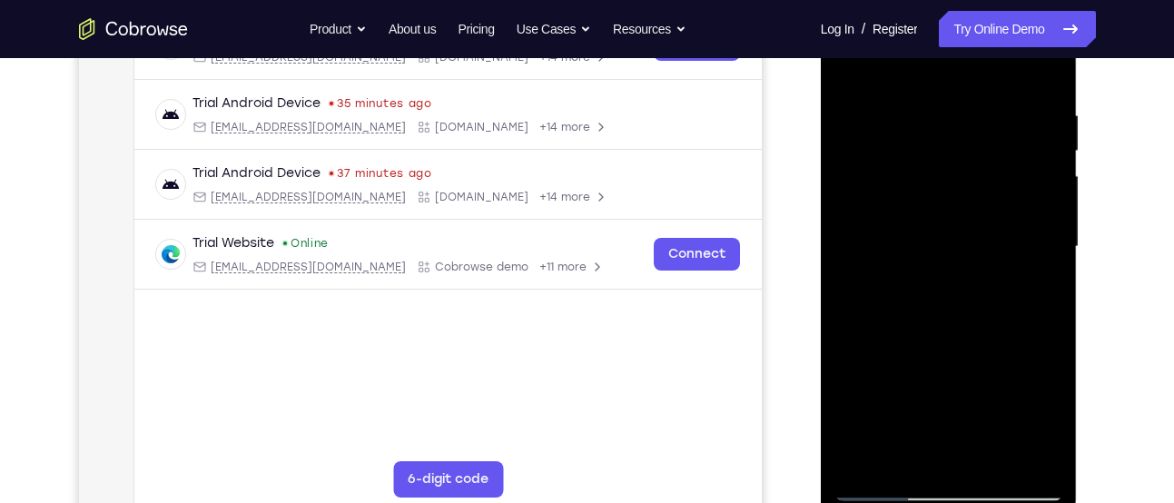
scroll to position [321, 0]
click at [1052, 268] on div at bounding box center [949, 248] width 229 height 509
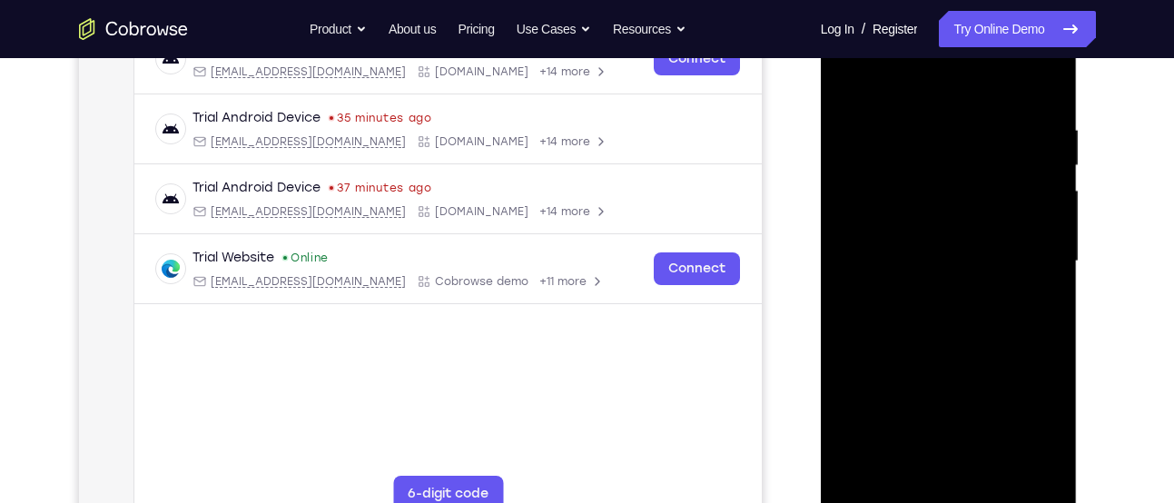
scroll to position [306, 0]
click at [1052, 268] on div at bounding box center [949, 262] width 229 height 509
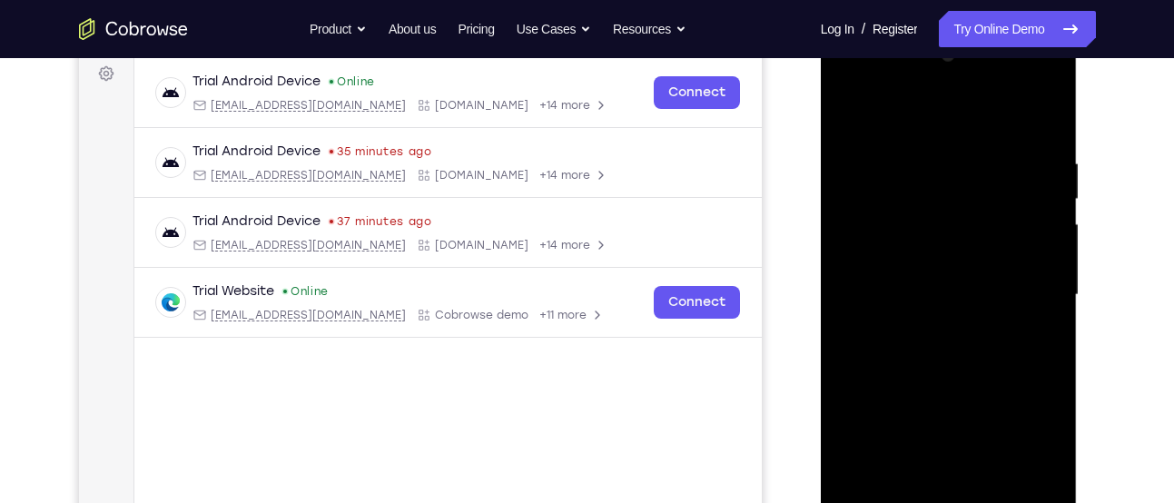
scroll to position [270, 0]
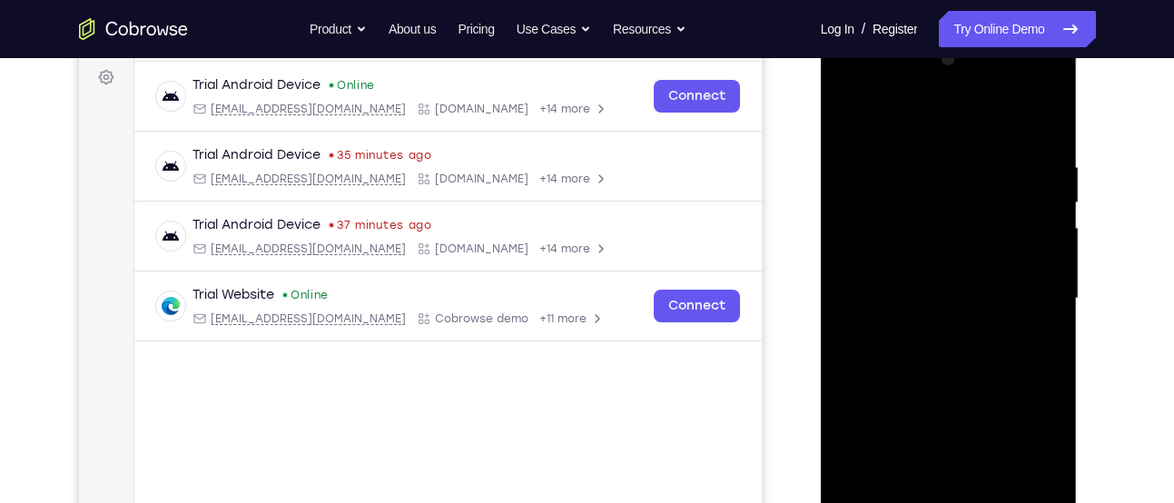
click at [1048, 238] on div at bounding box center [949, 298] width 229 height 509
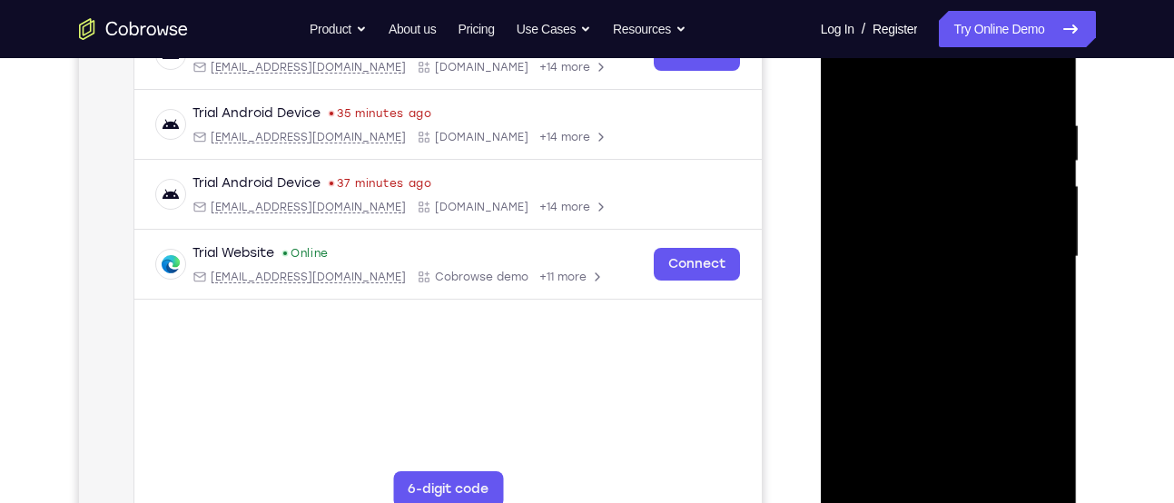
scroll to position [301, 0]
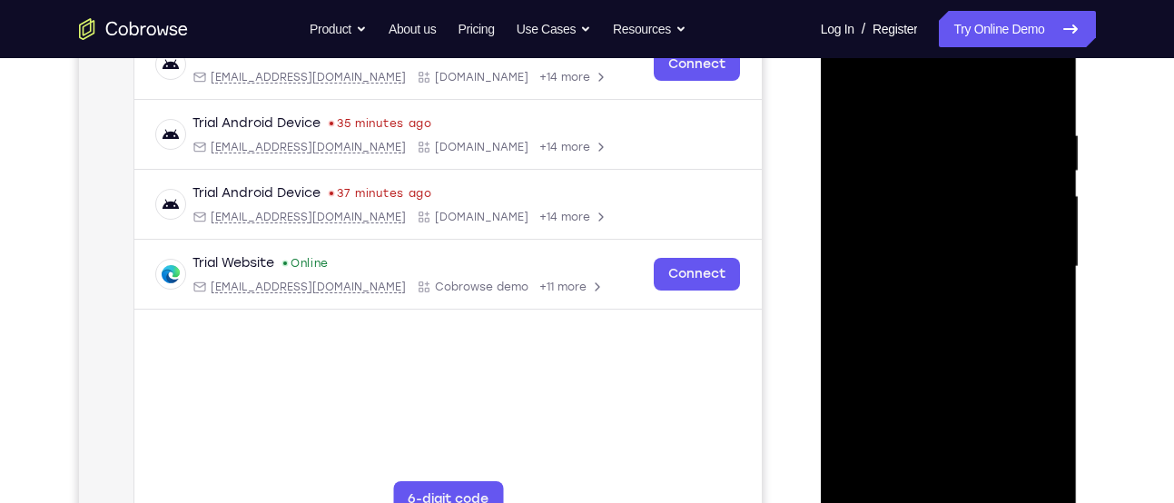
click at [1048, 238] on div at bounding box center [949, 267] width 229 height 509
click at [1039, 168] on div at bounding box center [949, 267] width 229 height 509
click at [1040, 91] on div at bounding box center [949, 267] width 229 height 509
drag, startPoint x: 943, startPoint y: 146, endPoint x: 895, endPoint y: 404, distance: 262.3
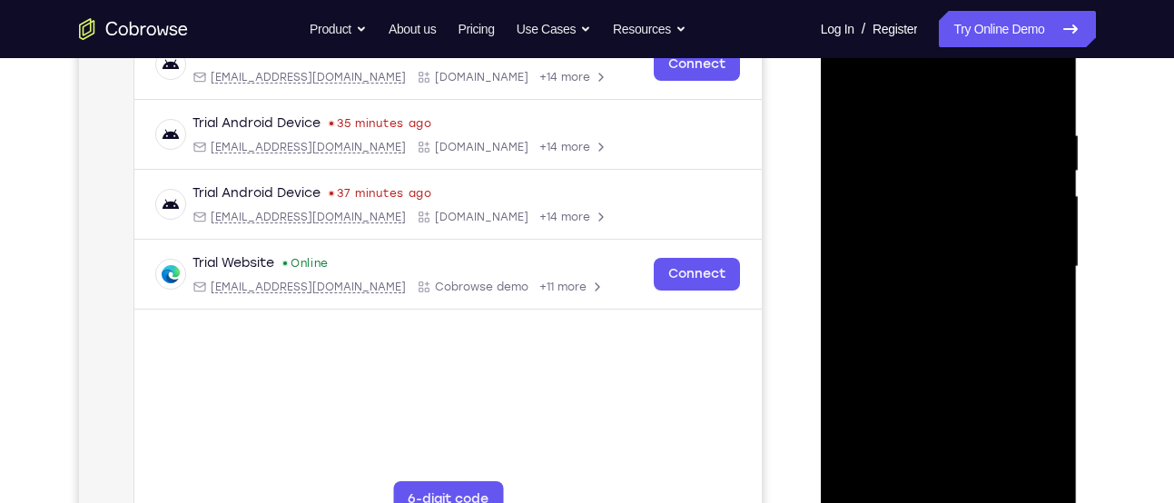
click at [895, 404] on div at bounding box center [949, 267] width 229 height 509
drag, startPoint x: 948, startPoint y: 157, endPoint x: 886, endPoint y: 404, distance: 254.6
click at [886, 404] on div at bounding box center [949, 267] width 229 height 509
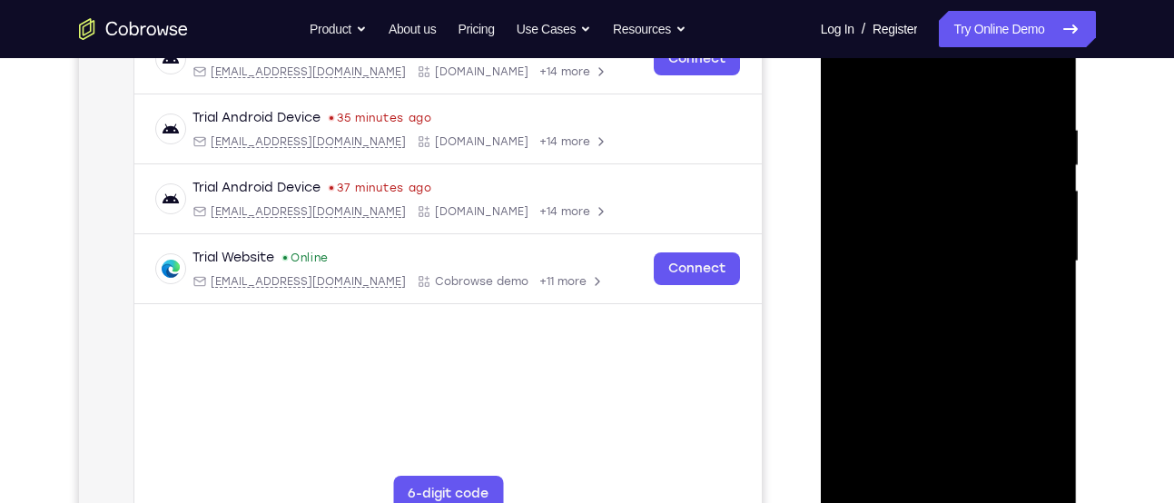
scroll to position [296, 0]
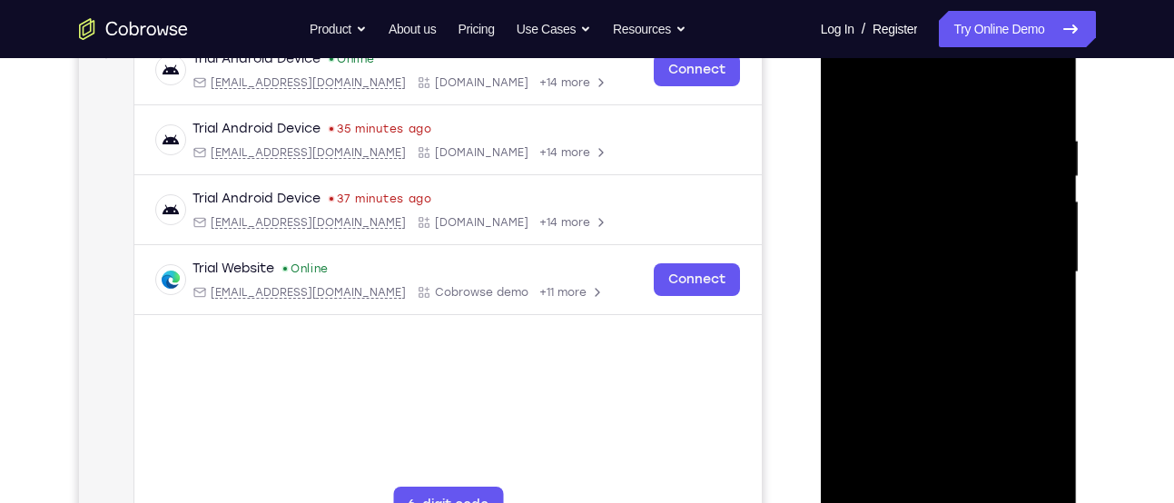
click at [918, 121] on div at bounding box center [949, 272] width 229 height 509
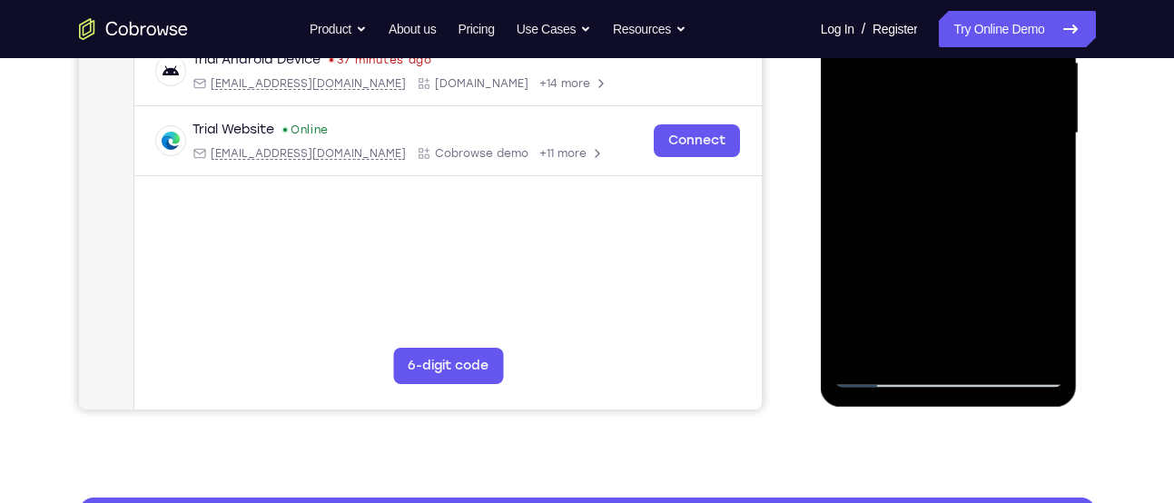
scroll to position [437, 0]
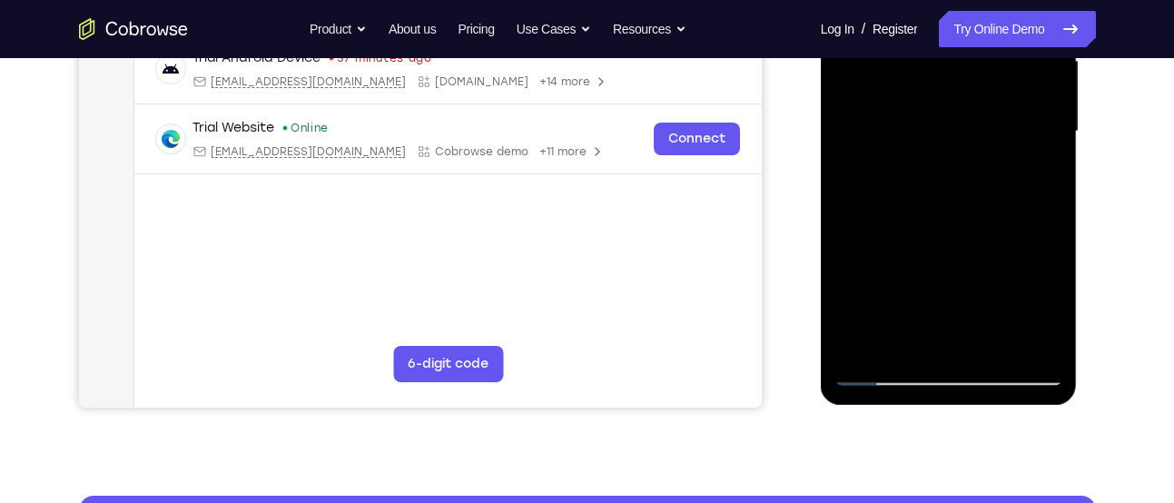
click at [1021, 339] on div at bounding box center [949, 131] width 229 height 509
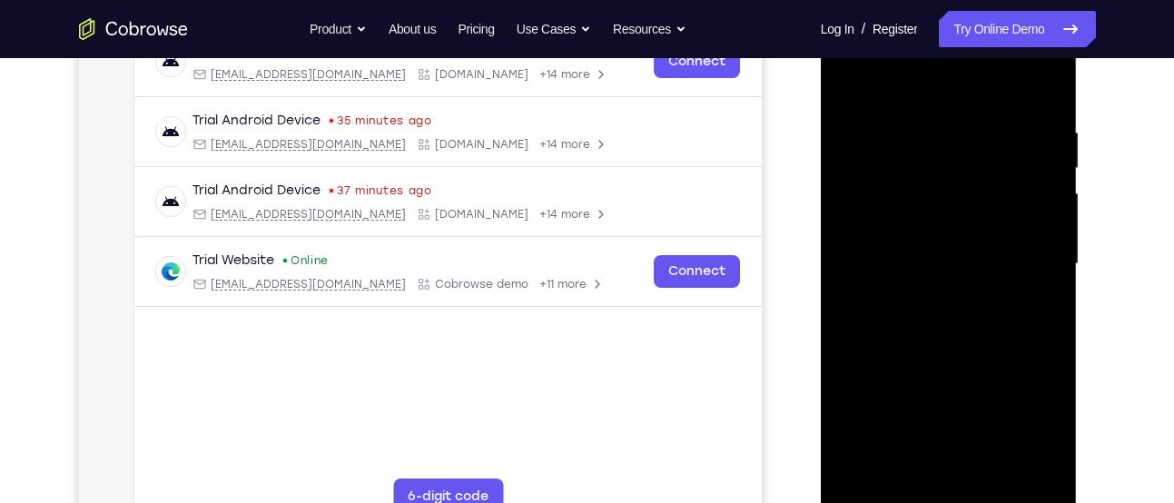
scroll to position [302, 0]
click at [1043, 239] on div at bounding box center [949, 266] width 229 height 509
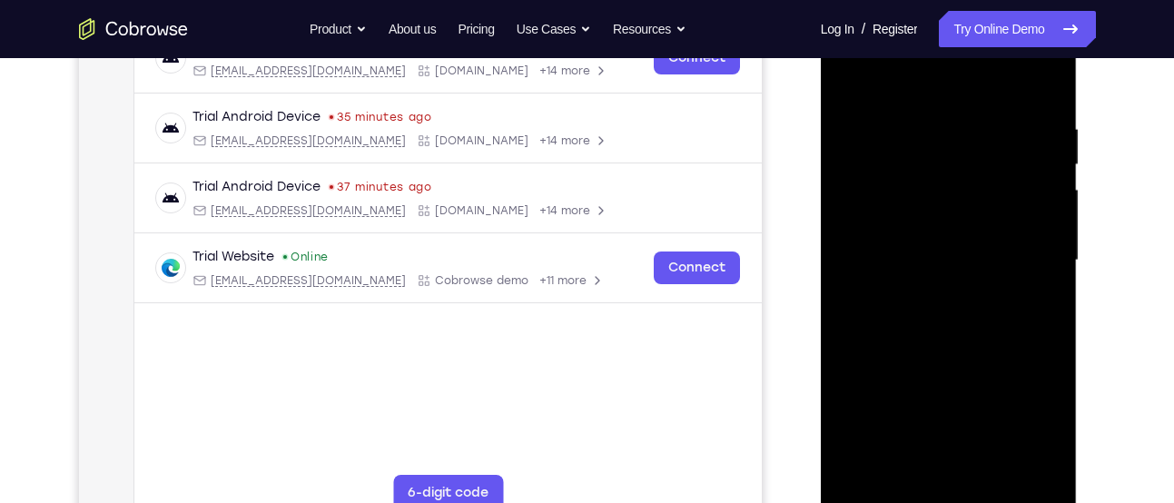
scroll to position [310, 0]
click at [1040, 210] on div at bounding box center [949, 259] width 229 height 509
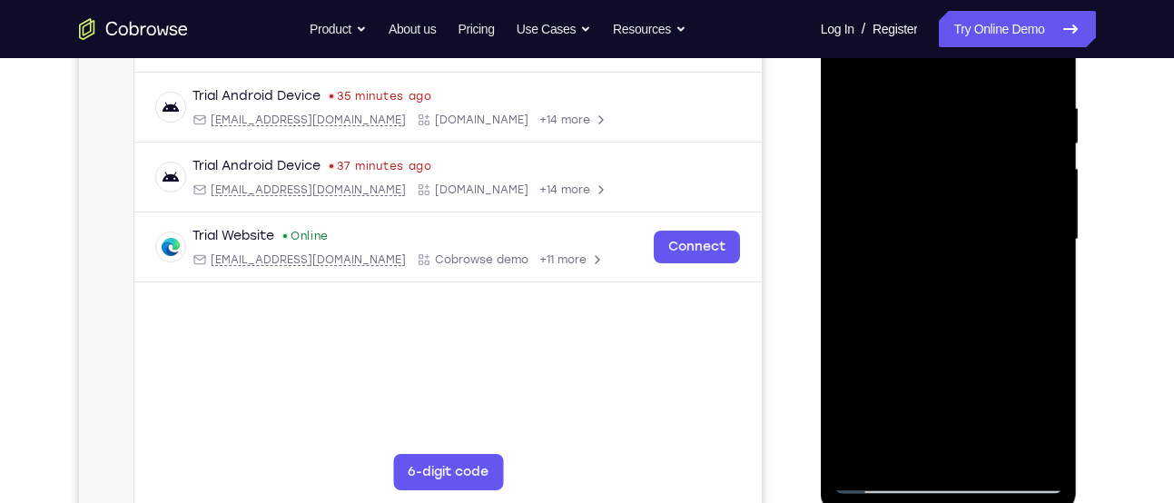
click at [1040, 210] on div at bounding box center [949, 239] width 229 height 509
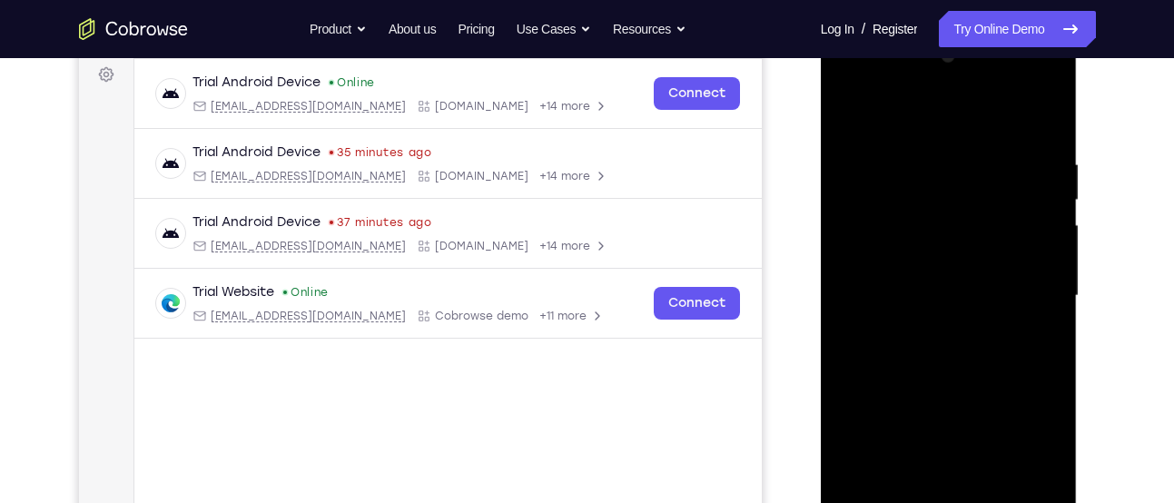
scroll to position [272, 0]
click at [1041, 210] on div at bounding box center [949, 297] width 229 height 509
